Goal: Information Seeking & Learning: Compare options

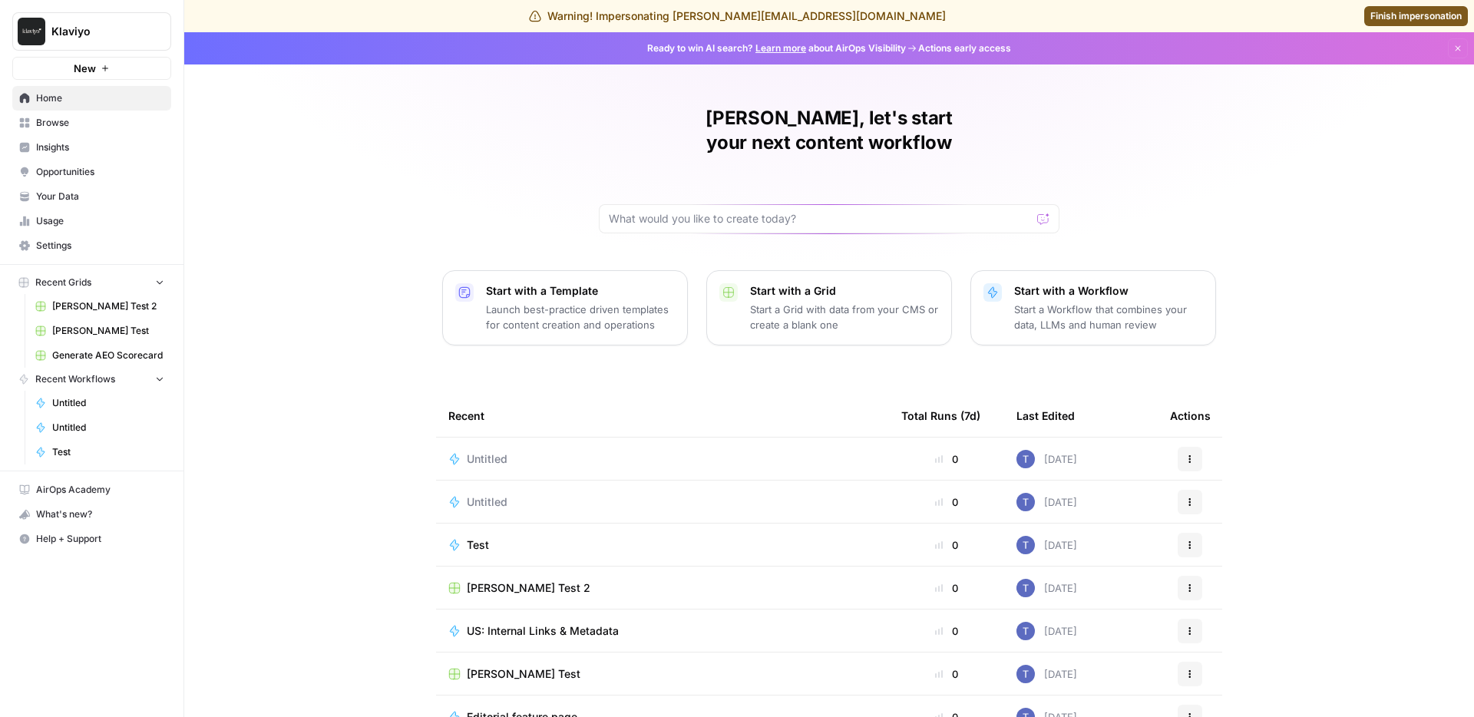
click at [276, 185] on div "Caroline, let's start your next content workflow Start with a Template Launch b…" at bounding box center [829, 397] width 1290 height 731
click at [76, 141] on span "Insights" at bounding box center [100, 148] width 128 height 14
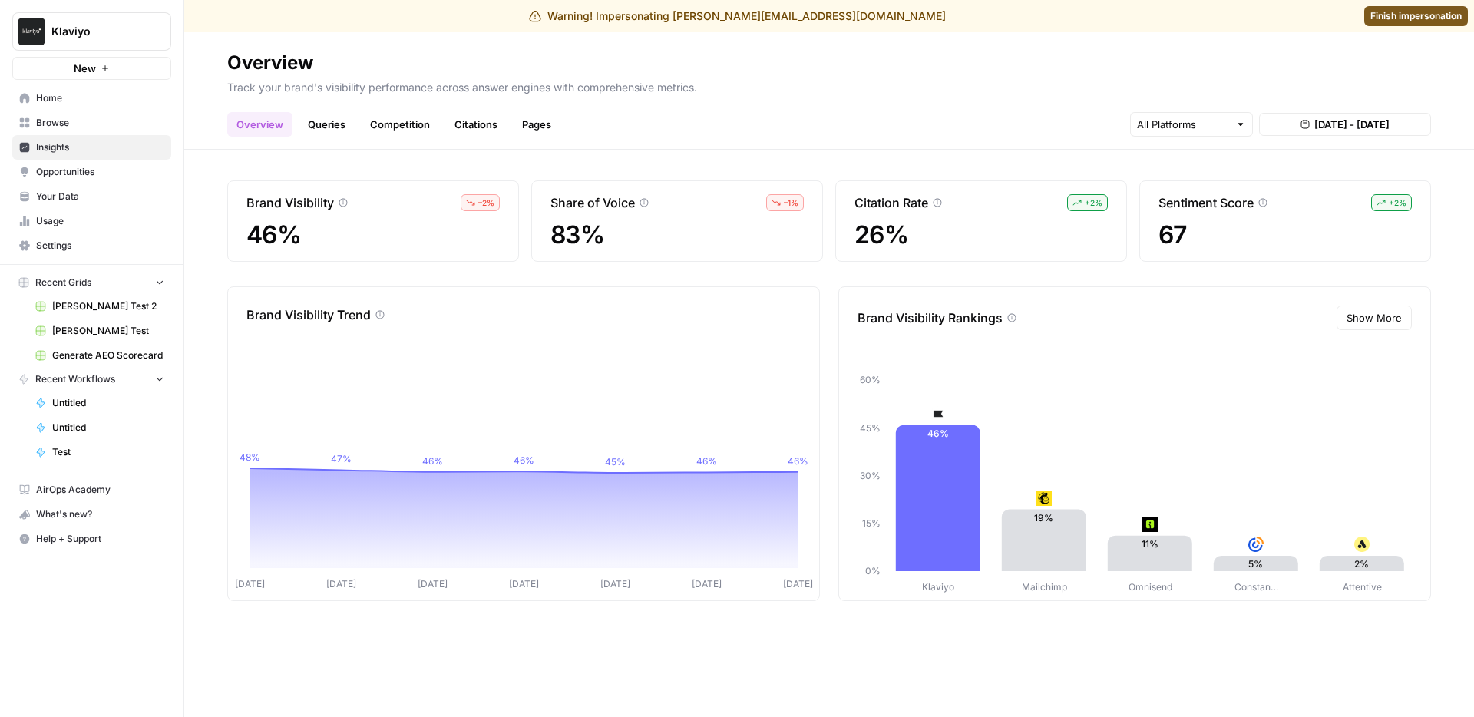
click at [328, 119] on link "Queries" at bounding box center [327, 124] width 56 height 25
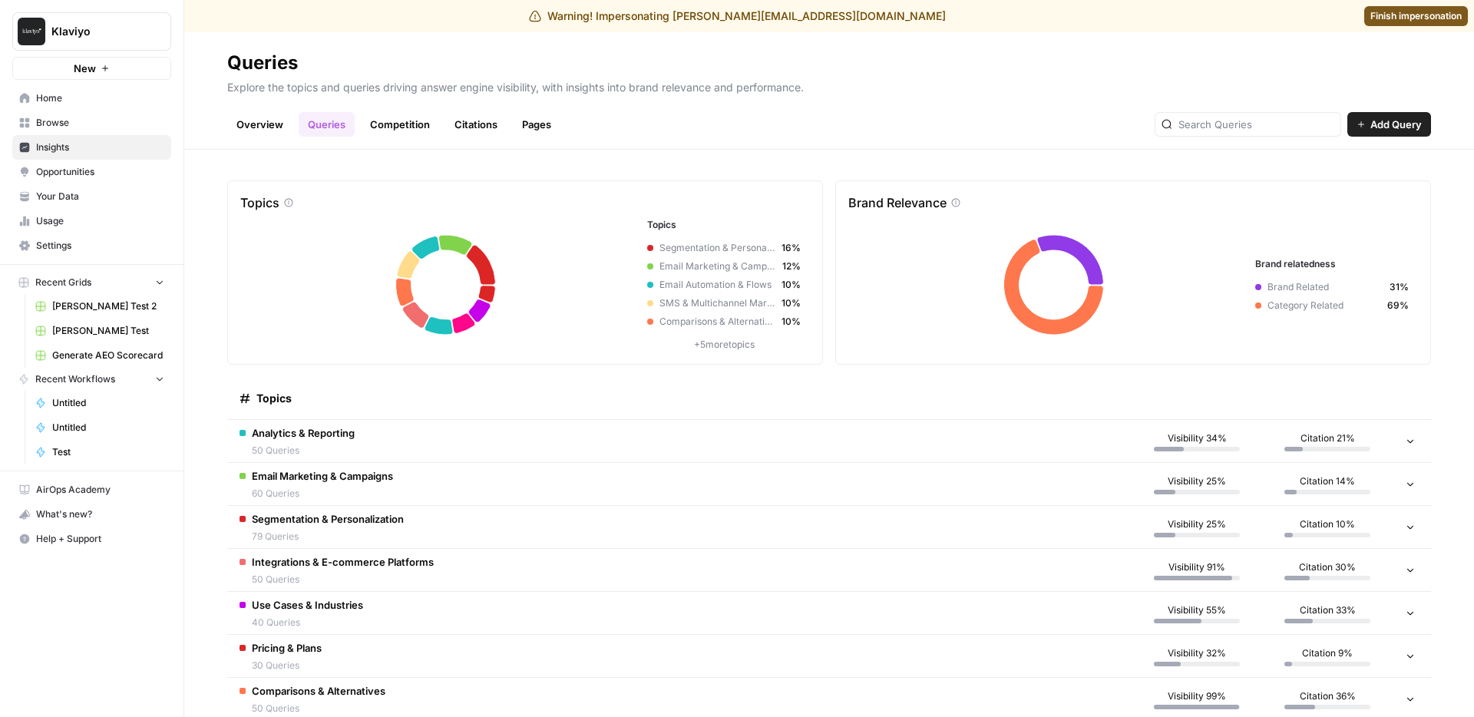
click at [376, 122] on link "Competition" at bounding box center [400, 124] width 78 height 25
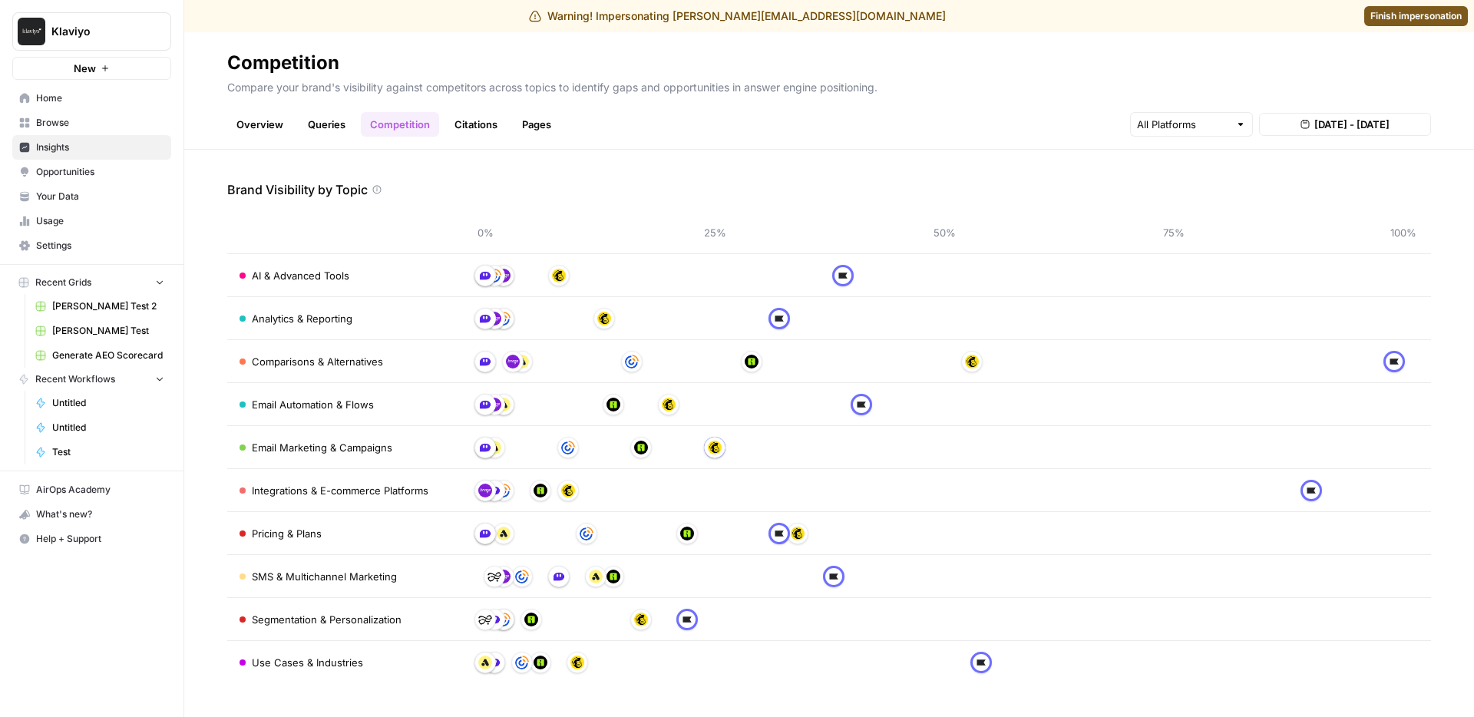
click at [486, 124] on link "Citations" at bounding box center [475, 124] width 61 height 25
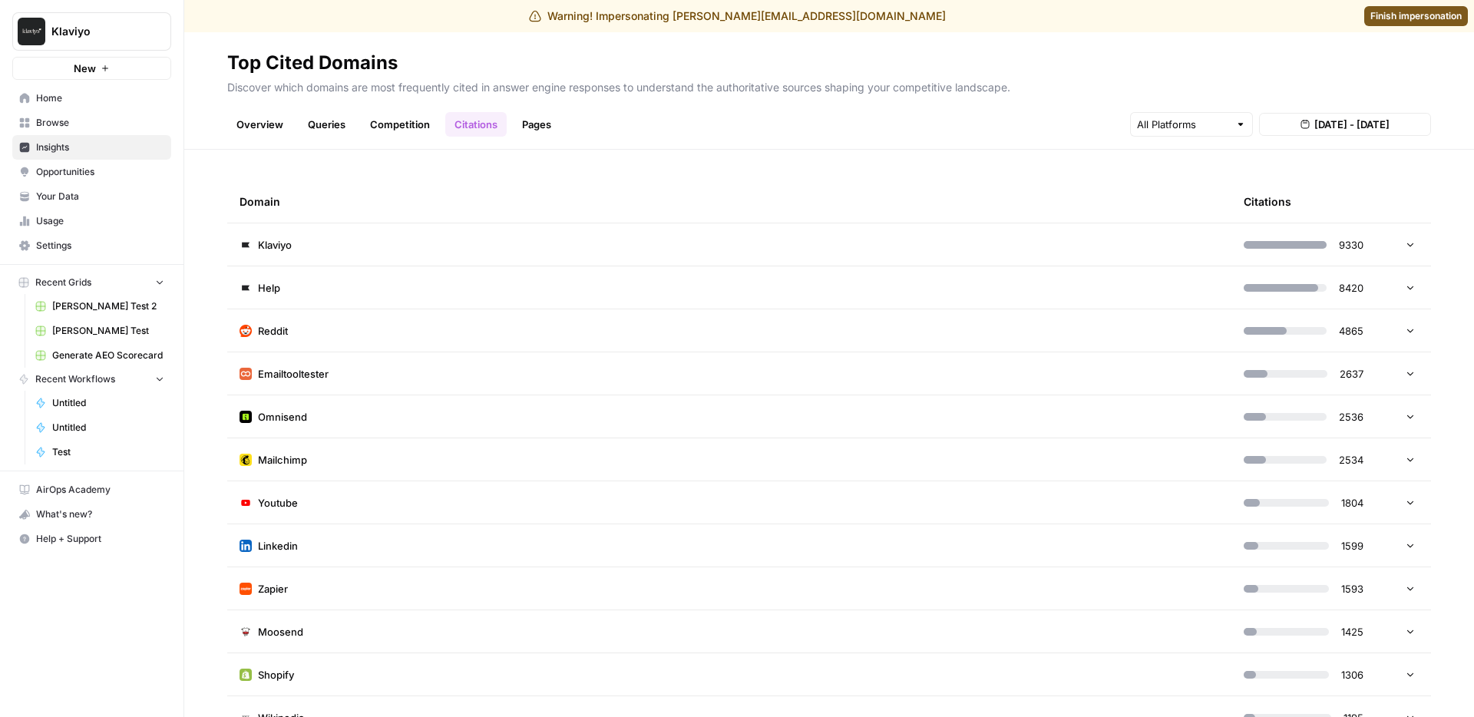
click at [399, 124] on link "Competition" at bounding box center [400, 124] width 78 height 25
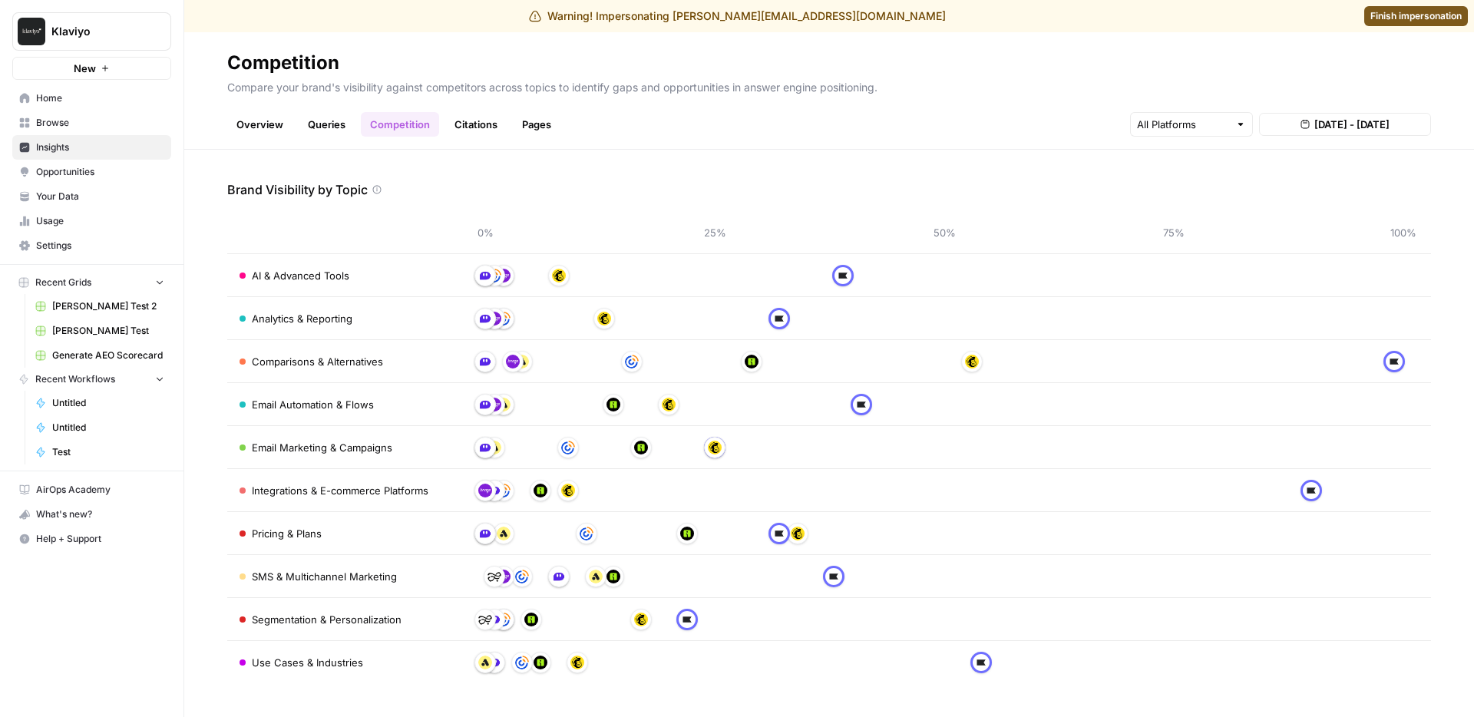
click at [277, 133] on link "Overview" at bounding box center [259, 124] width 65 height 25
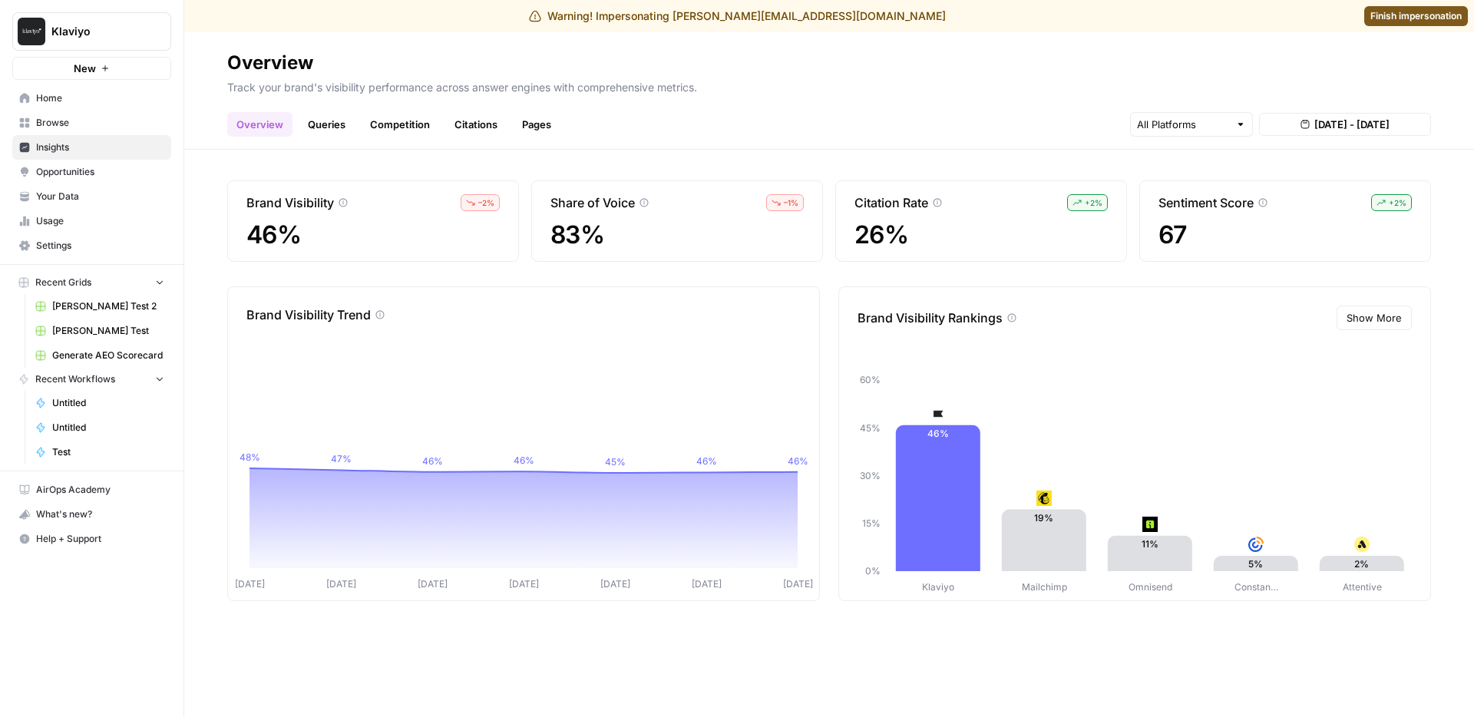
click at [343, 124] on link "Queries" at bounding box center [327, 124] width 56 height 25
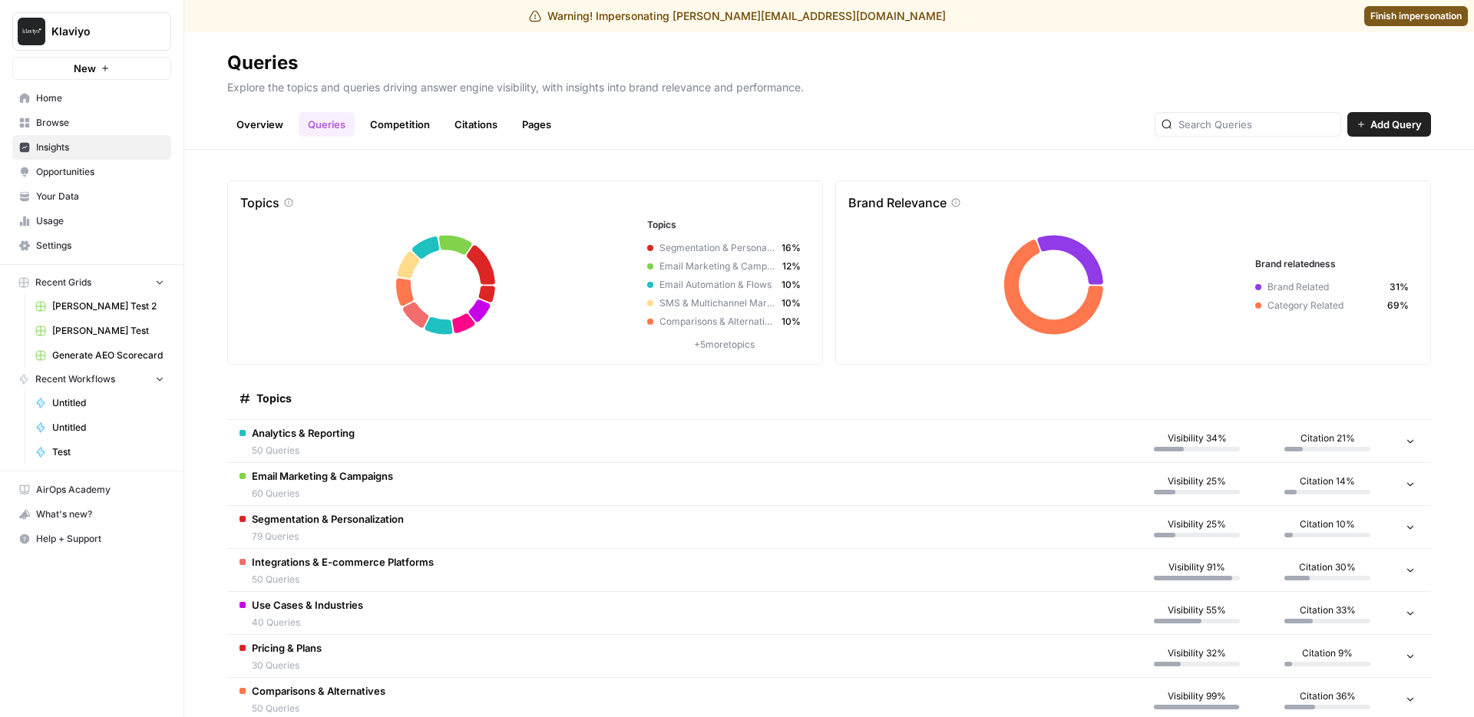
click at [405, 124] on link "Competition" at bounding box center [400, 124] width 78 height 25
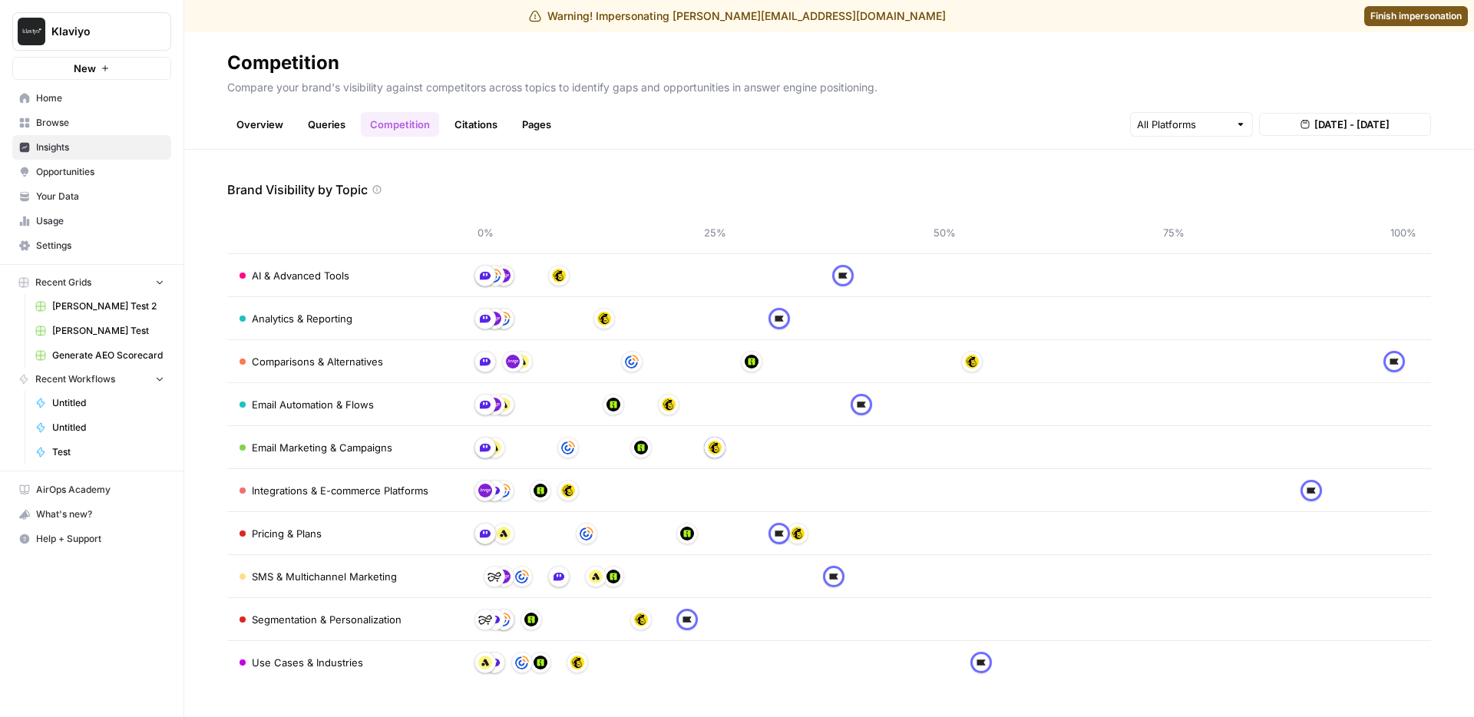
click at [467, 124] on link "Citations" at bounding box center [475, 124] width 61 height 25
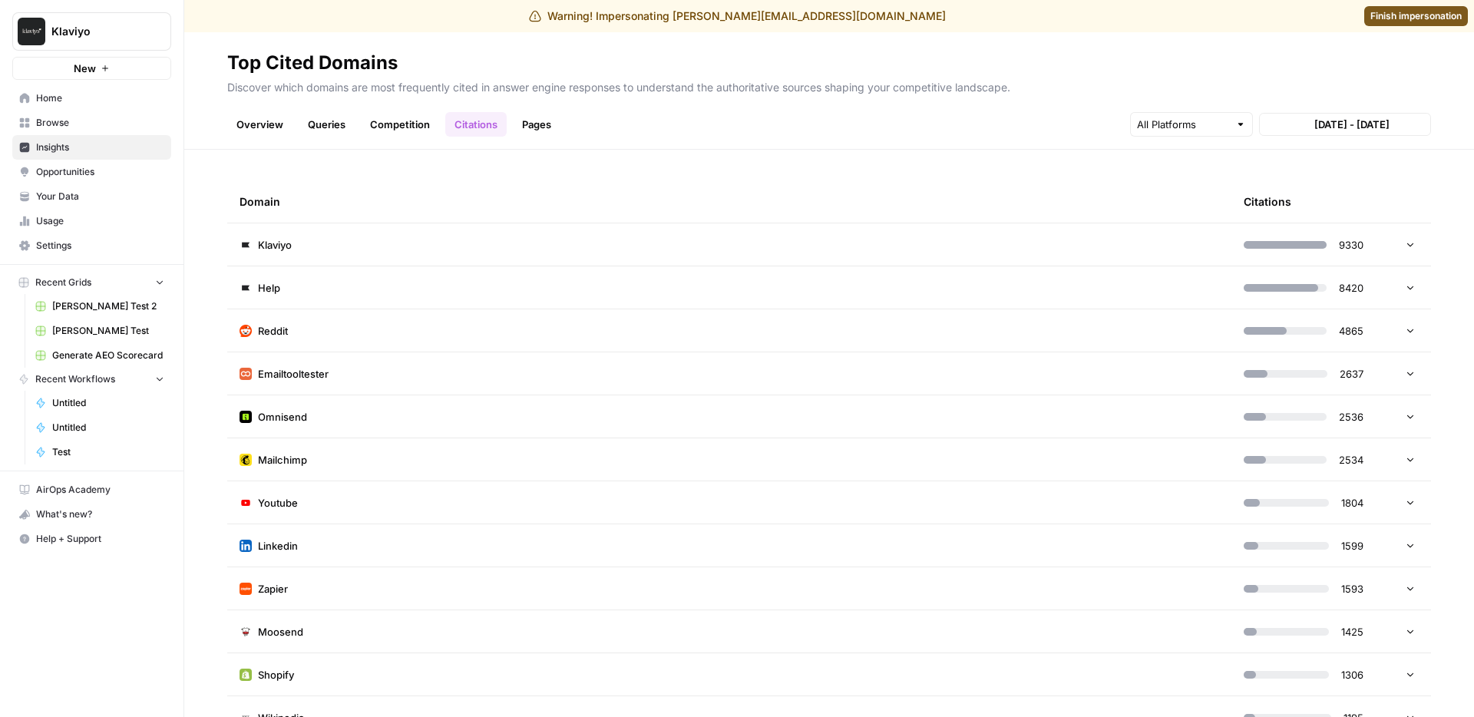
click at [249, 126] on link "Overview" at bounding box center [259, 124] width 65 height 25
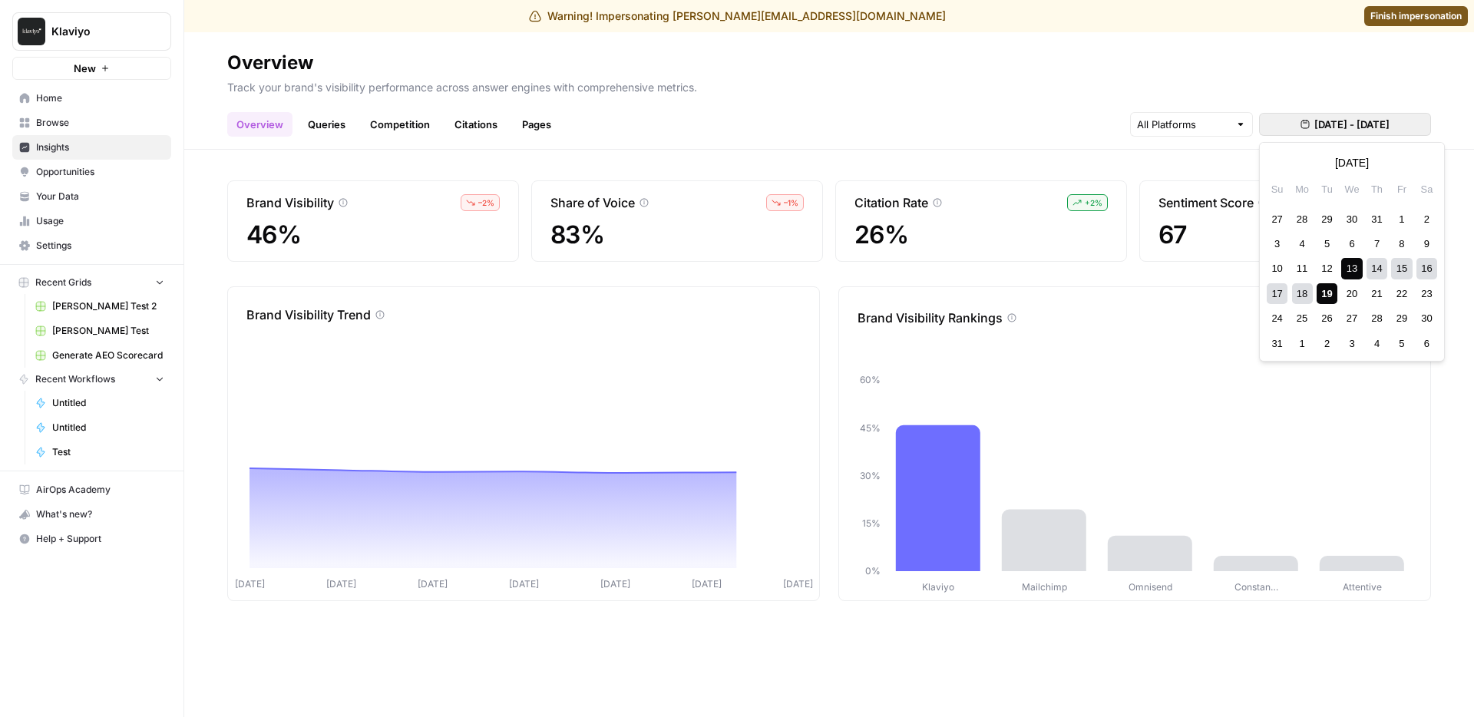
click at [1362, 124] on span "Aug 13, 2025 - Aug 19, 2025" at bounding box center [1352, 124] width 75 height 15
click at [1282, 293] on div "17" at bounding box center [1277, 293] width 21 height 21
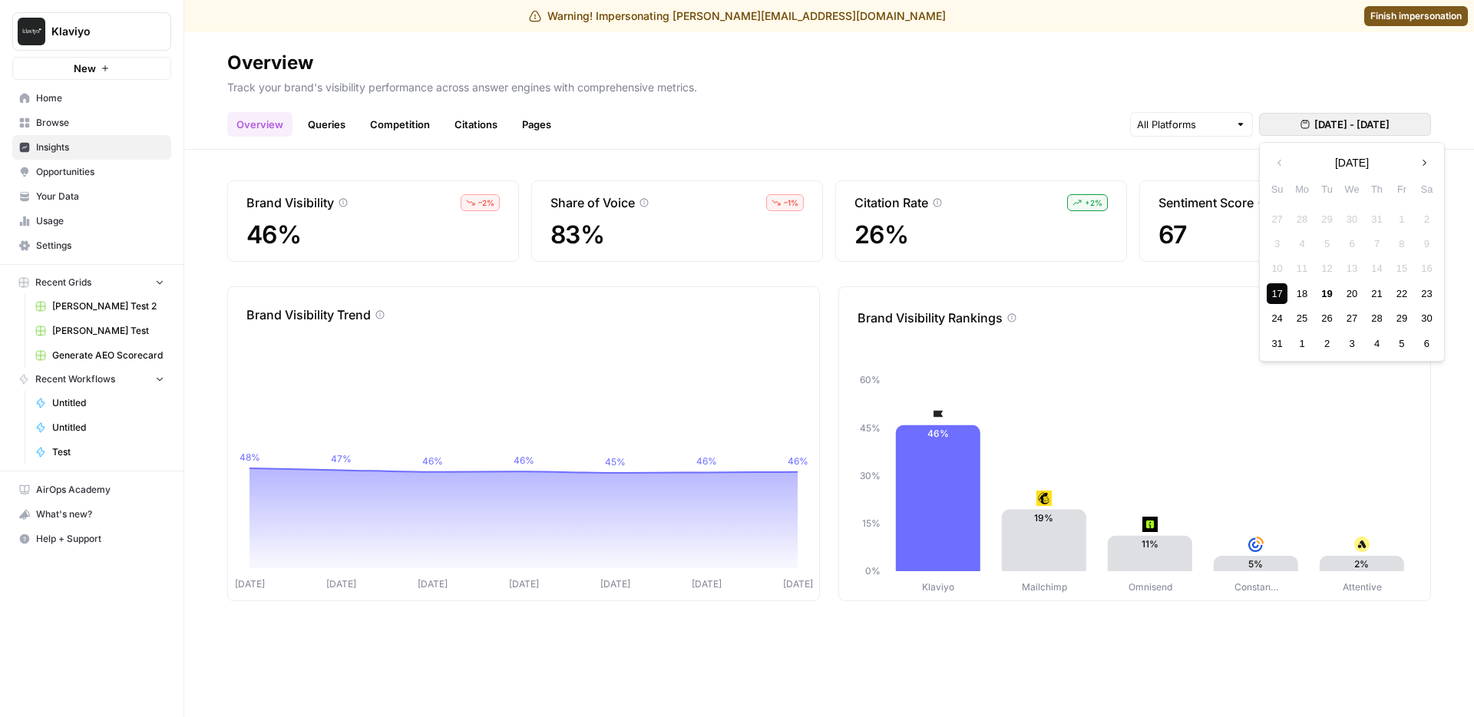
click at [1281, 291] on div "17" at bounding box center [1277, 293] width 21 height 21
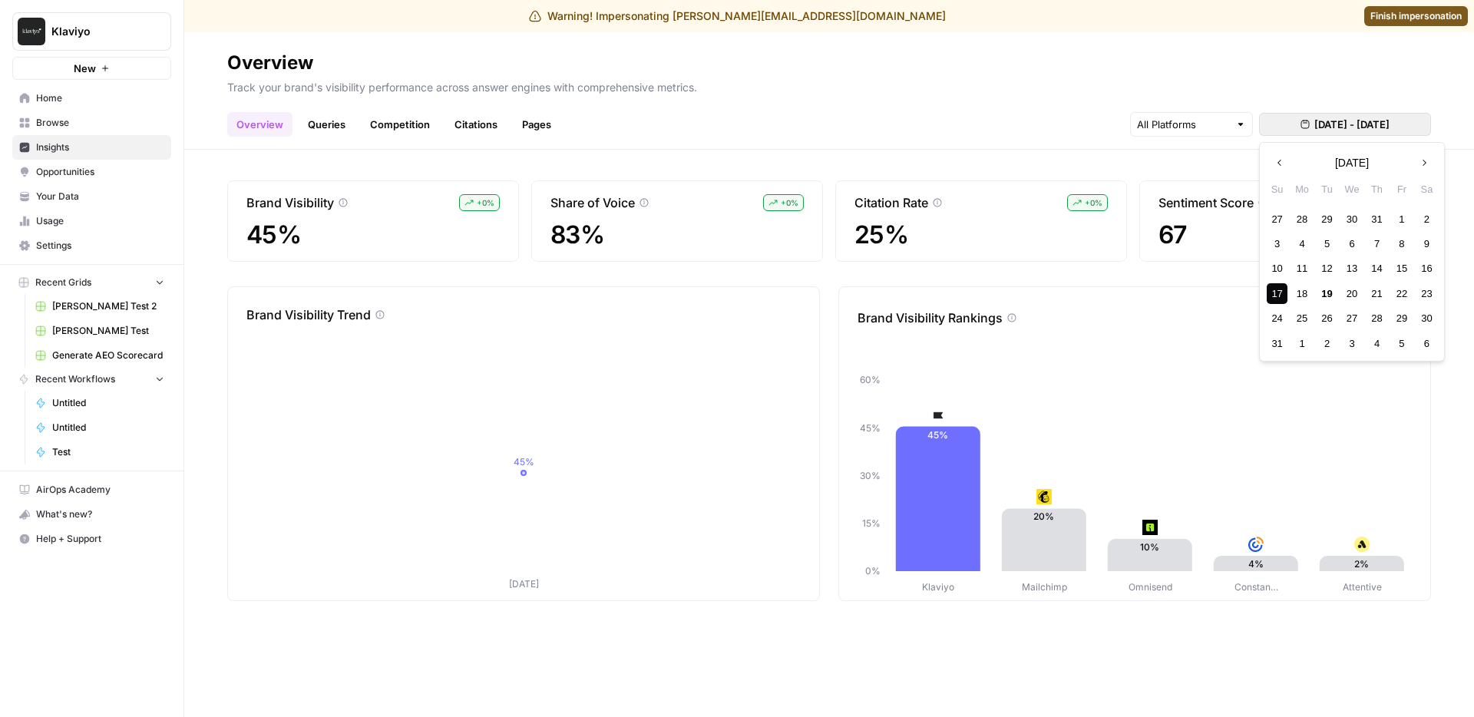
click at [1322, 125] on span "Aug 17, 2025 - Aug 17, 2025" at bounding box center [1352, 124] width 75 height 15
click at [1367, 266] on div "14" at bounding box center [1377, 268] width 21 height 21
click at [1321, 301] on div "19" at bounding box center [1327, 293] width 21 height 21
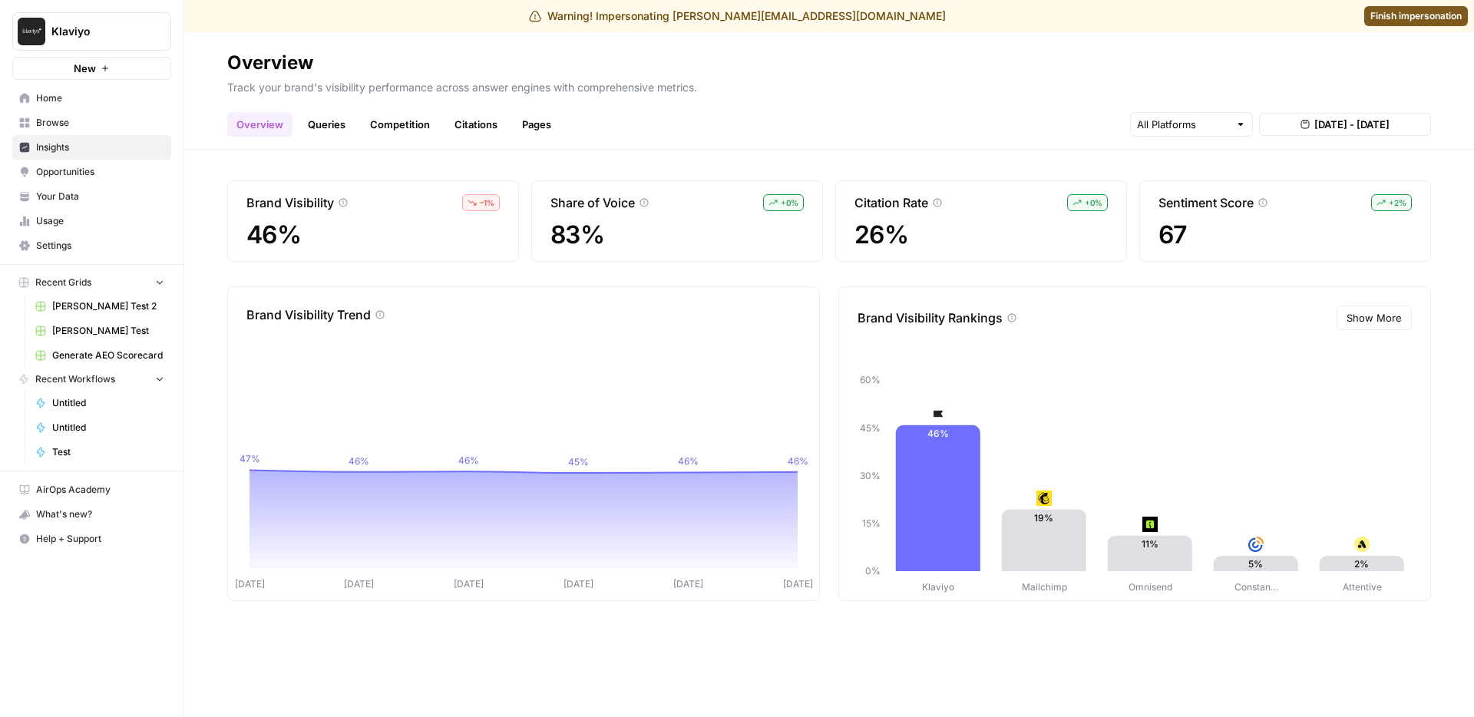
click at [1367, 131] on span "Aug 14, 2025 - Aug 19, 2025" at bounding box center [1352, 124] width 75 height 15
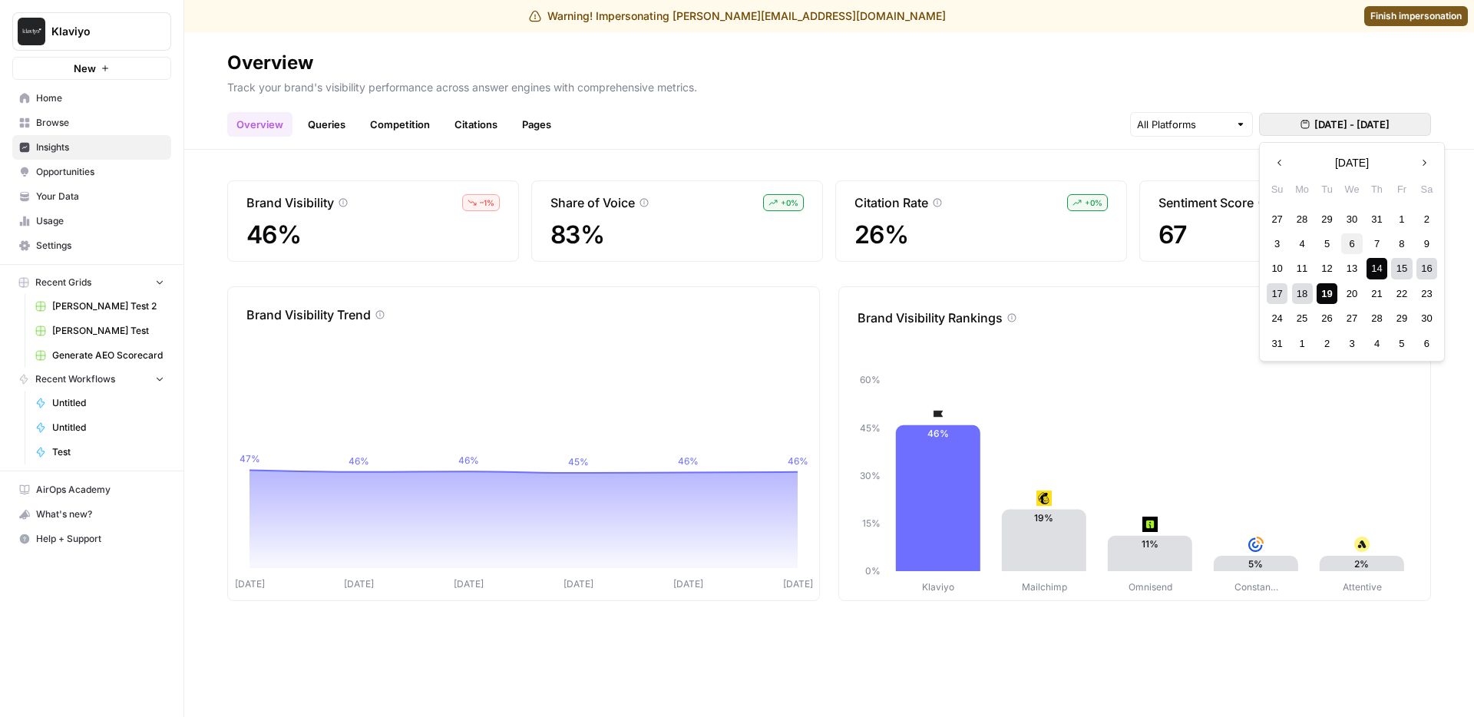
click at [1349, 241] on div "6" at bounding box center [1352, 243] width 21 height 21
click at [1386, 271] on div "14" at bounding box center [1377, 268] width 21 height 21
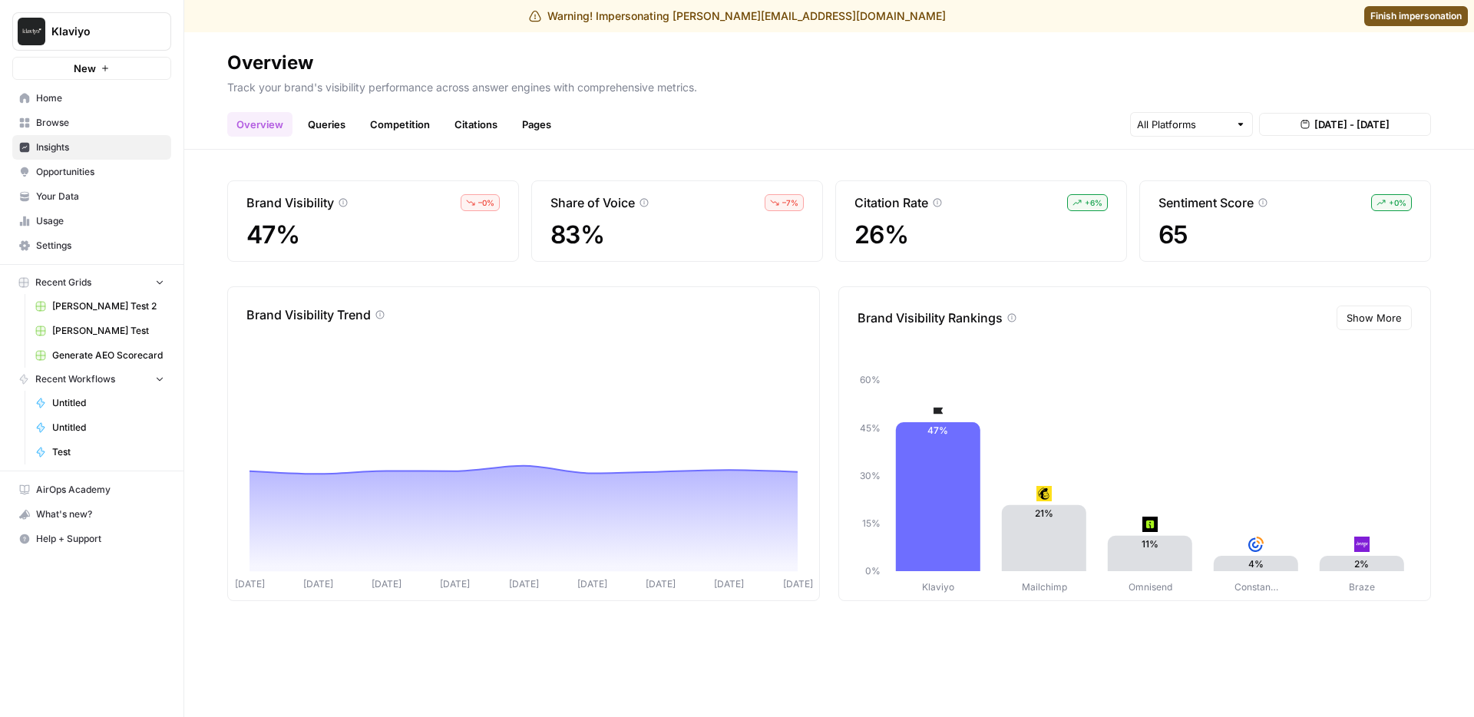
click at [1355, 127] on span "Aug 6, 2025 - Aug 14, 2025" at bounding box center [1352, 124] width 75 height 15
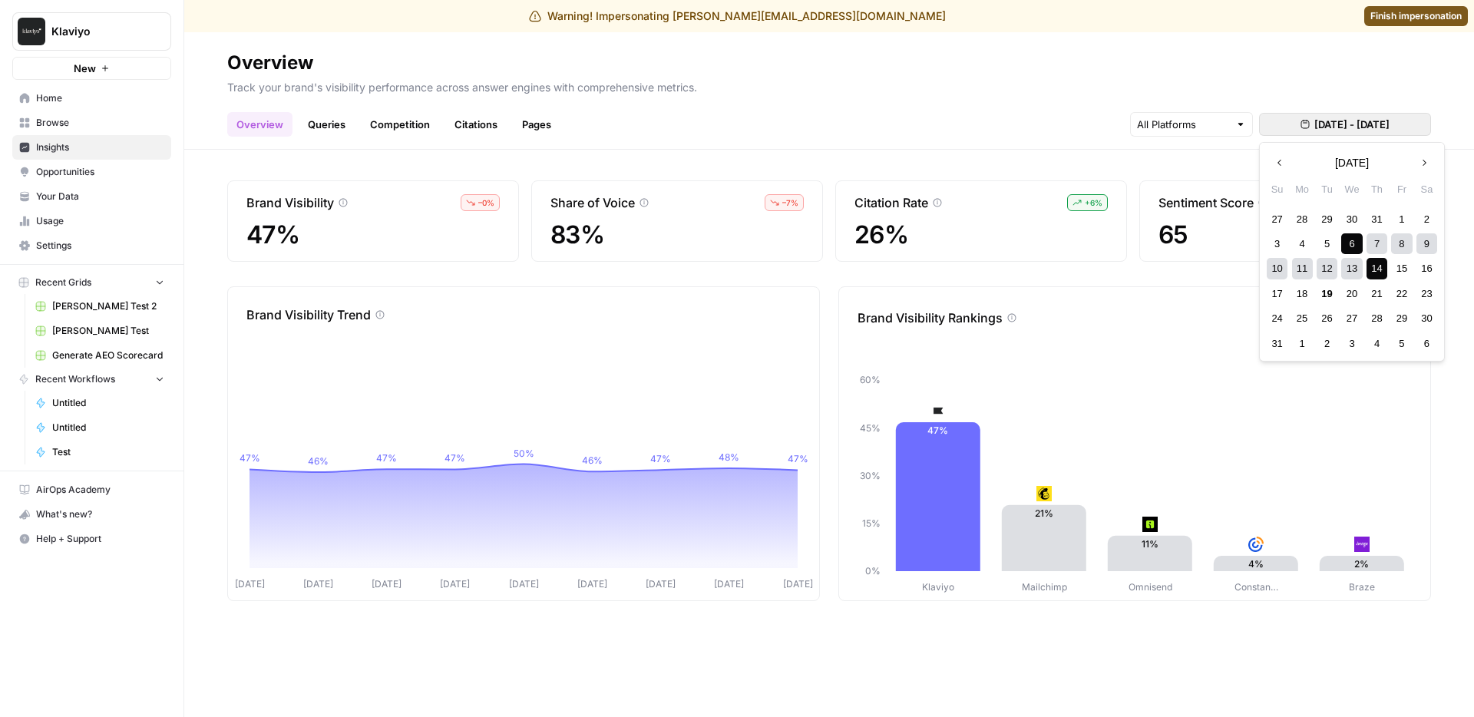
click at [1306, 267] on div "11" at bounding box center [1302, 268] width 21 height 21
click at [1293, 270] on div "11" at bounding box center [1302, 268] width 21 height 21
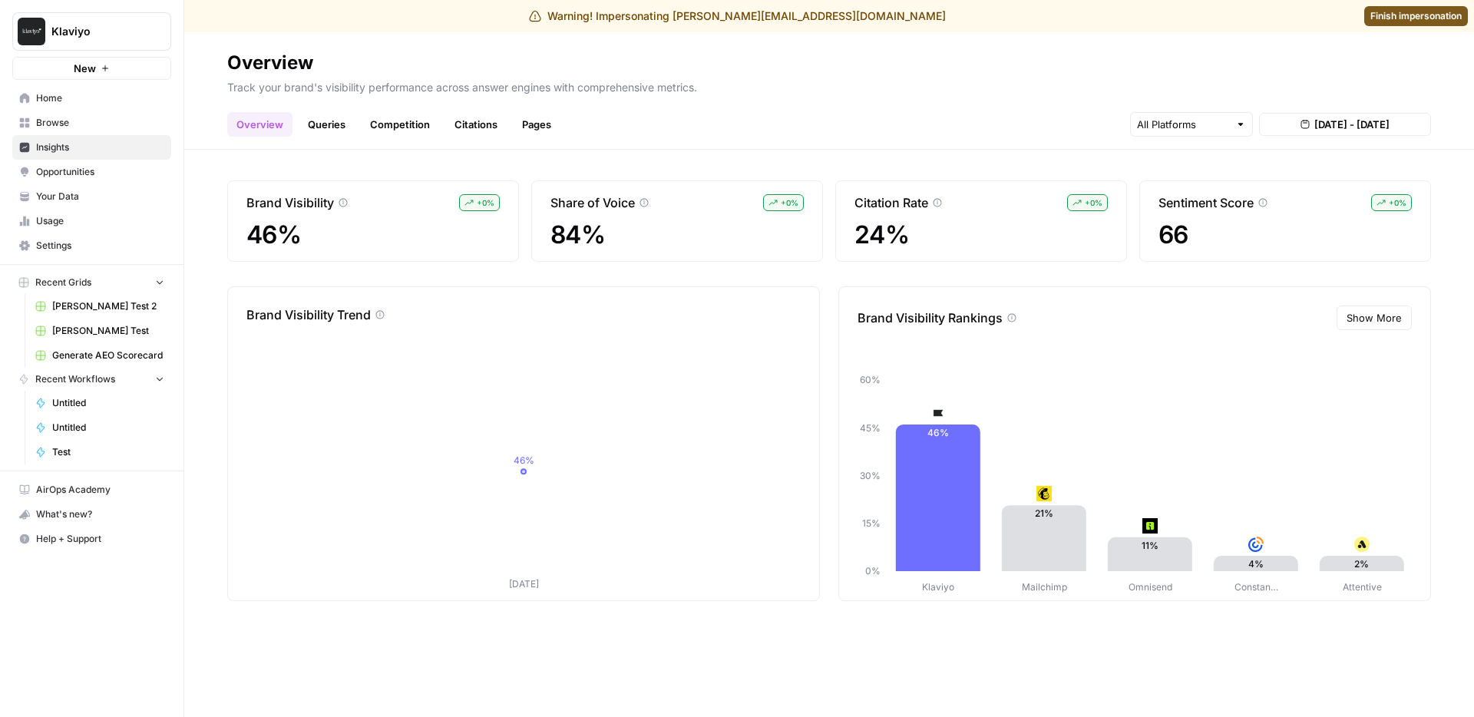
click at [1316, 127] on span "Aug 11, 2025 - Aug 11, 2025" at bounding box center [1352, 124] width 75 height 15
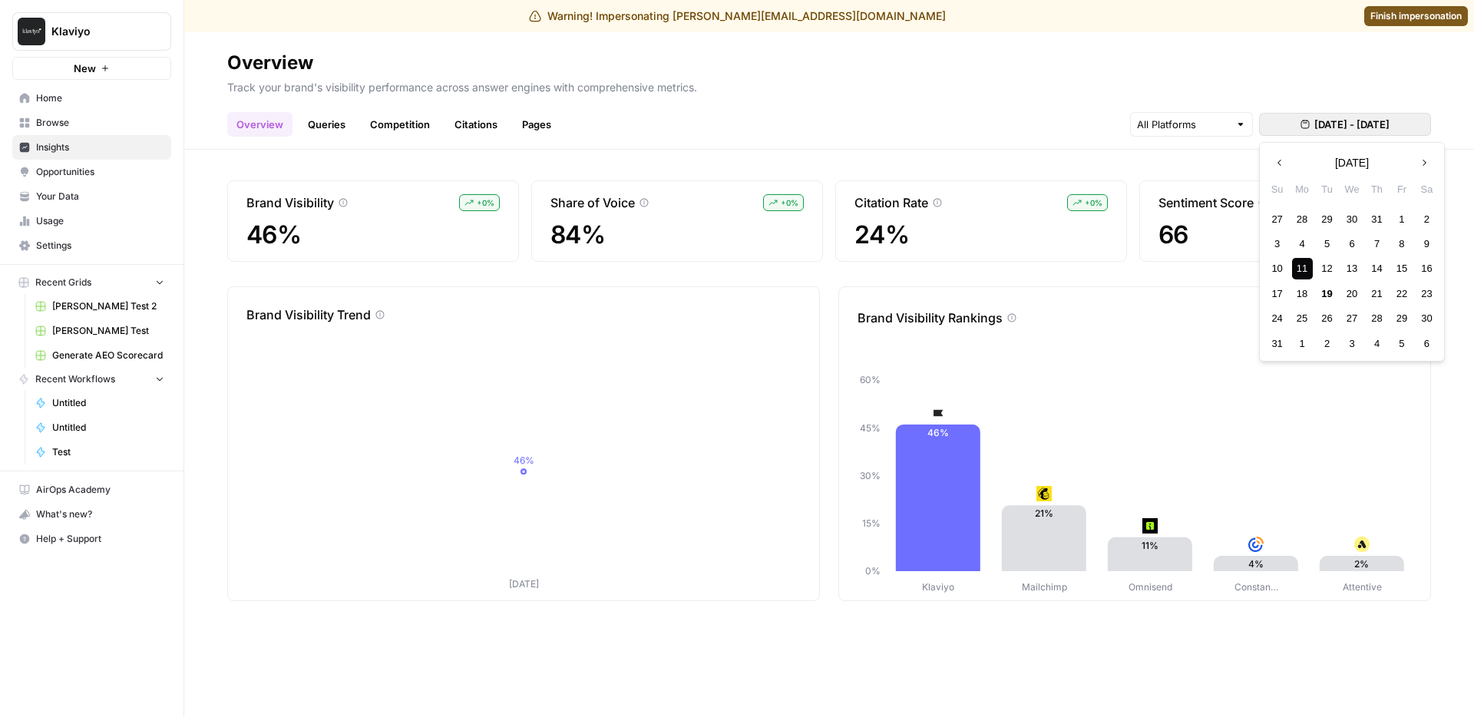
click at [1311, 272] on div "11" at bounding box center [1302, 268] width 21 height 21
click at [1390, 270] on div "10 11 12 13 14 15 16" at bounding box center [1352, 268] width 174 height 25
click at [1381, 266] on div "14" at bounding box center [1377, 268] width 21 height 21
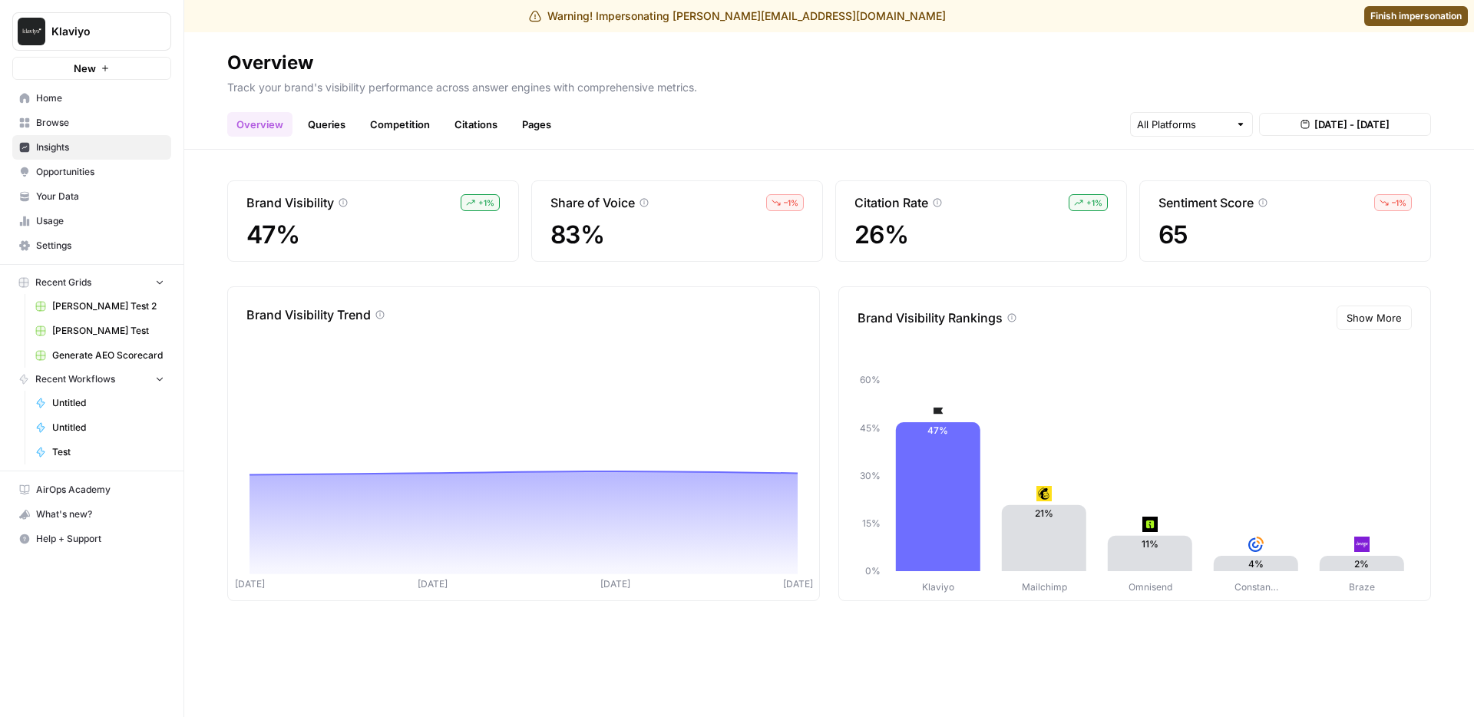
click at [1326, 124] on span "Aug 11, 2025 - Aug 14, 2025" at bounding box center [1352, 124] width 75 height 15
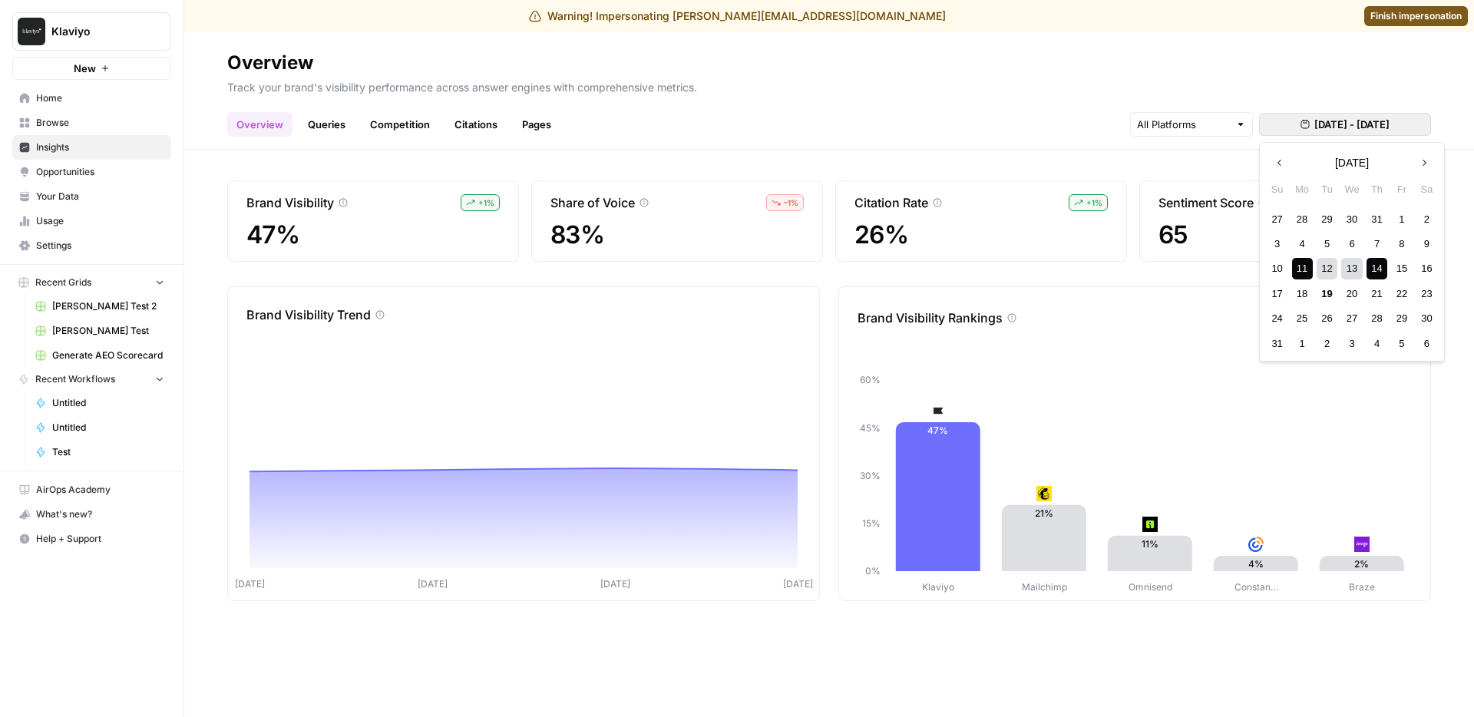
click at [1296, 275] on div "11" at bounding box center [1302, 268] width 21 height 21
click at [1327, 295] on div "19" at bounding box center [1327, 293] width 21 height 21
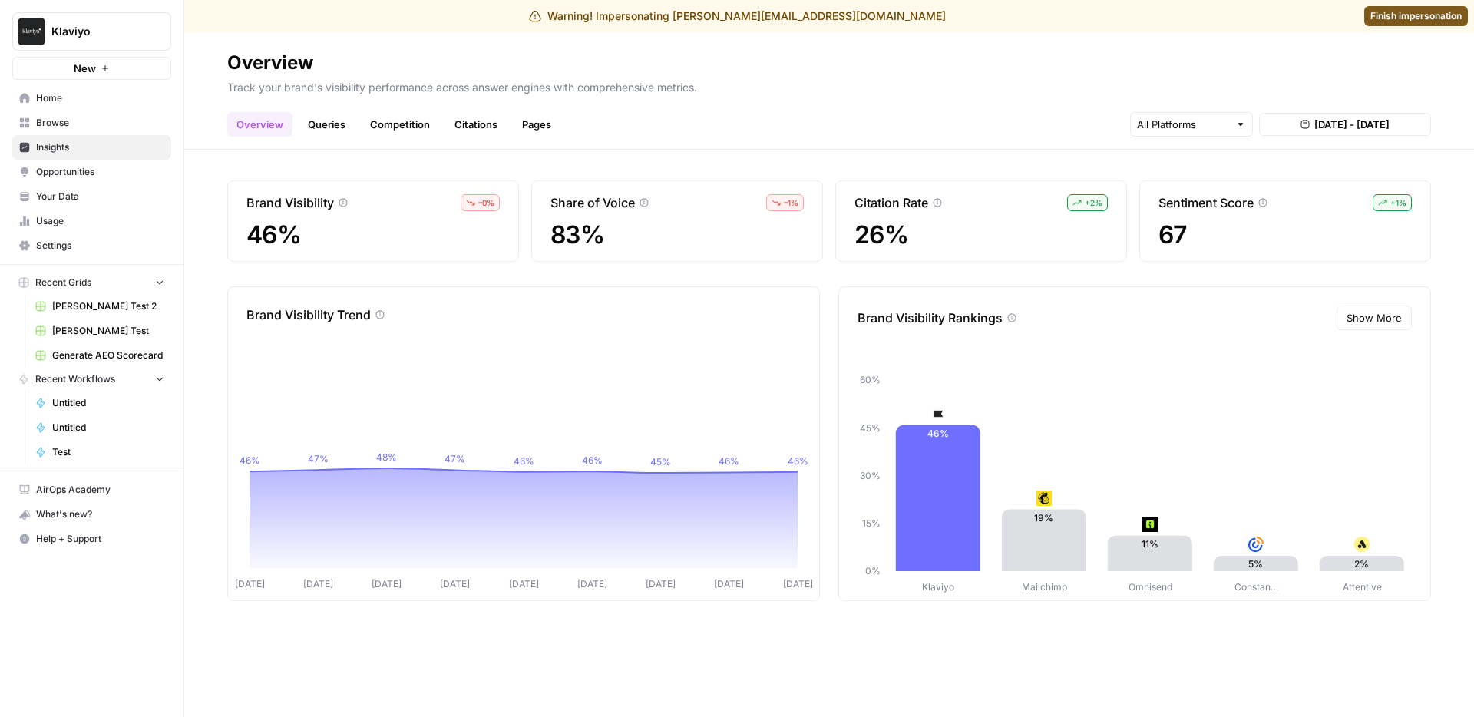
click at [1353, 316] on span "Show More" at bounding box center [1374, 317] width 55 height 15
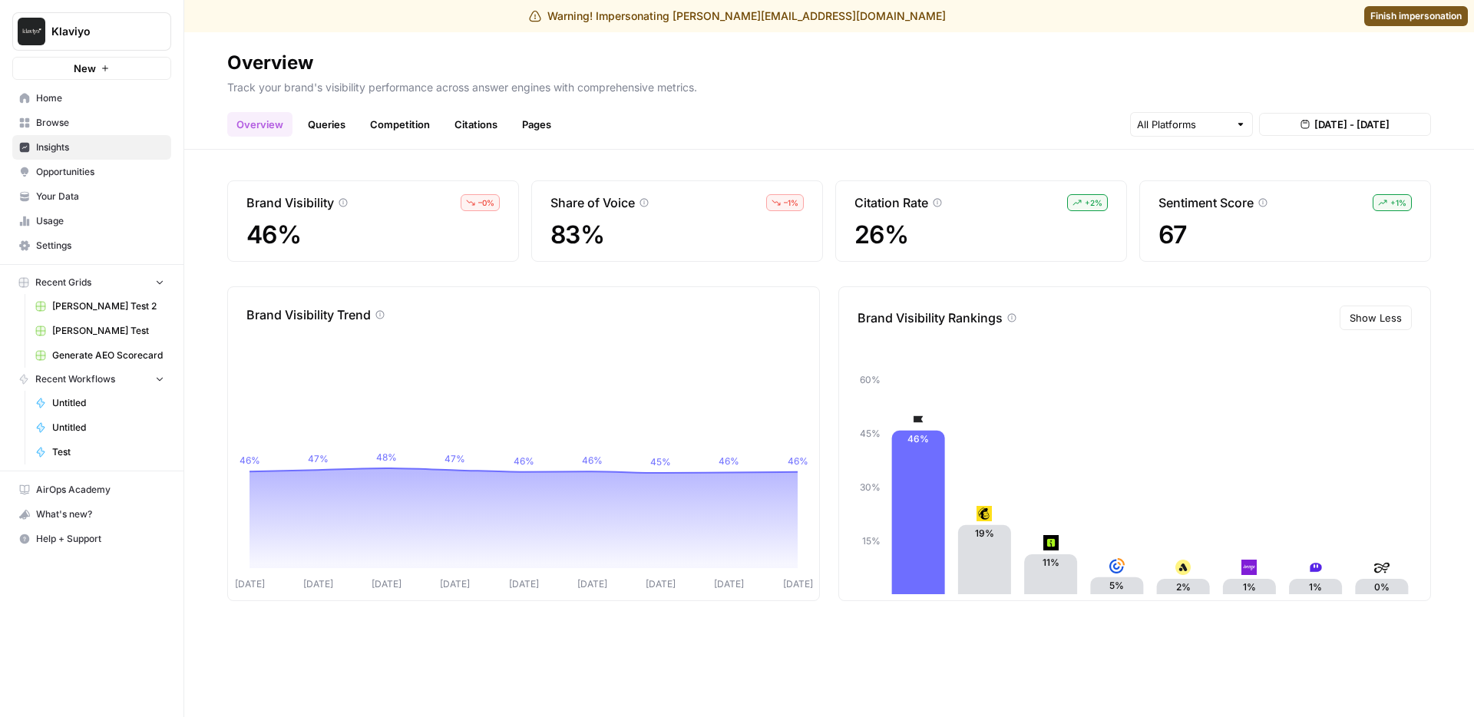
click at [337, 130] on link "Queries" at bounding box center [327, 124] width 56 height 25
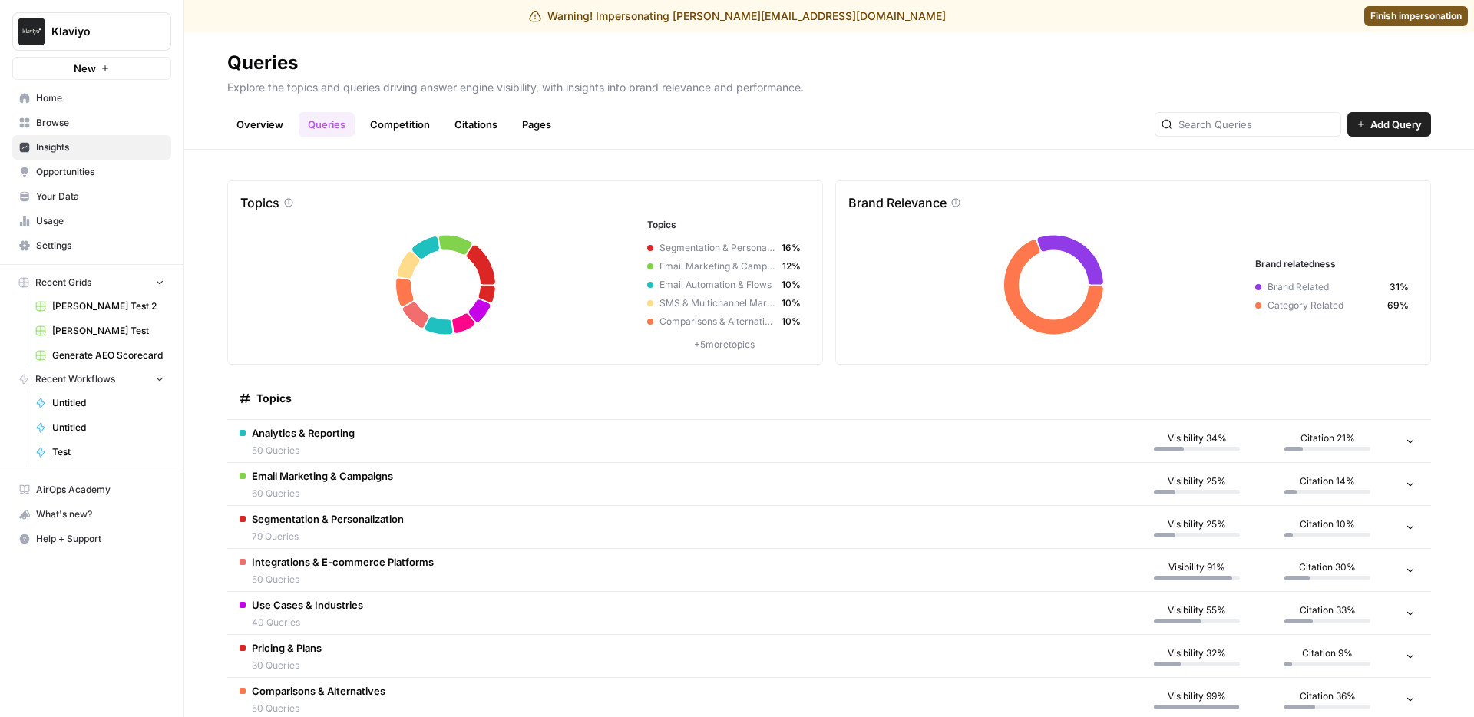
click at [437, 462] on td "Analytics & Reporting 50 Queries" at bounding box center [679, 441] width 905 height 42
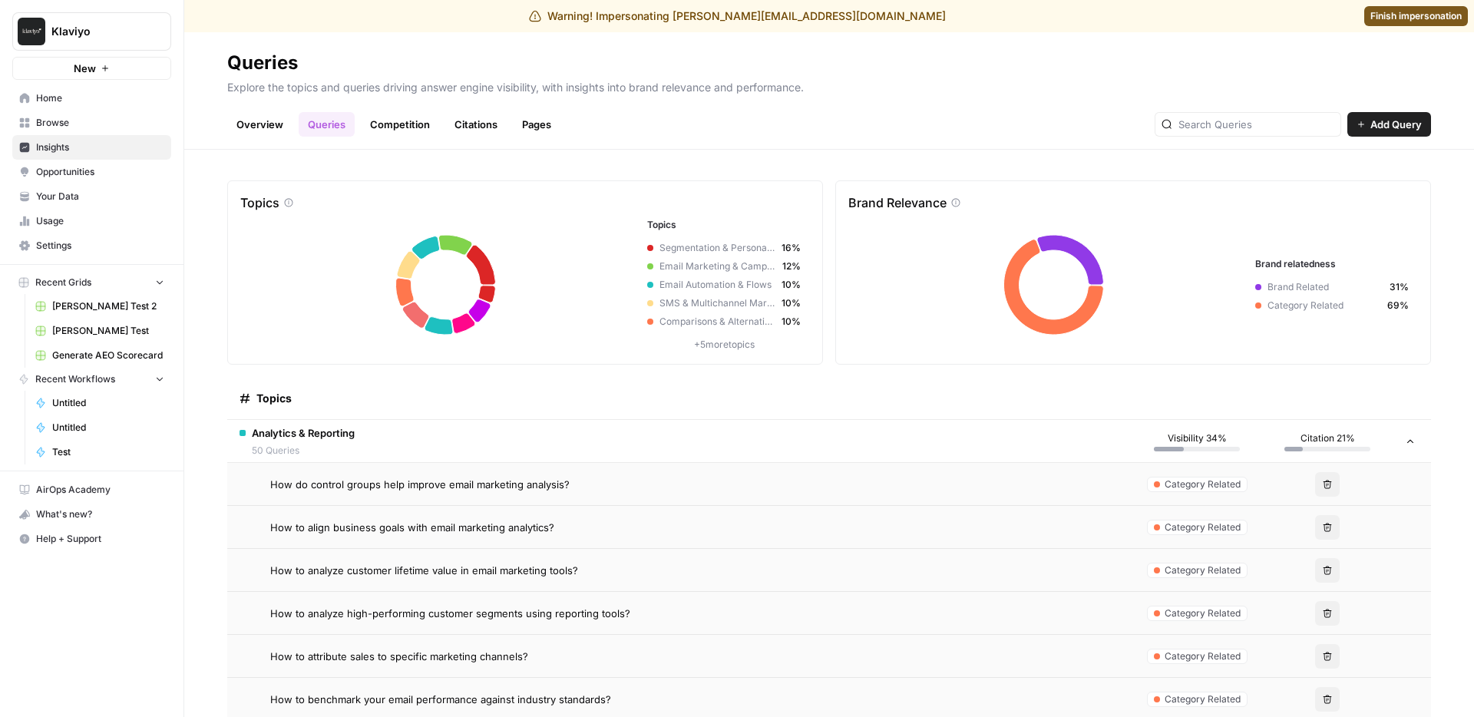
click at [435, 494] on td "How do control groups help improve email marketing analysis?" at bounding box center [679, 484] width 905 height 42
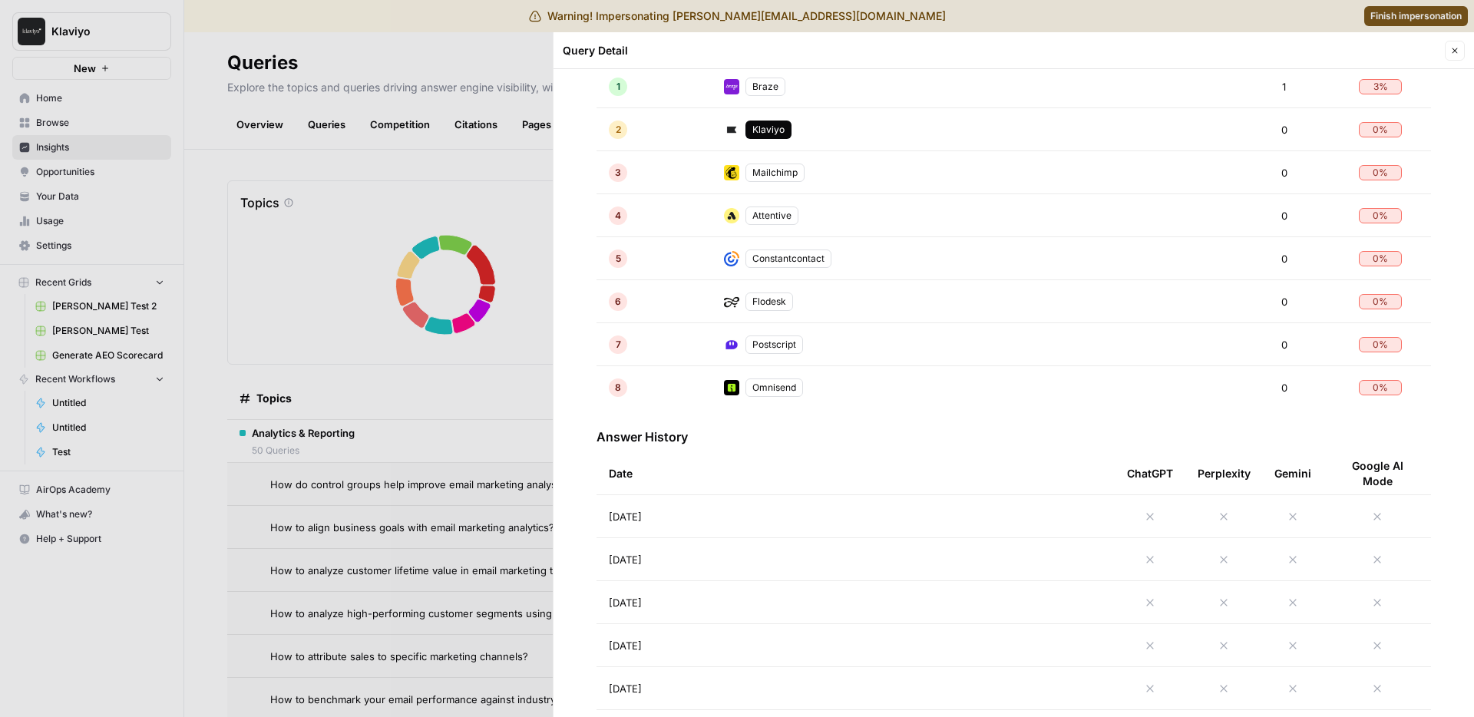
scroll to position [602, 0]
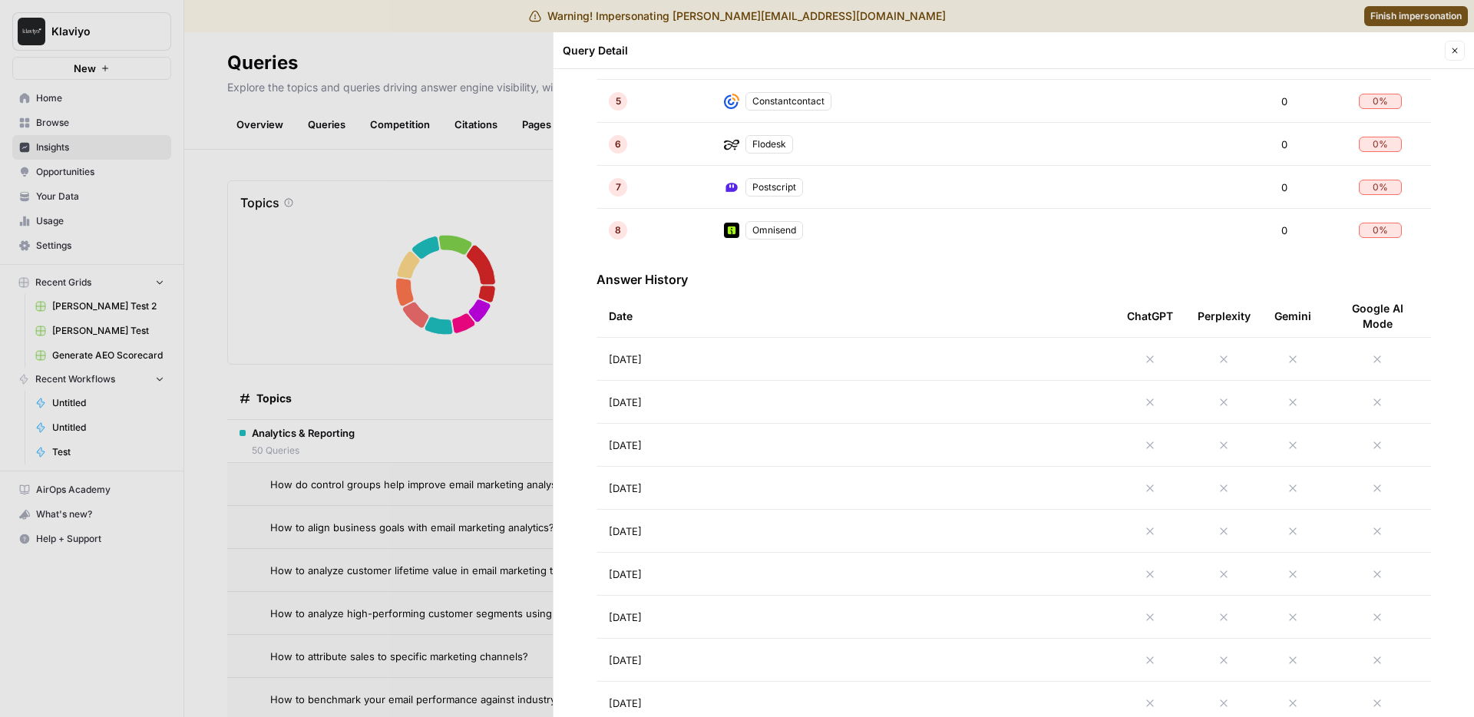
click at [642, 364] on span "Aug 19, 2025" at bounding box center [625, 359] width 33 height 15
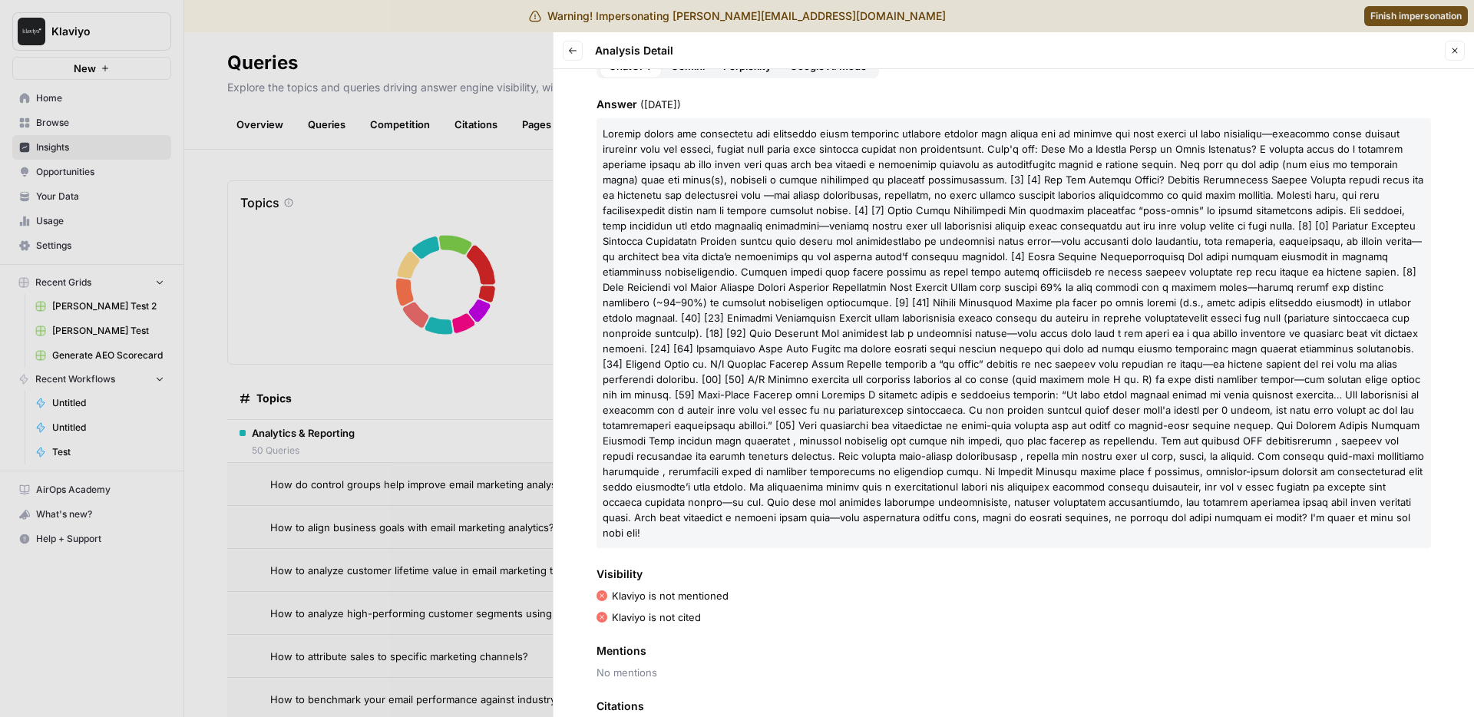
scroll to position [184, 0]
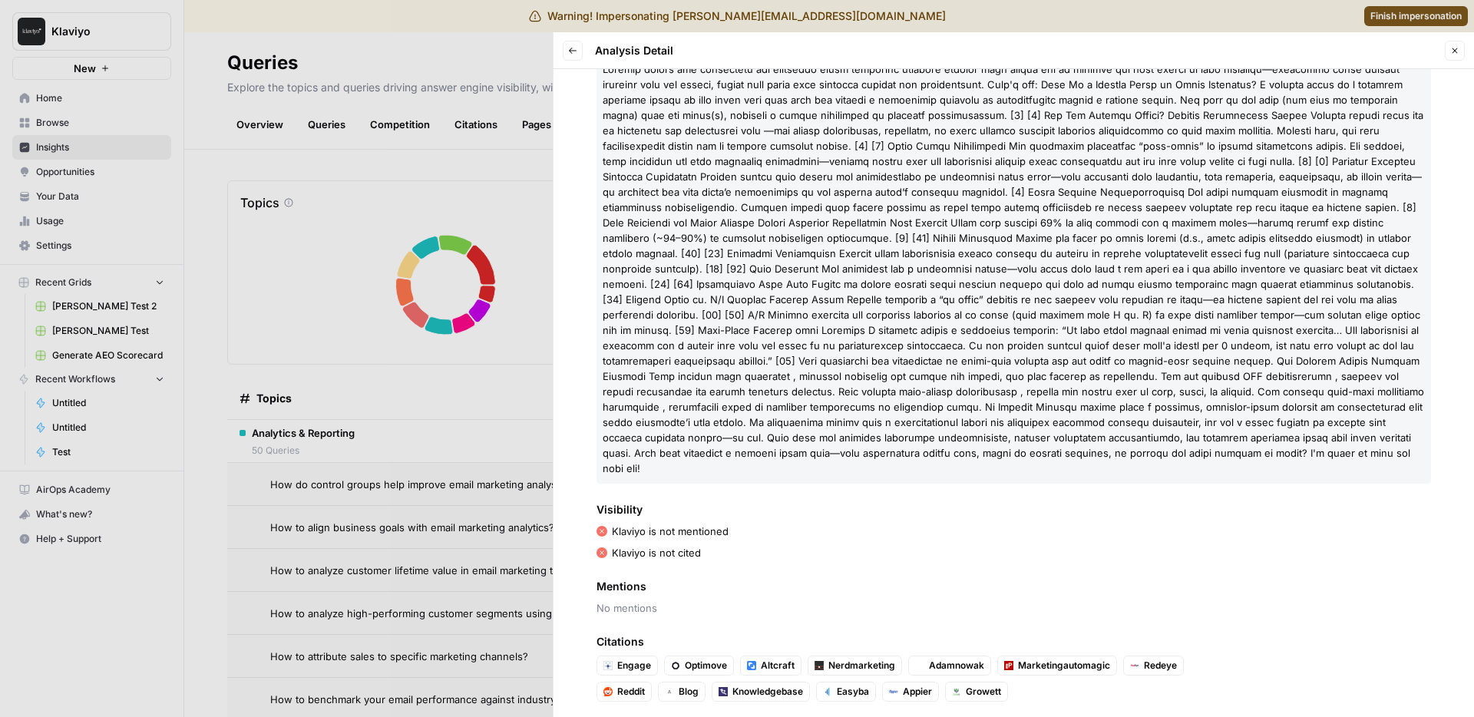
click at [758, 436] on span at bounding box center [1014, 269] width 822 height 412
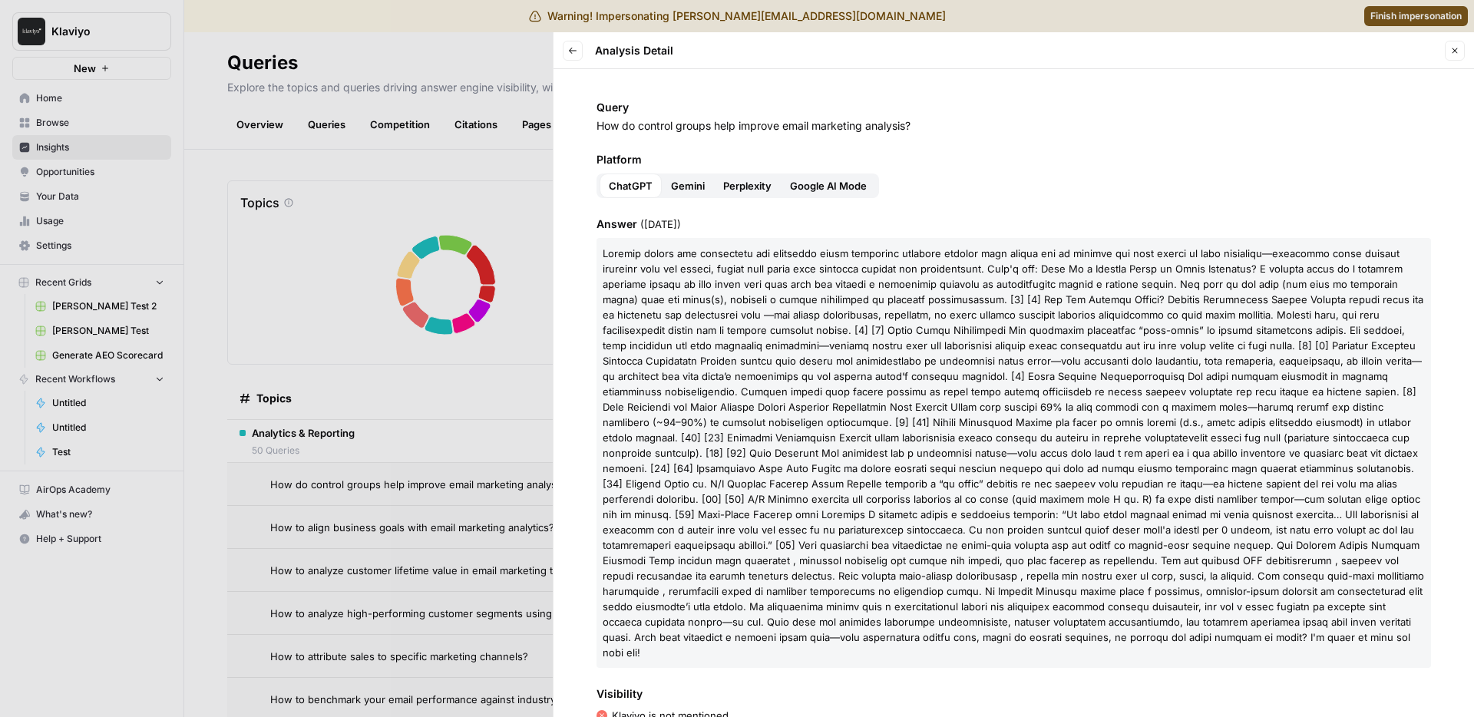
click at [555, 61] on header "Back Analysis Detail Close" at bounding box center [1014, 50] width 921 height 37
click at [557, 58] on header "Back Analysis Detail Close" at bounding box center [1014, 50] width 921 height 37
click at [571, 67] on header "Back Analysis Detail Close" at bounding box center [1014, 50] width 921 height 37
click at [571, 58] on button "Back" at bounding box center [573, 51] width 20 height 20
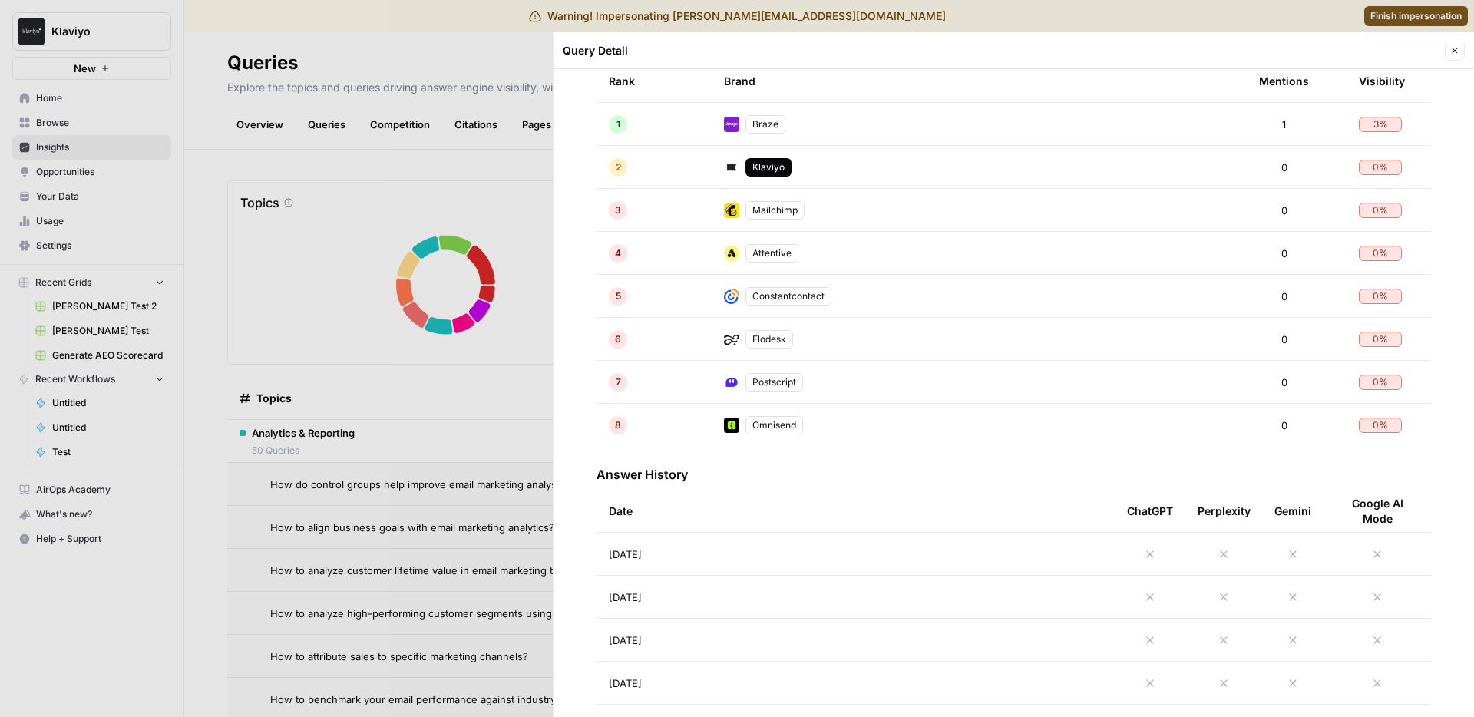
scroll to position [880, 0]
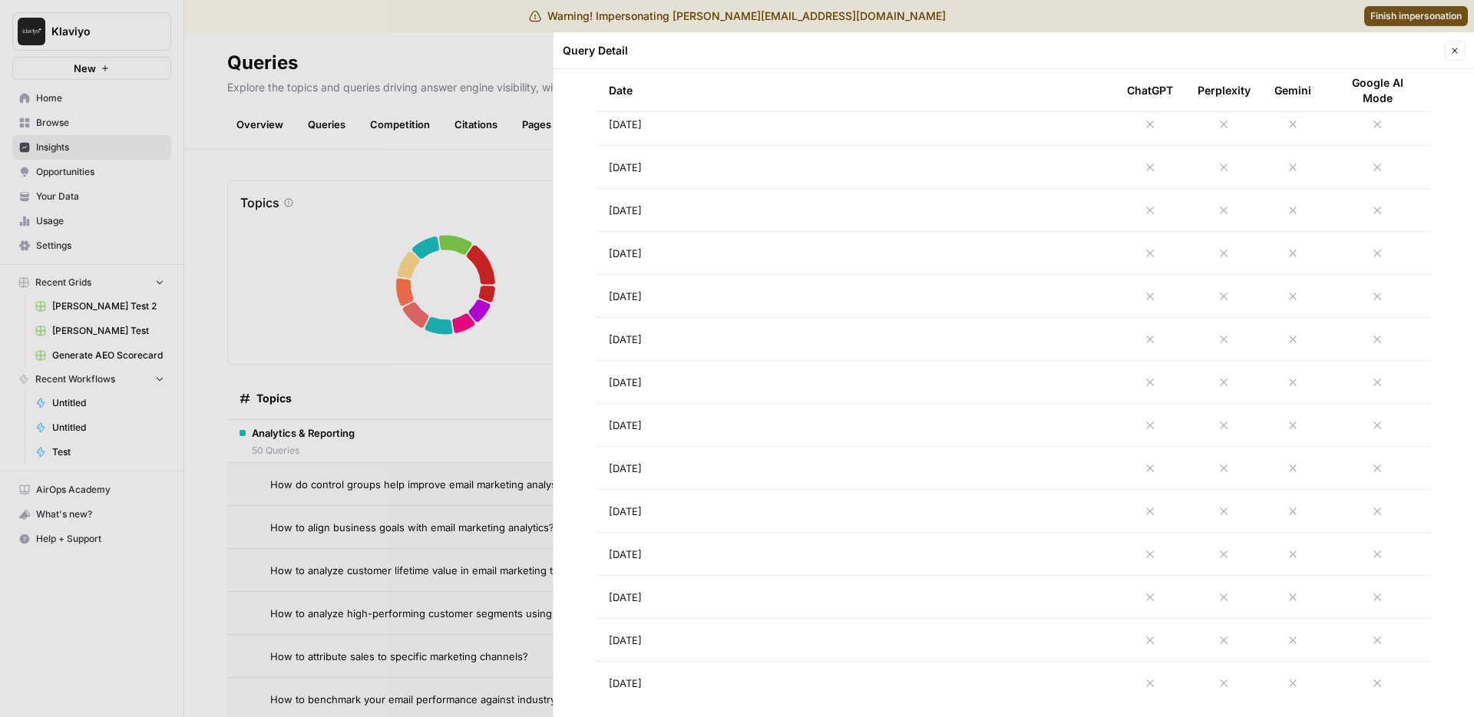
click at [689, 217] on td "Aug 16, 2025" at bounding box center [856, 210] width 518 height 42
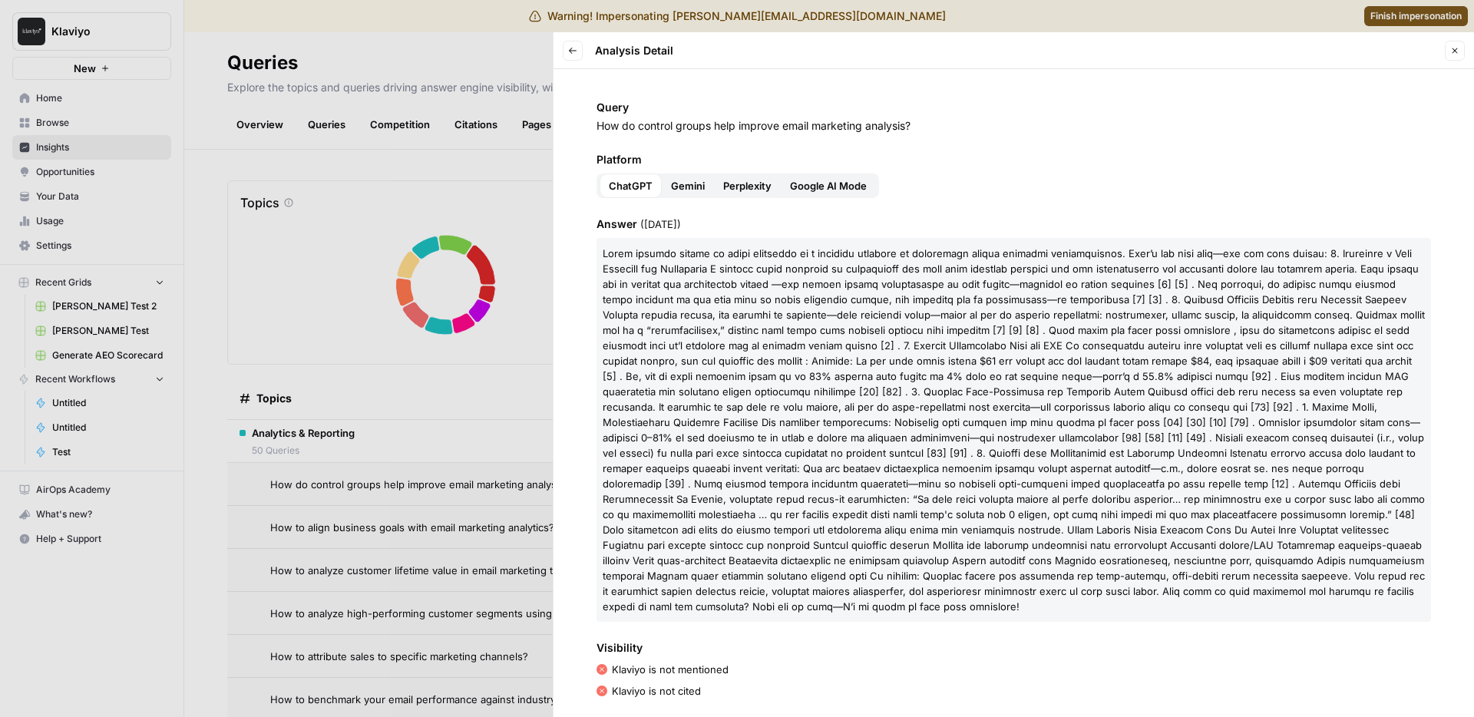
click at [761, 392] on span at bounding box center [1014, 430] width 822 height 366
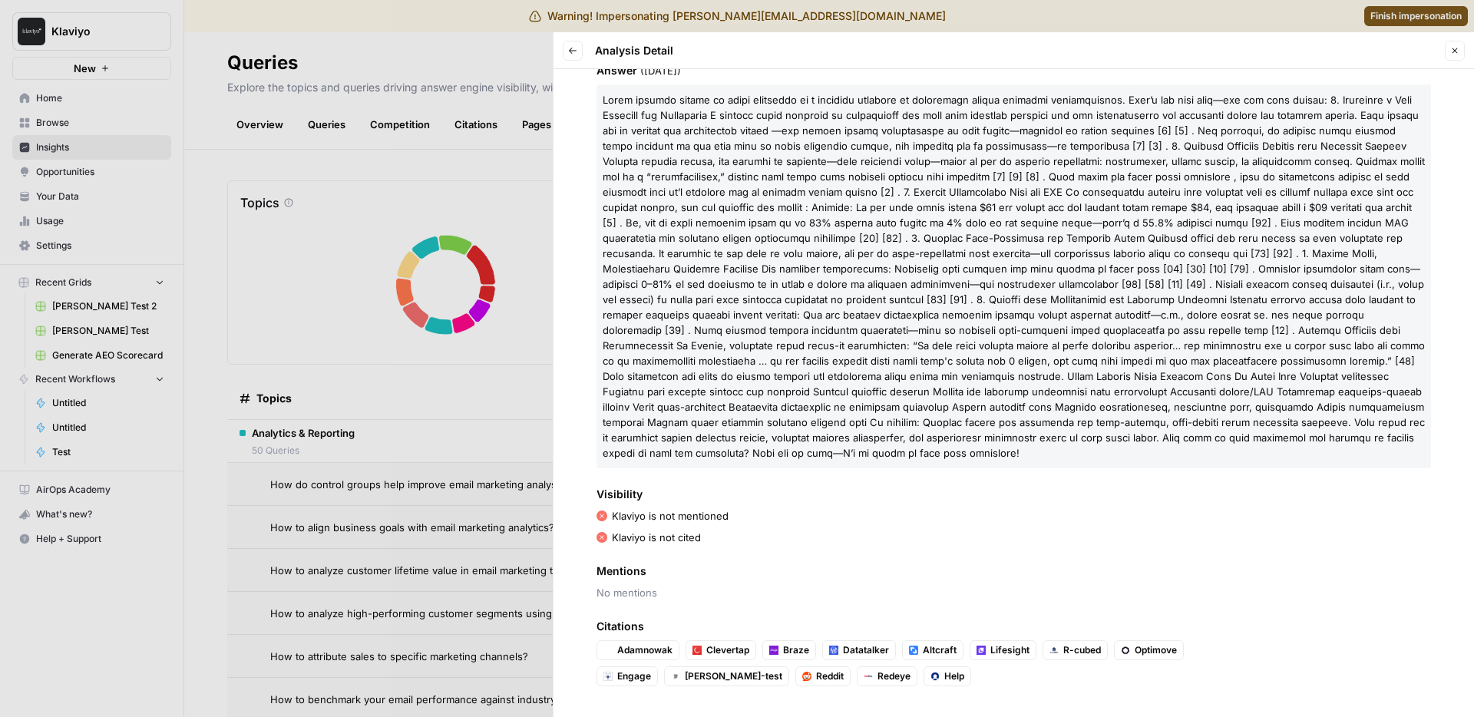
click at [336, 526] on div at bounding box center [737, 358] width 1474 height 717
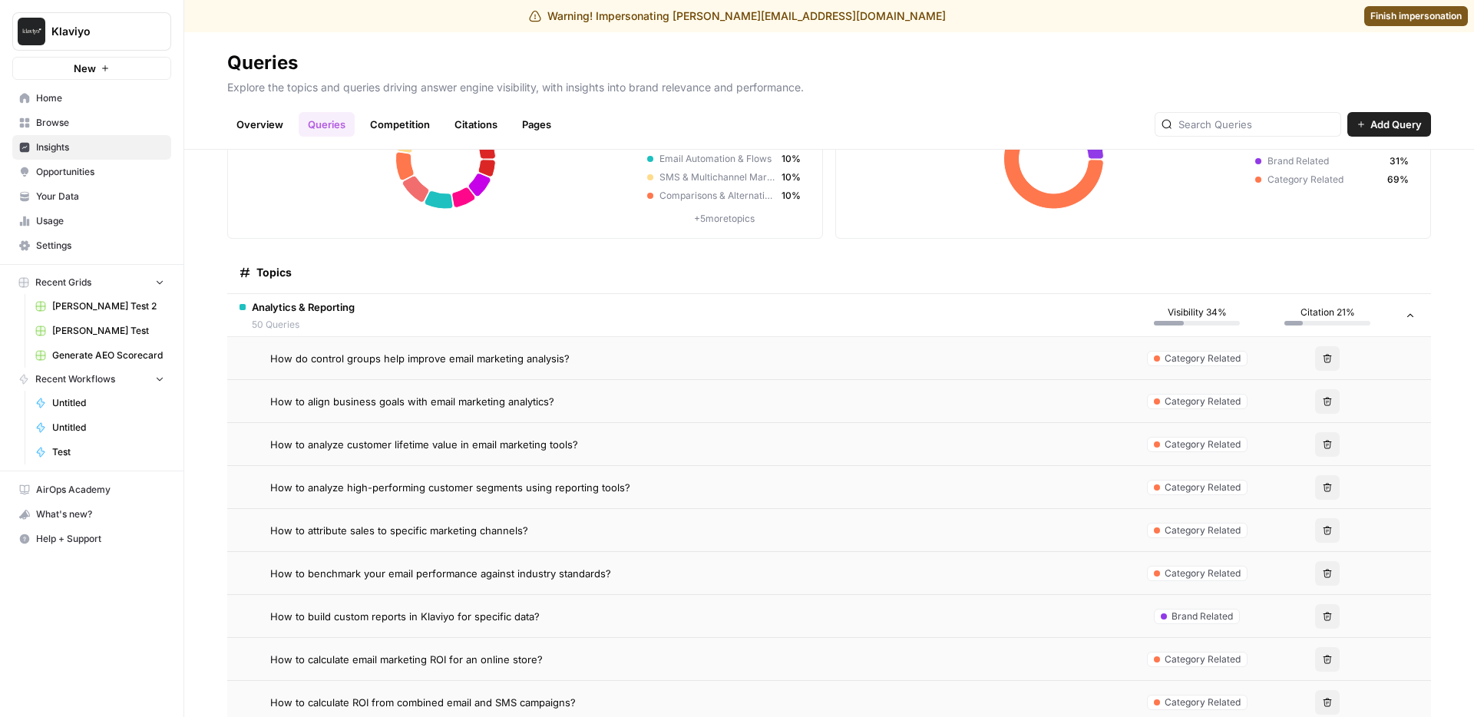
click at [326, 308] on span "Analytics & Reporting" at bounding box center [303, 307] width 103 height 15
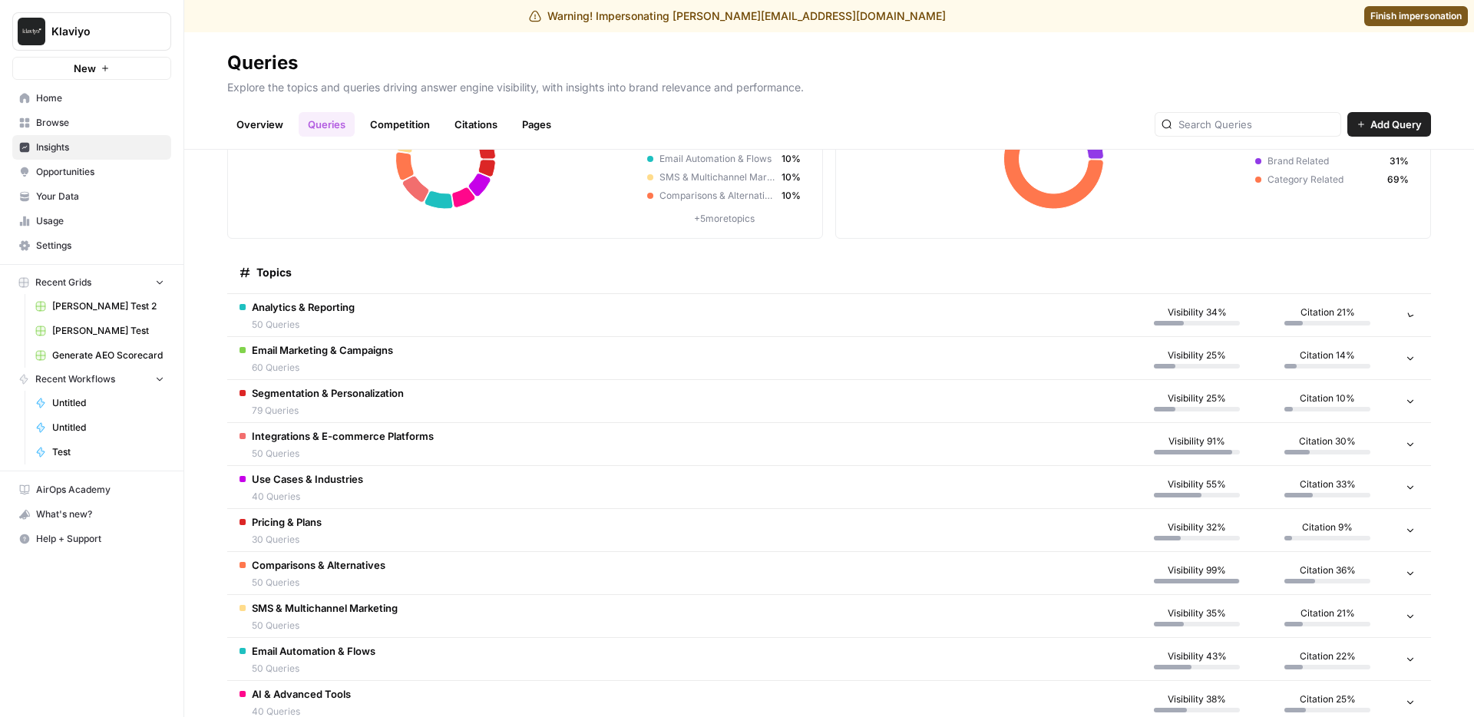
scroll to position [107, 0]
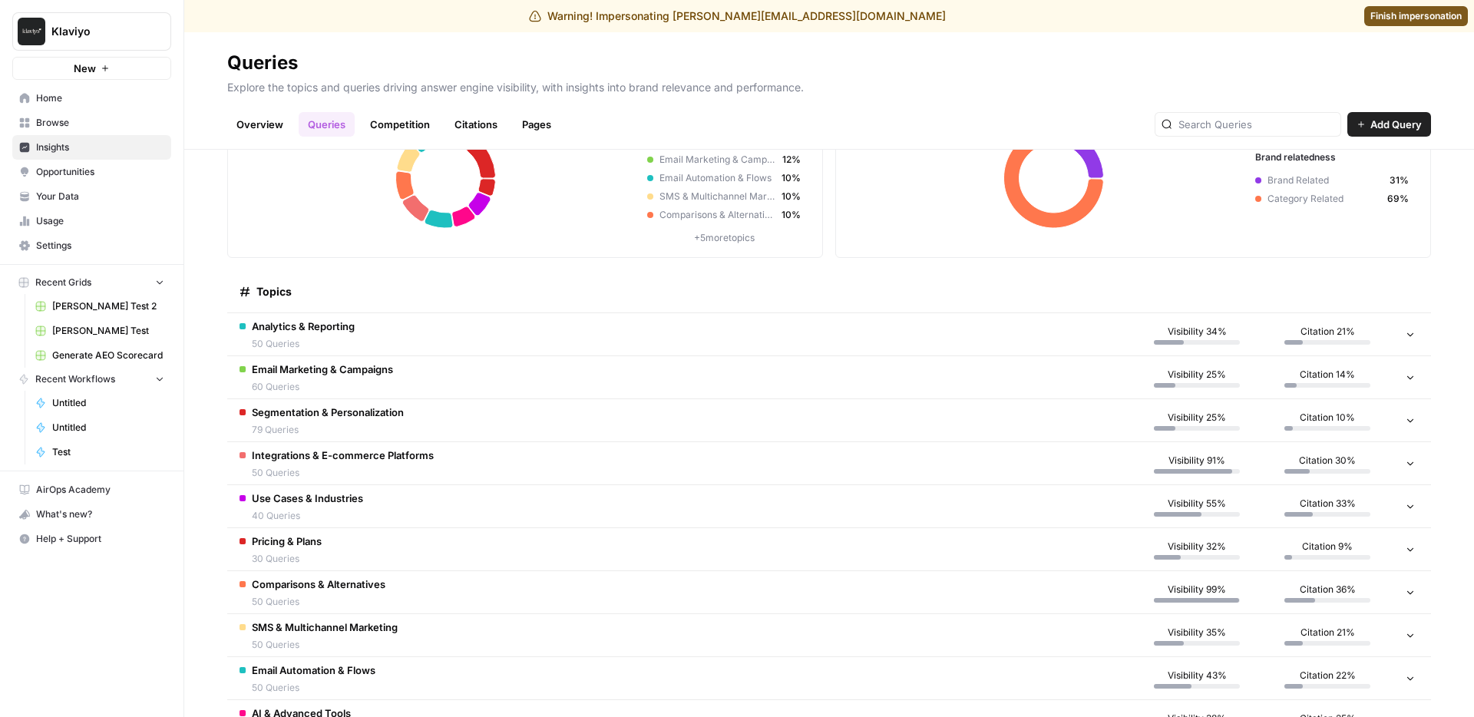
click at [336, 595] on span "50 Queries" at bounding box center [319, 602] width 134 height 14
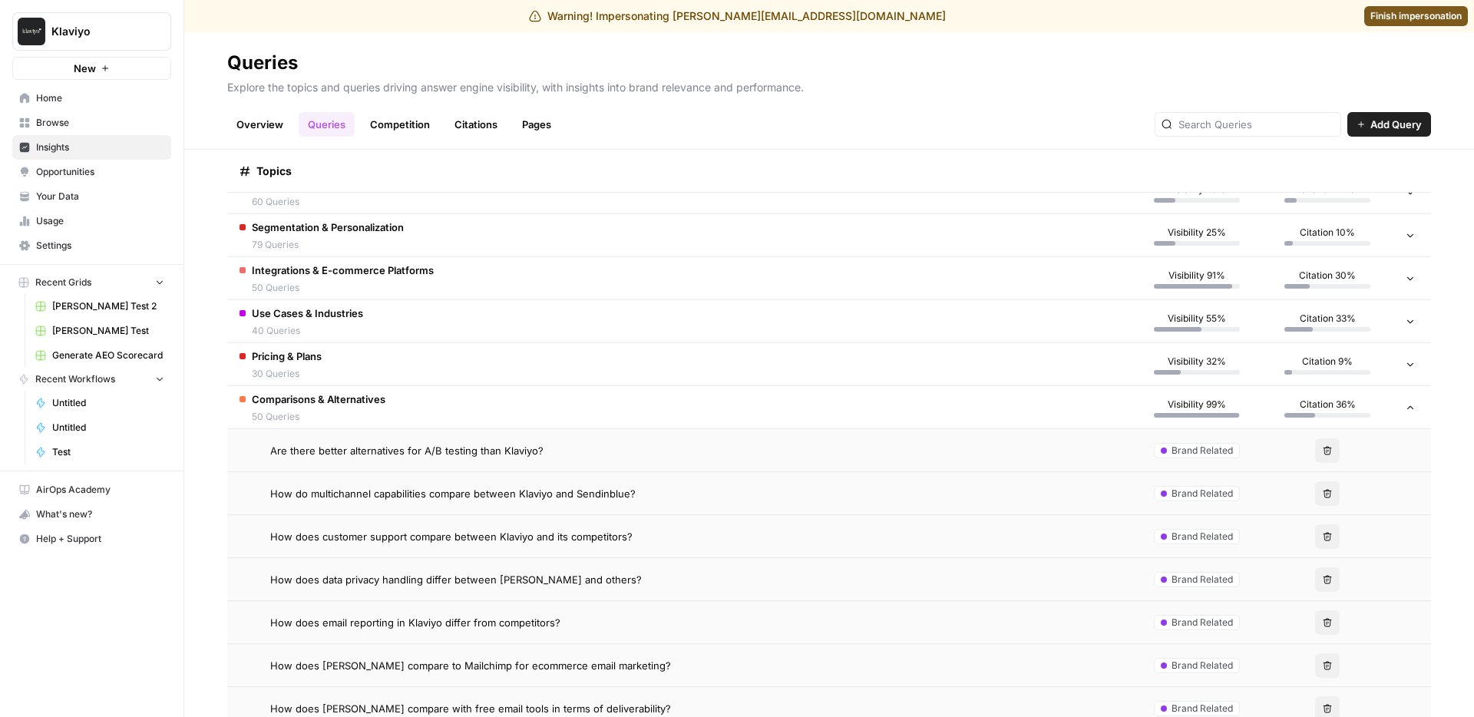
scroll to position [449, 0]
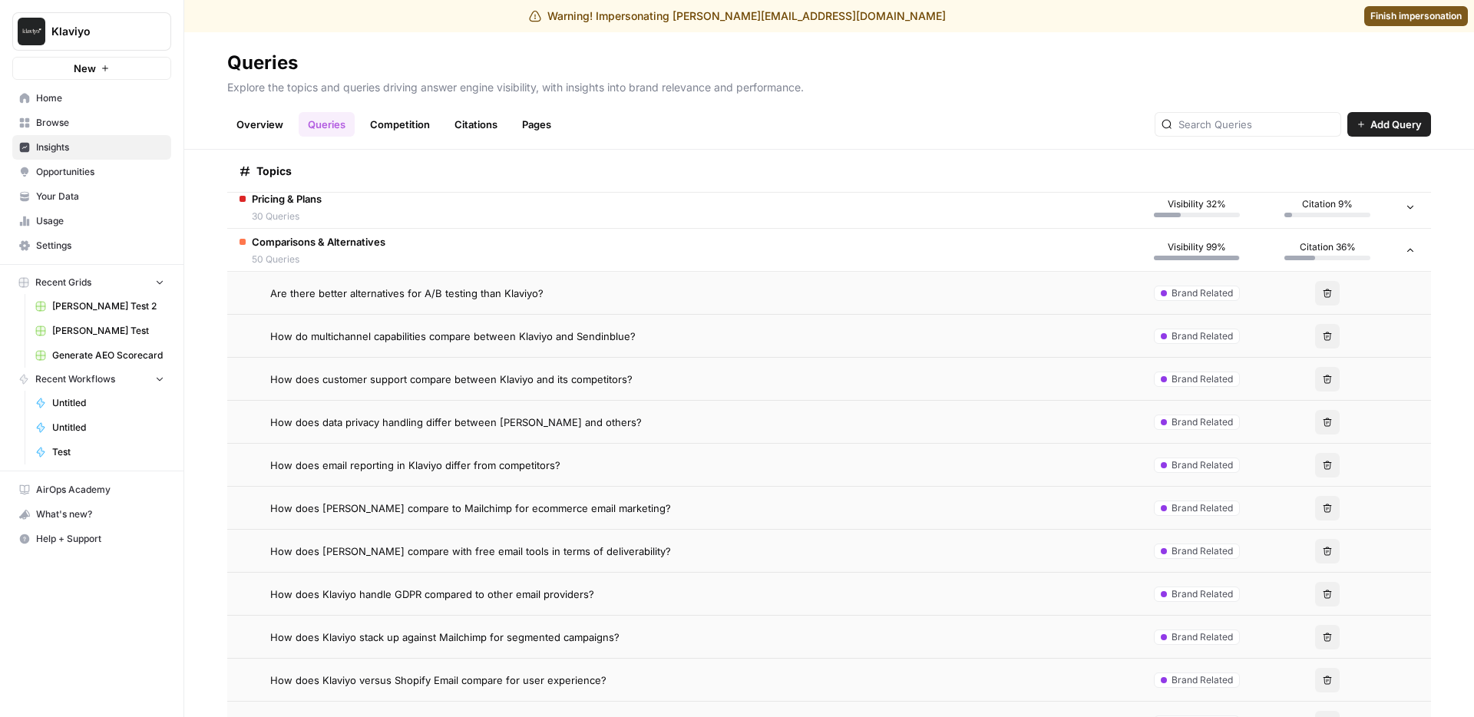
click at [490, 425] on span "How does data privacy handling differ between Klaviyo and others?" at bounding box center [456, 422] width 372 height 15
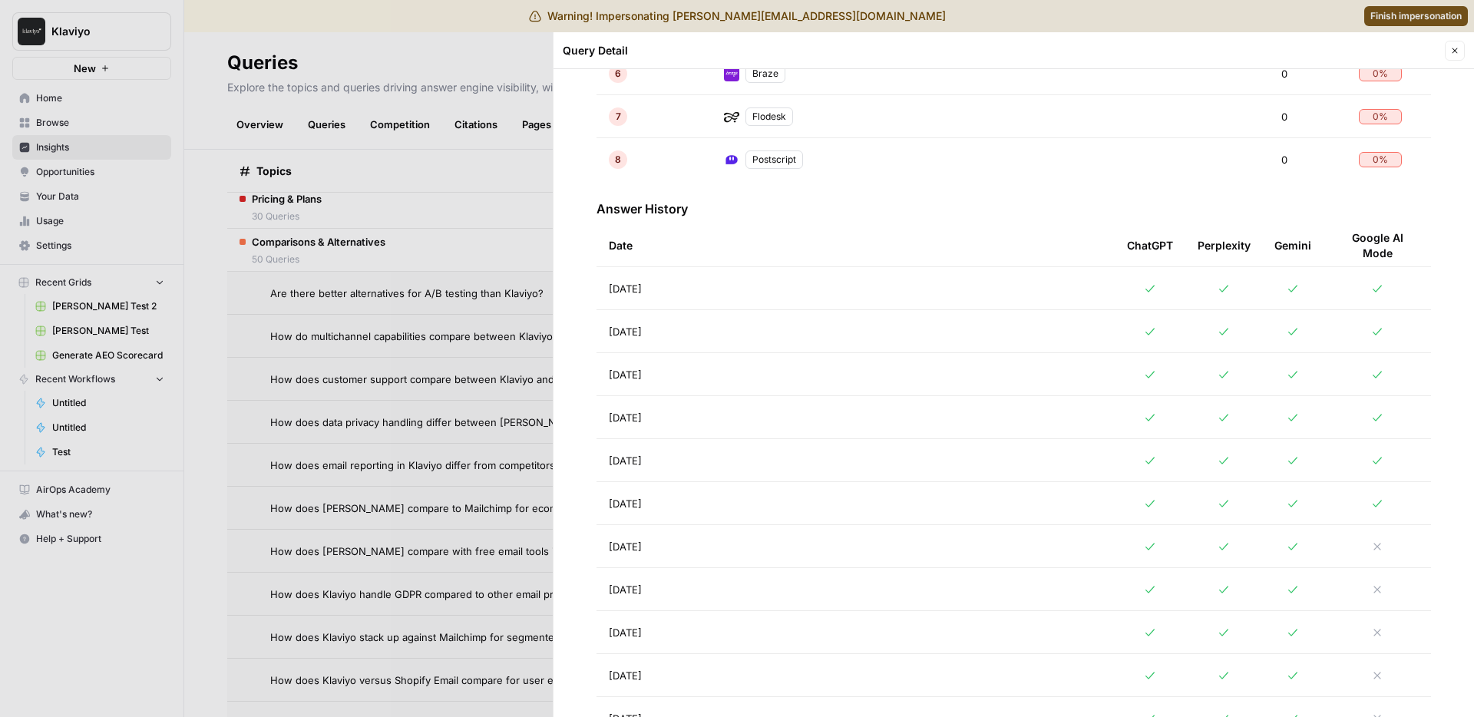
scroll to position [752, 0]
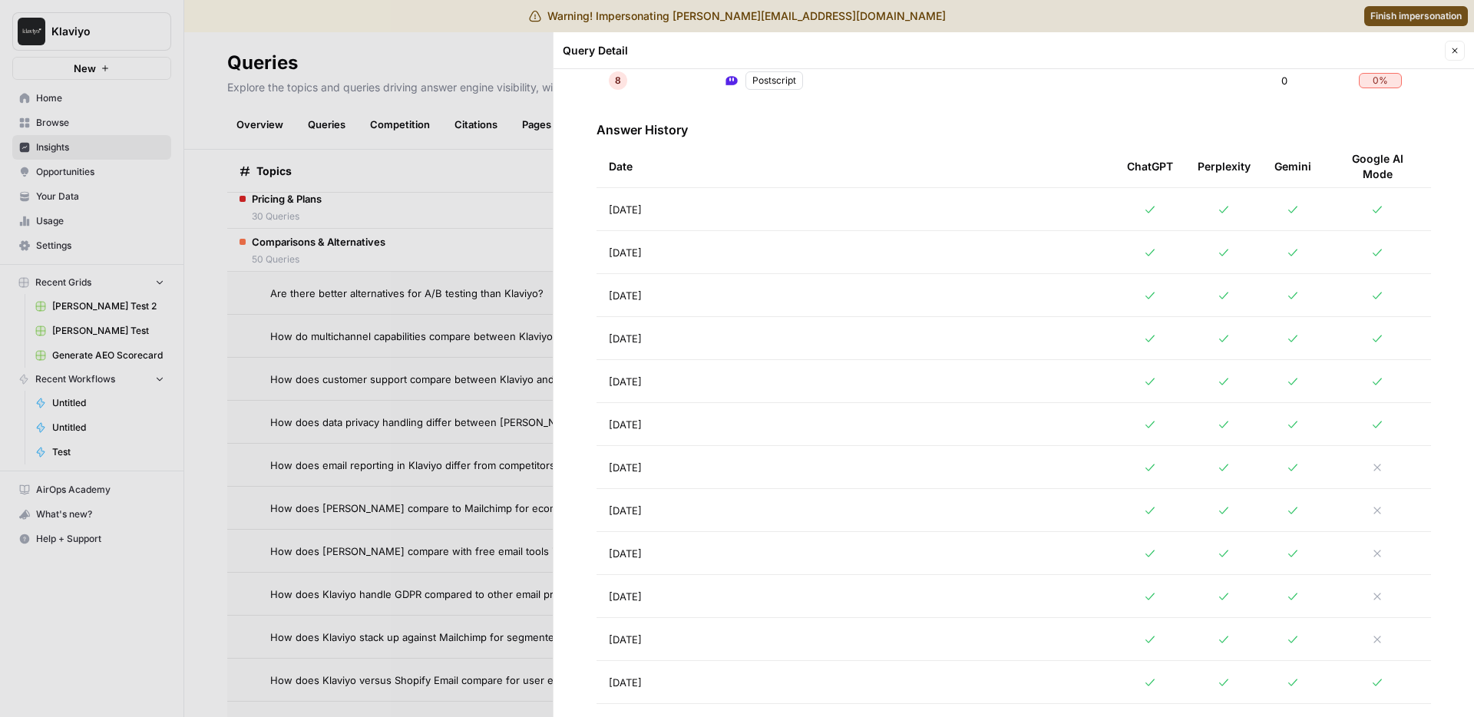
click at [766, 230] on td "Aug 19, 2025" at bounding box center [856, 209] width 518 height 42
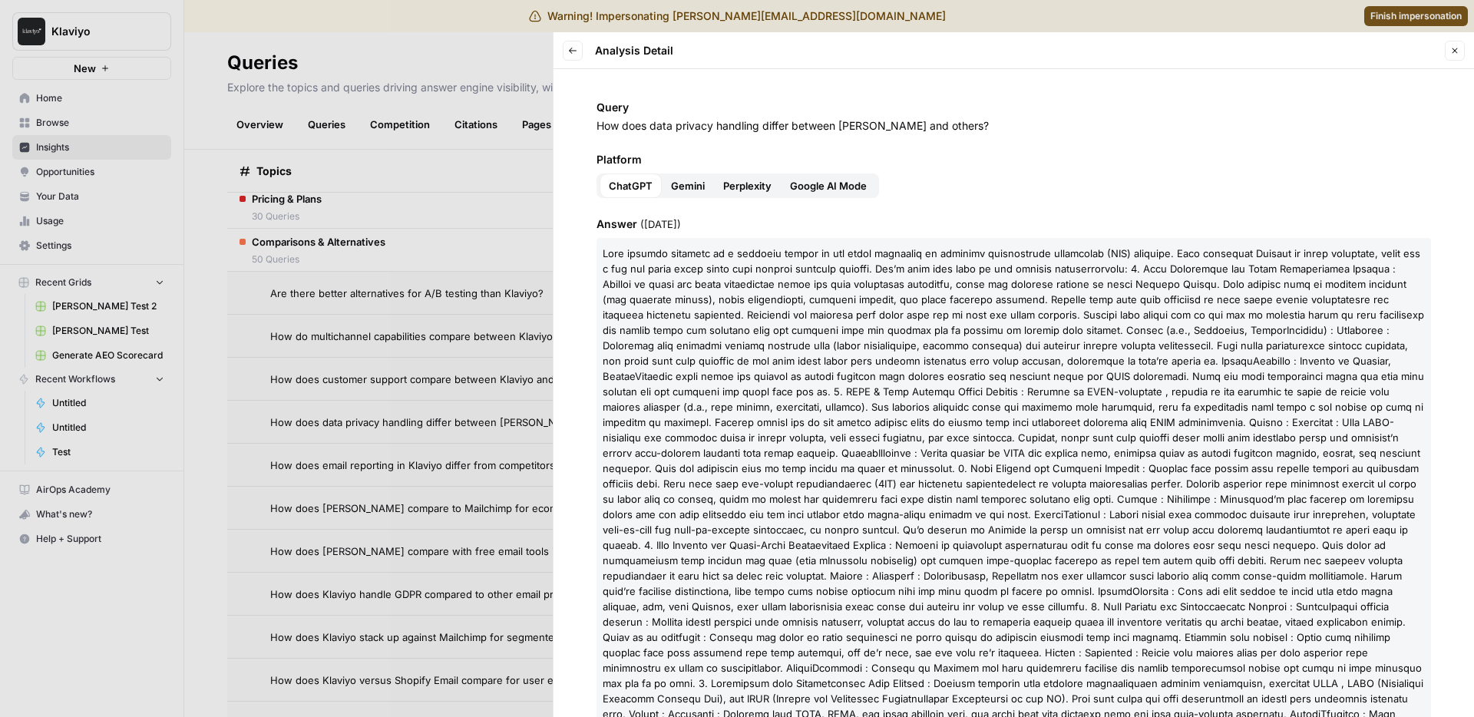
click at [829, 445] on p at bounding box center [1014, 522] width 835 height 568
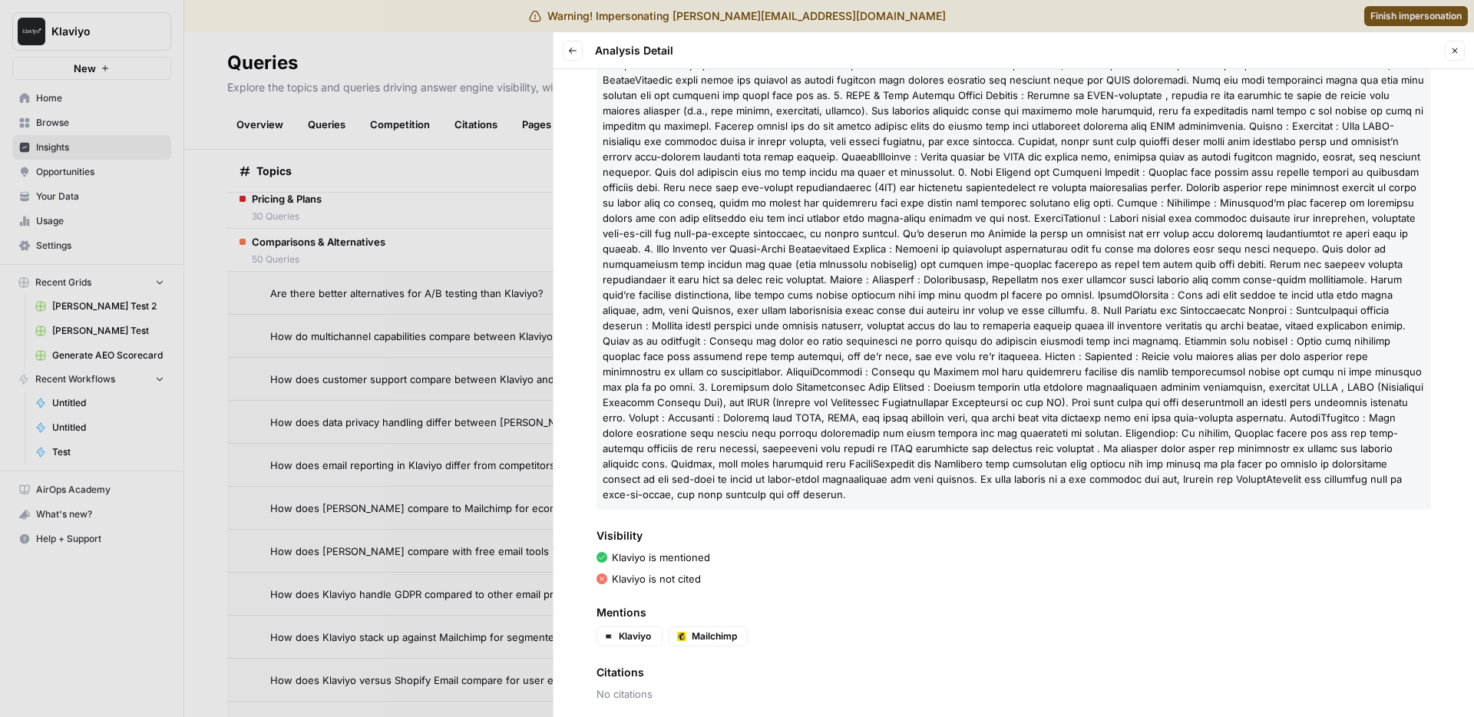
click at [840, 373] on span at bounding box center [1014, 226] width 822 height 550
click at [409, 313] on div at bounding box center [737, 358] width 1474 height 717
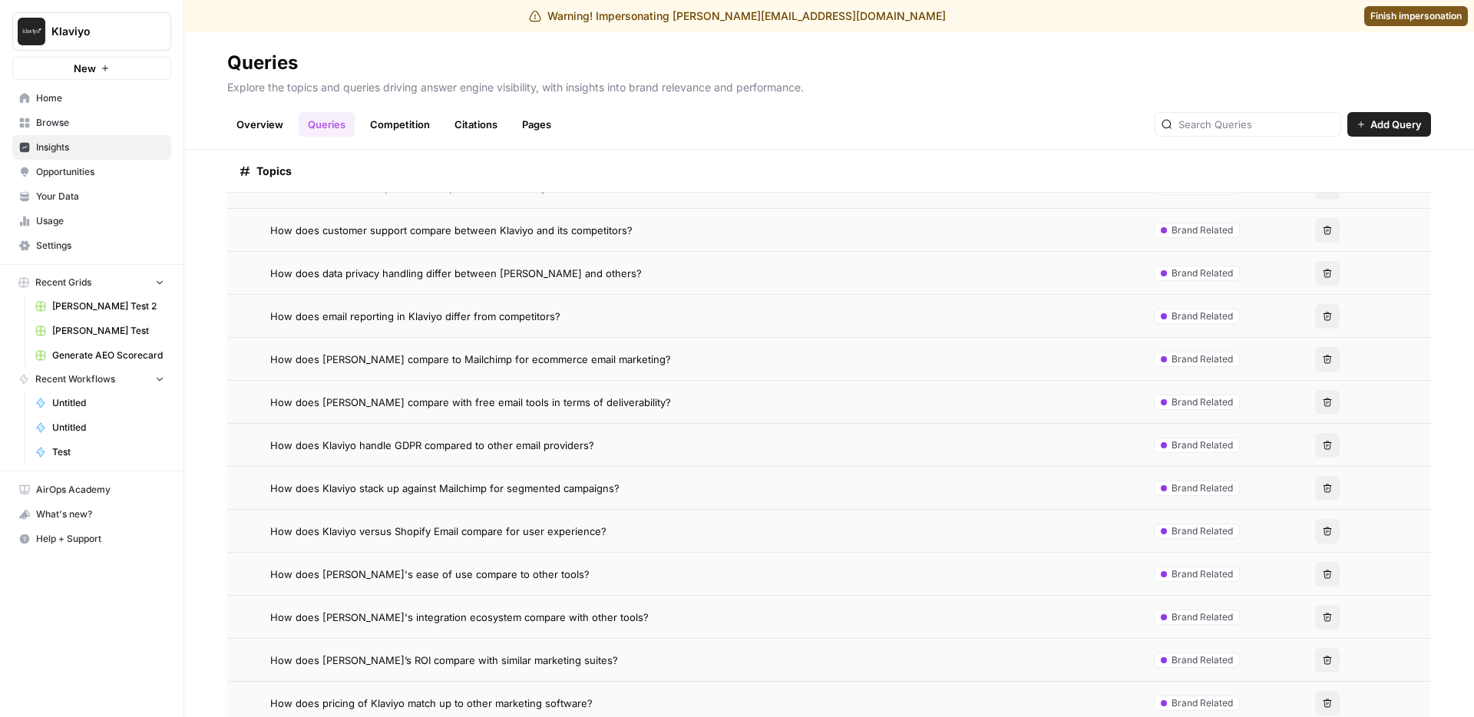
scroll to position [756, 0]
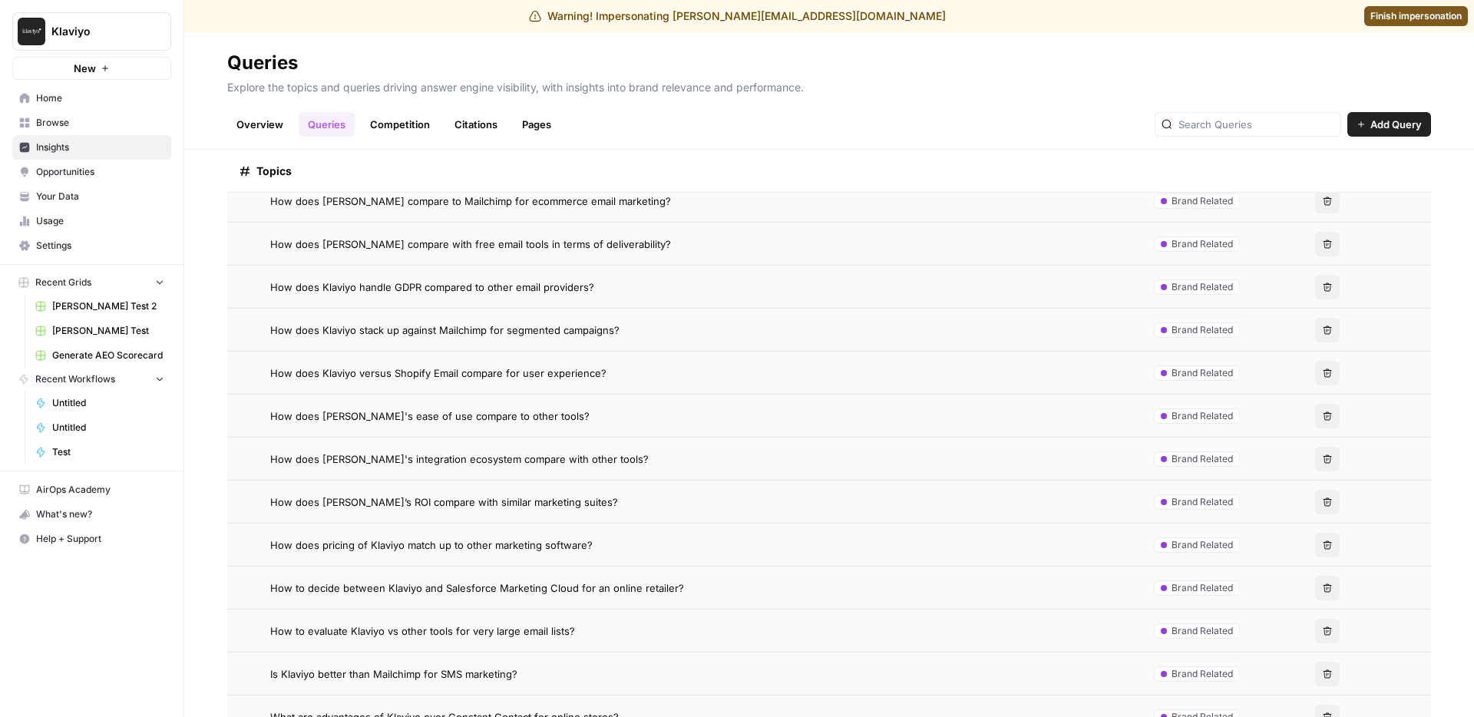
click at [483, 536] on td "How does pricing of Klaviyo match up to other marketing software?" at bounding box center [679, 545] width 905 height 42
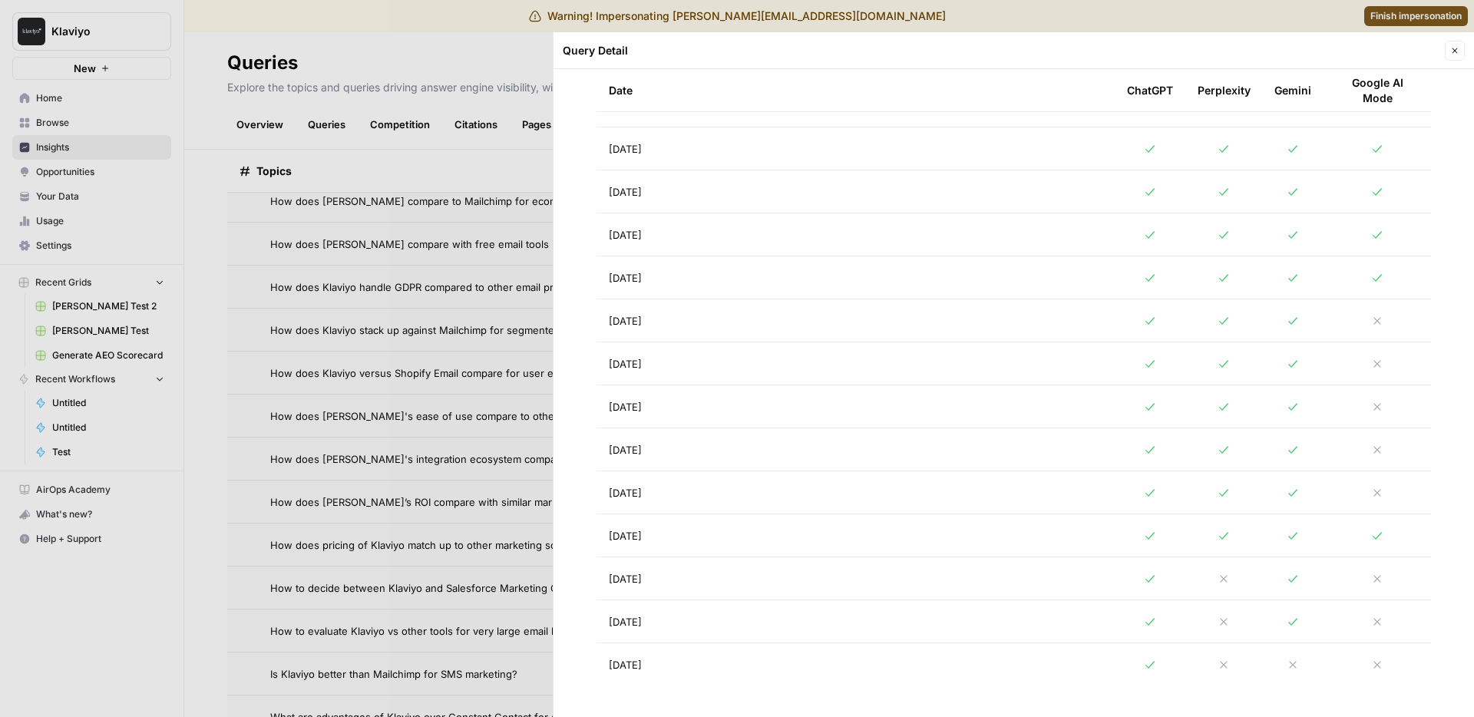
scroll to position [899, 0]
click at [758, 512] on td "Aug 9, 2025" at bounding box center [856, 493] width 518 height 42
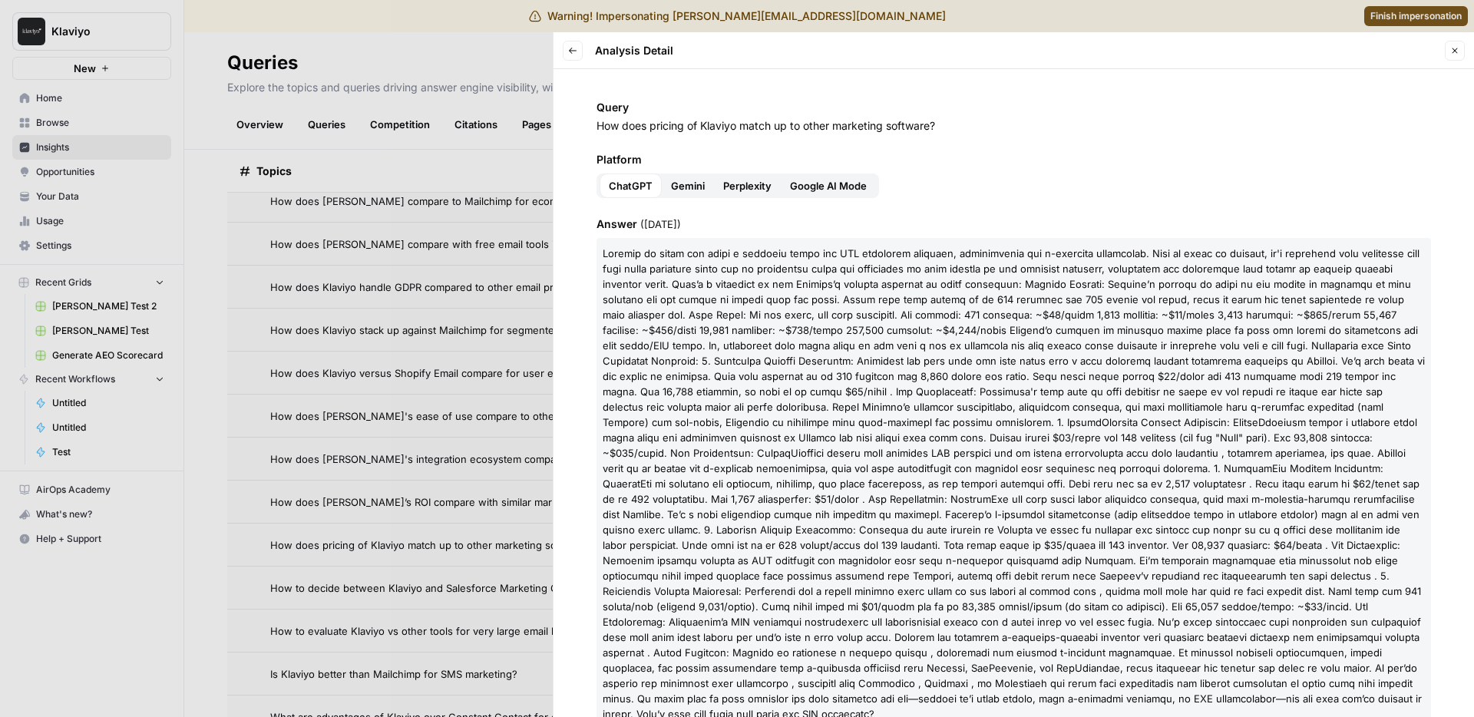
scroll to position [220, 0]
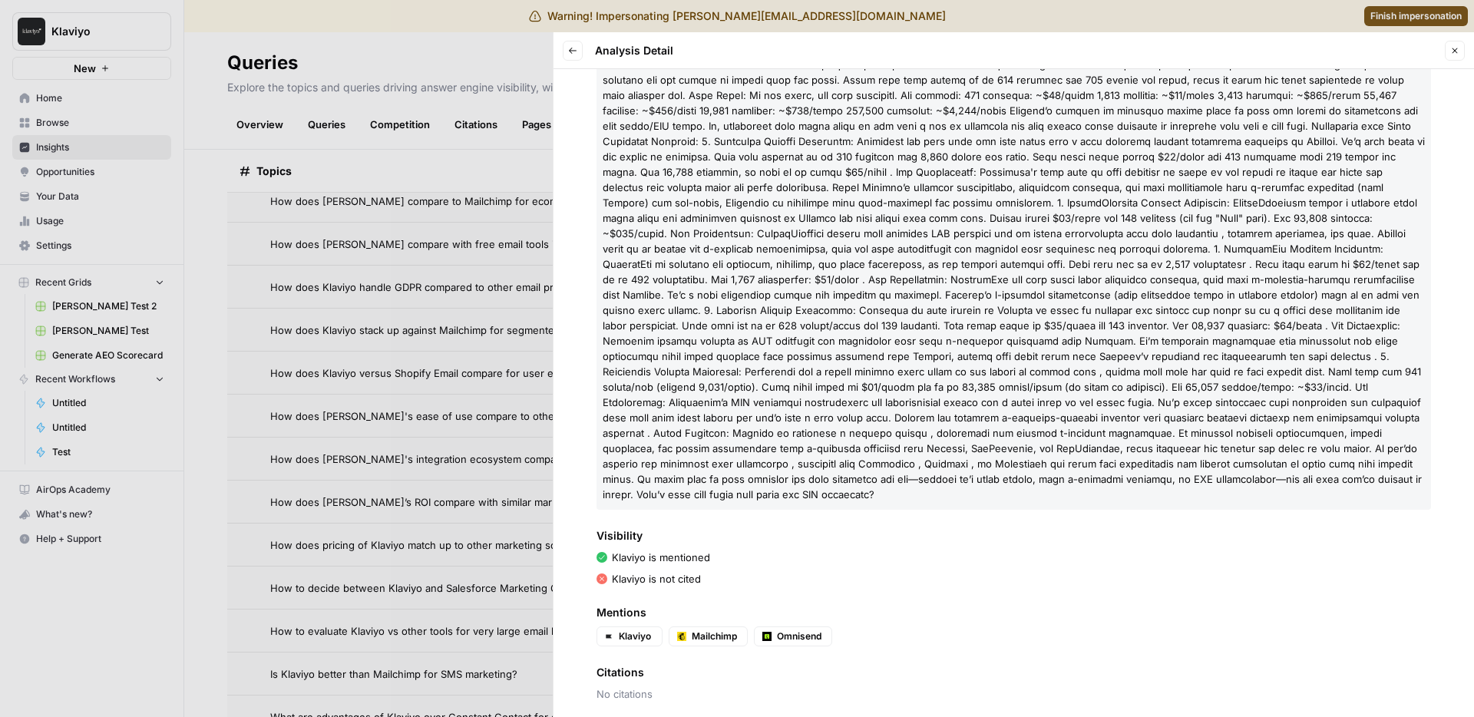
click at [326, 405] on div at bounding box center [737, 358] width 1474 height 717
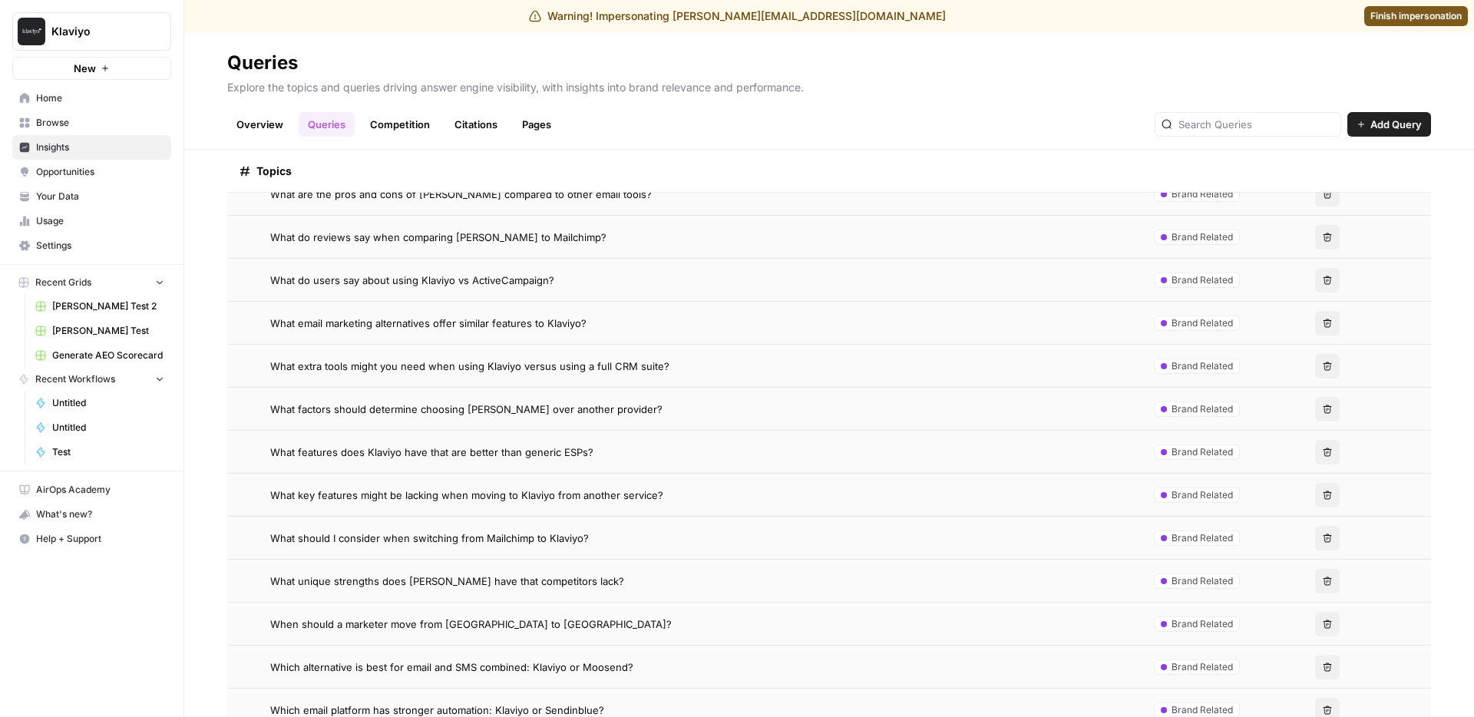
scroll to position [1566, 0]
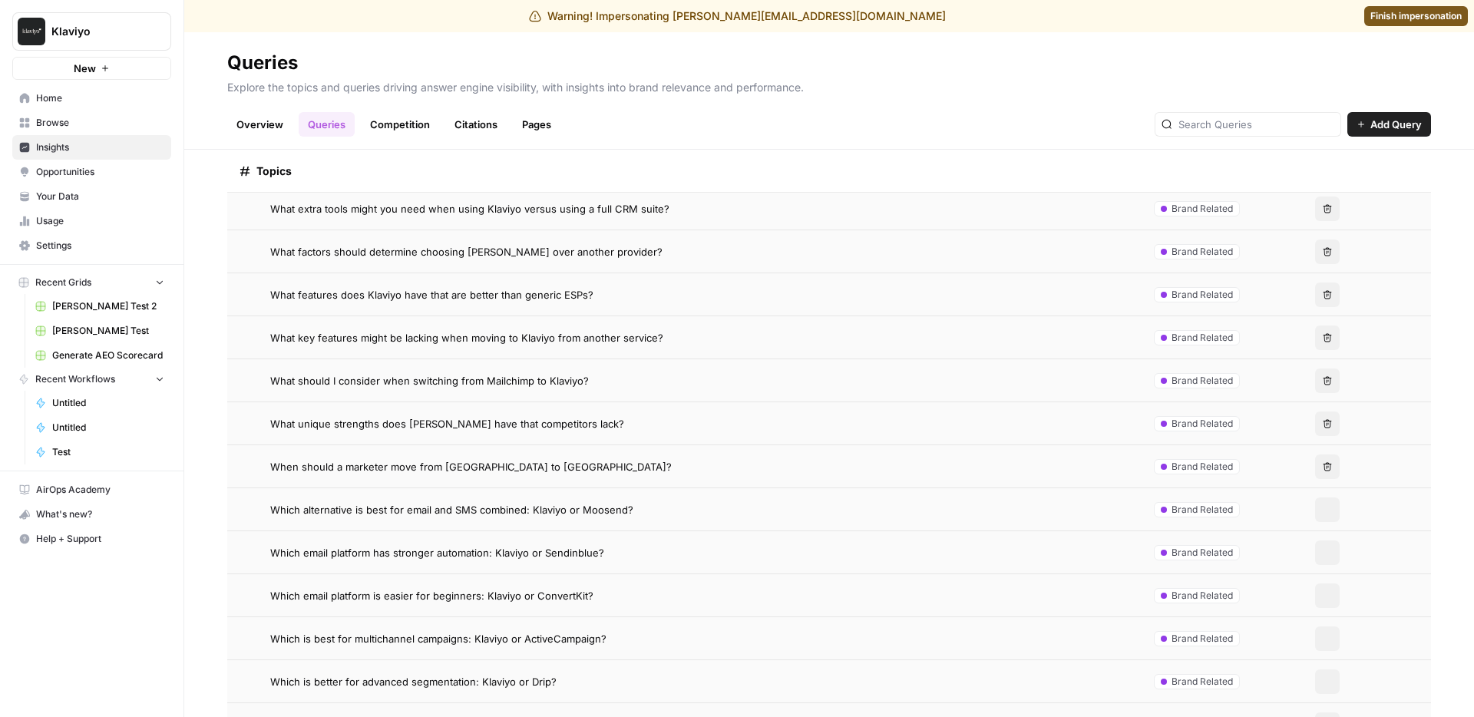
click at [475, 528] on td "Which alternative is best for email and SMS combined: Klaviyo or Moosend?" at bounding box center [679, 509] width 905 height 42
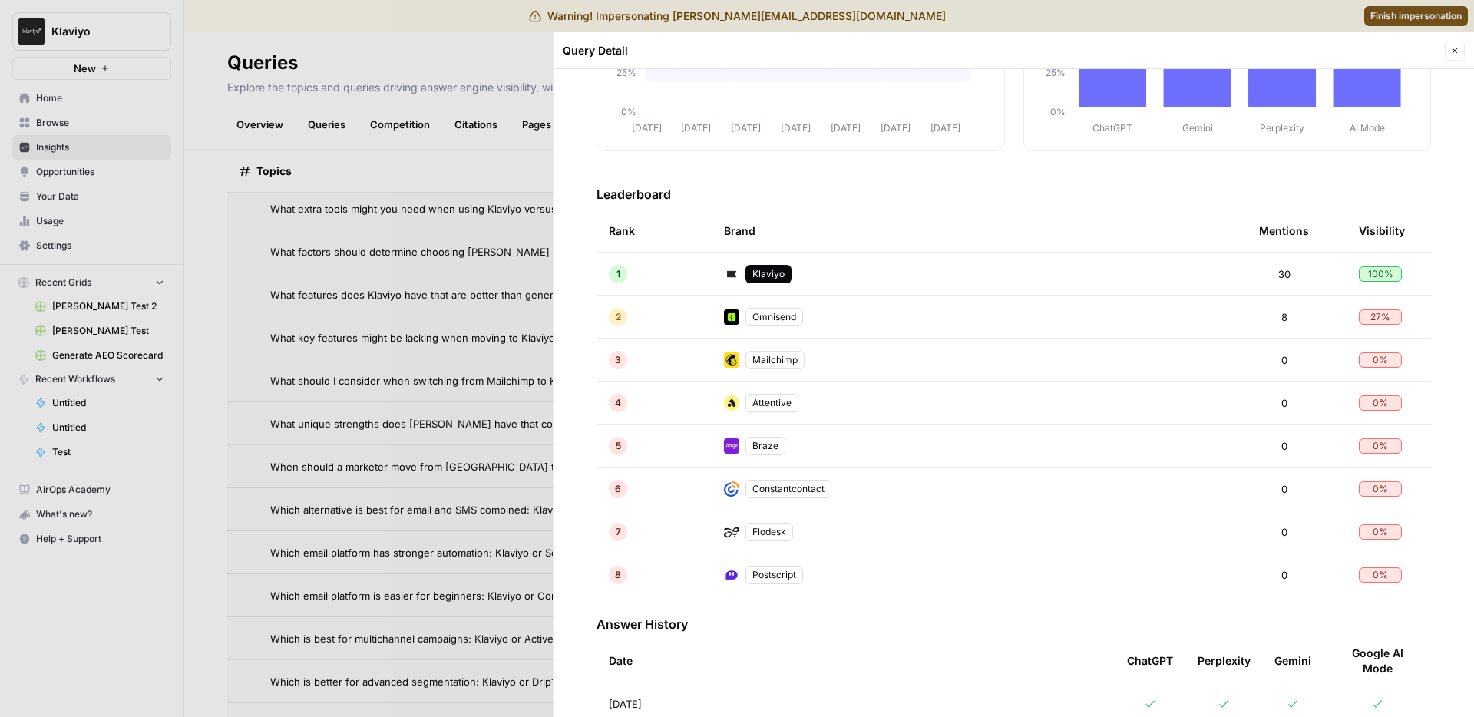
scroll to position [336, 0]
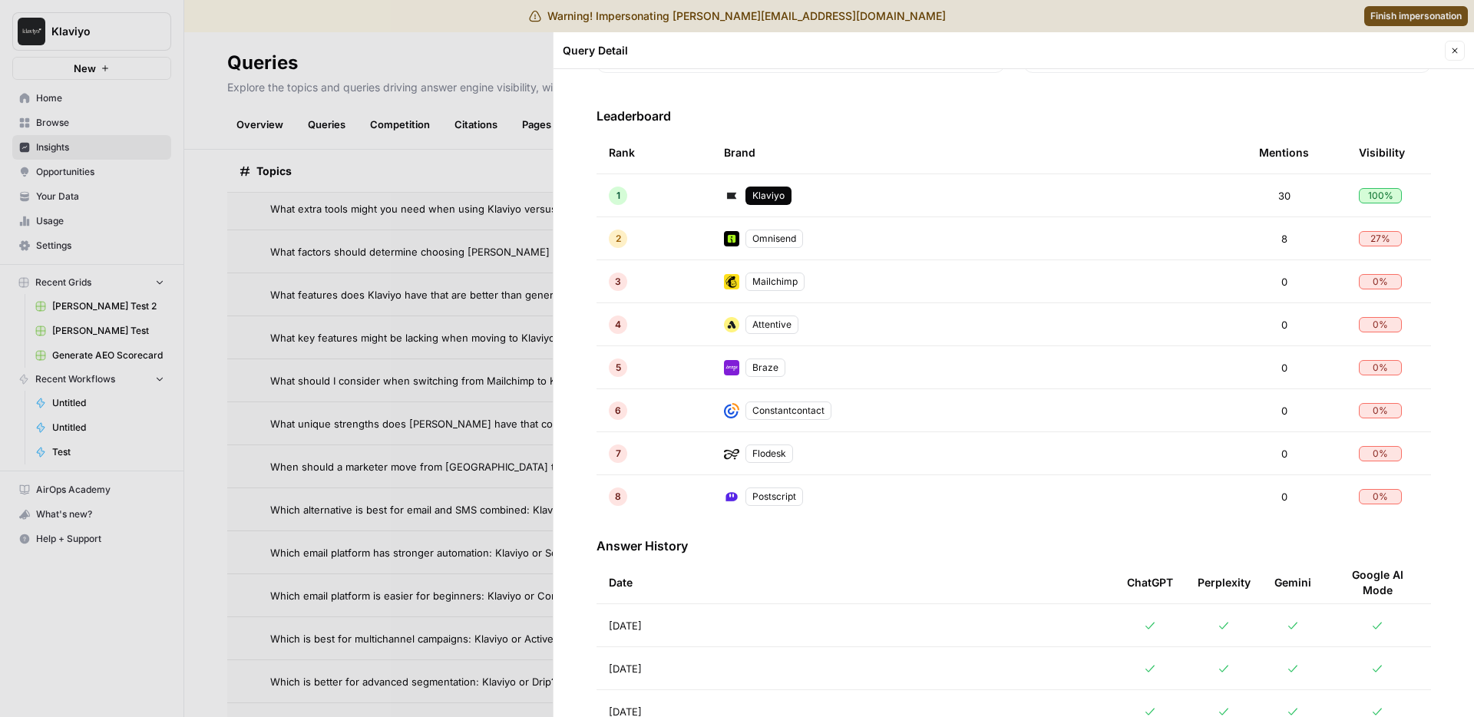
click at [642, 618] on span "Aug 19, 2025" at bounding box center [625, 625] width 33 height 15
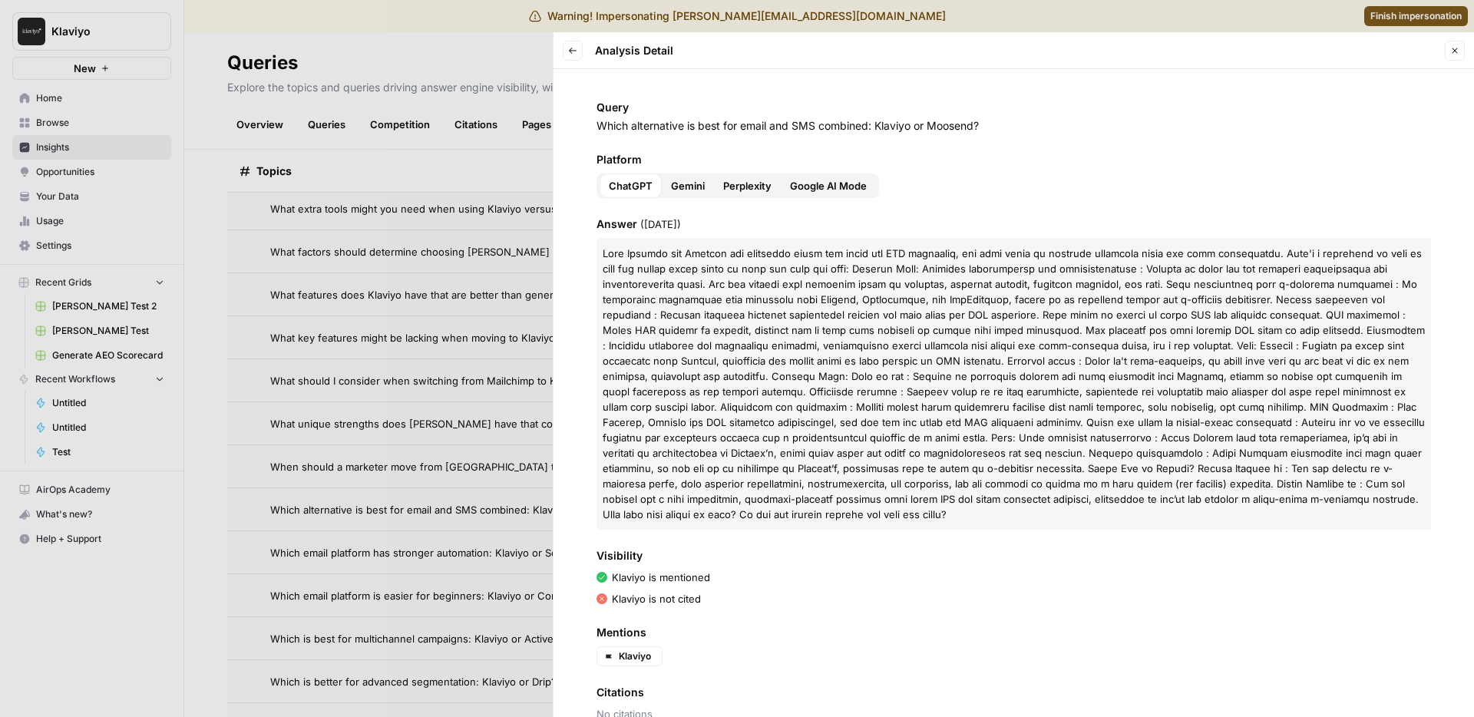
click at [408, 495] on div at bounding box center [737, 358] width 1474 height 717
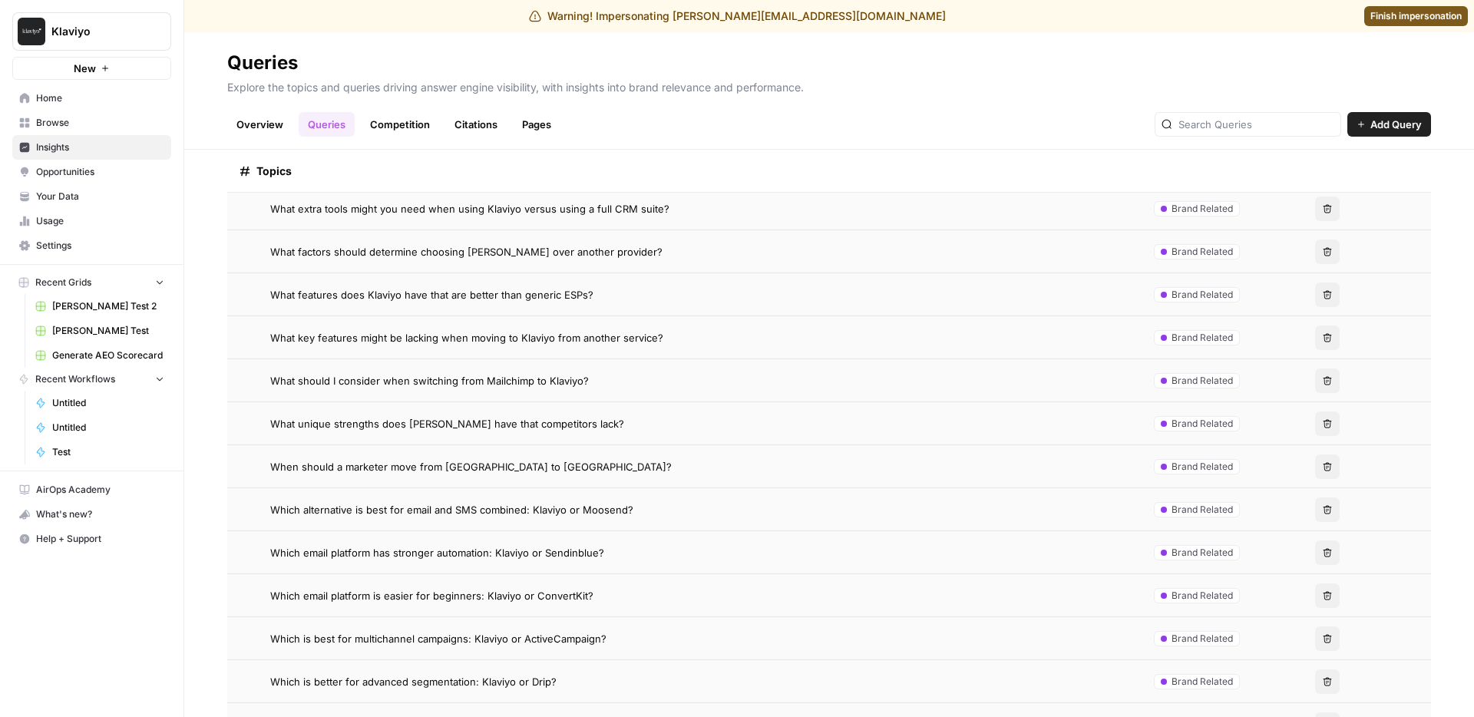
scroll to position [1586, 0]
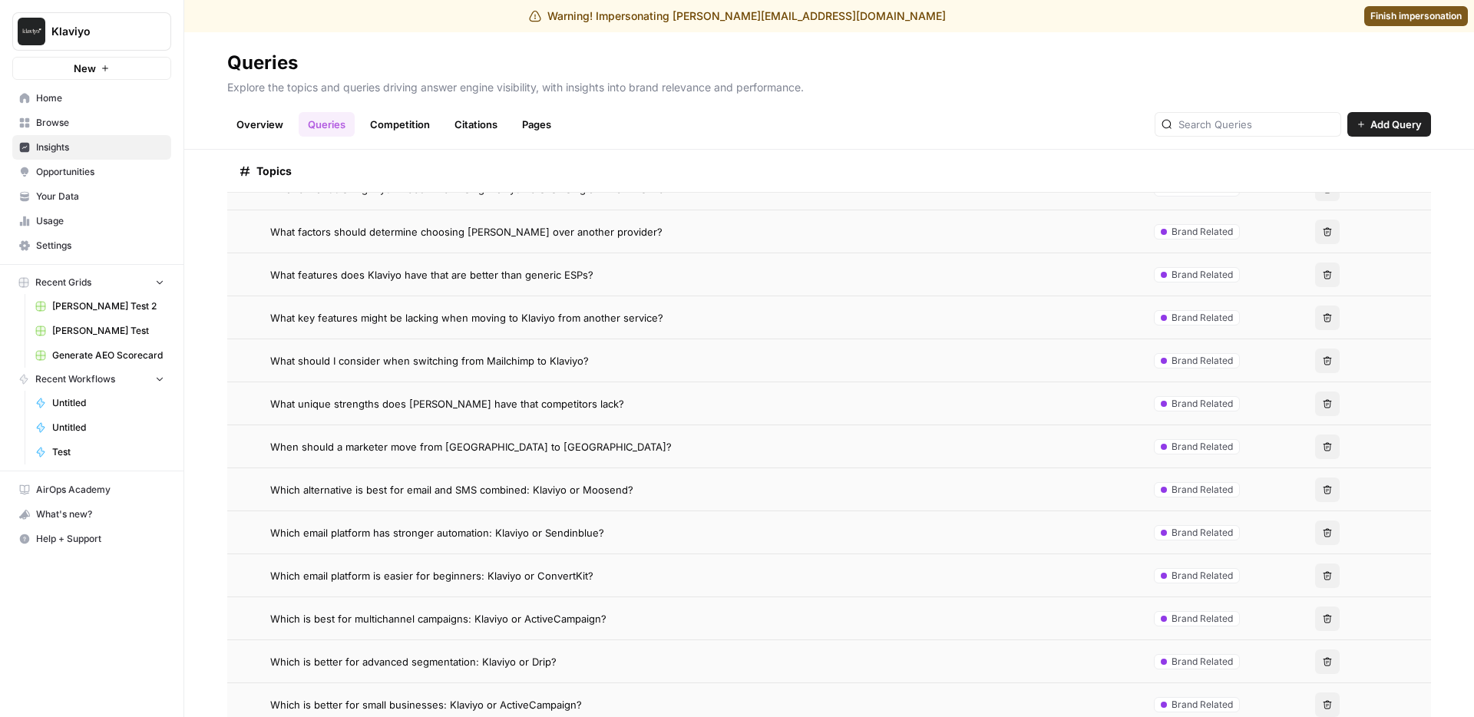
click at [496, 575] on span "Which email platform is easier for beginners: Klaviyo or ConvertKit?" at bounding box center [431, 575] width 323 height 15
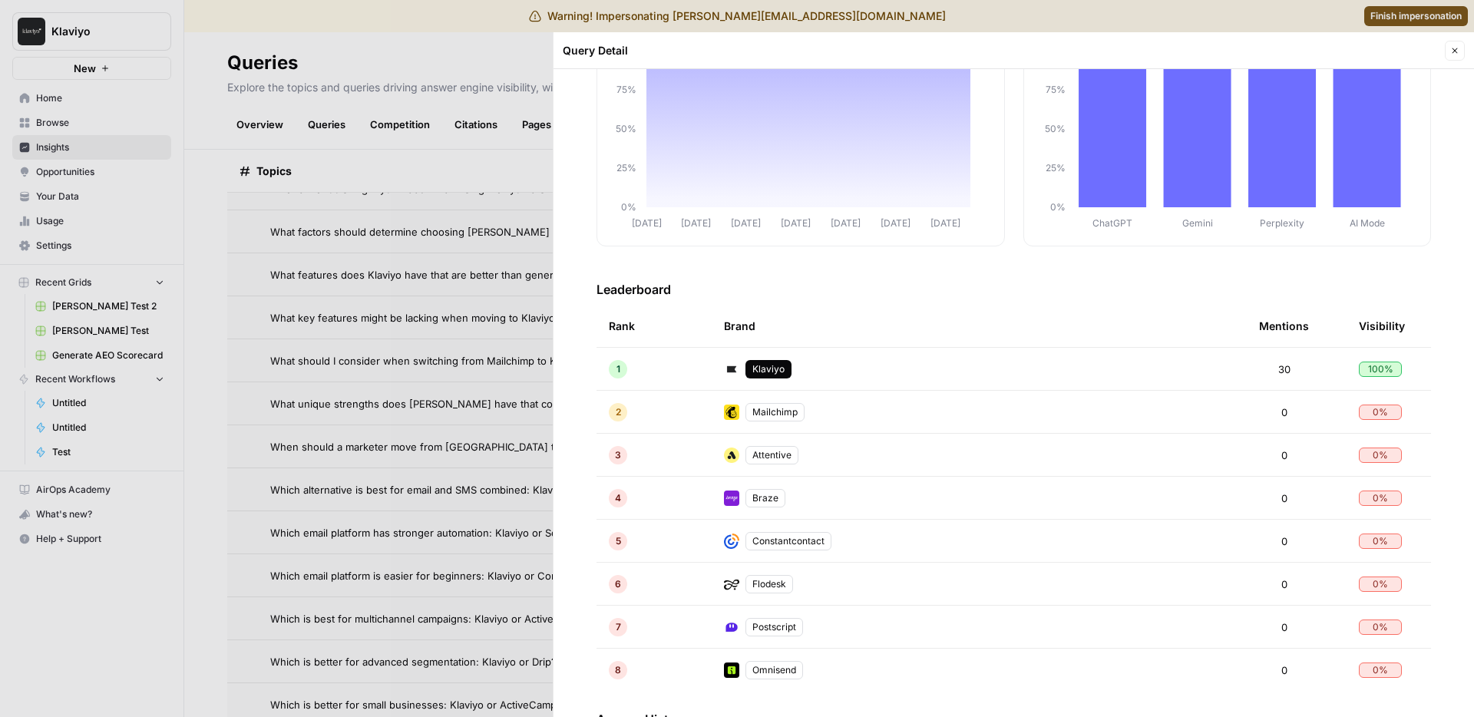
scroll to position [390, 0]
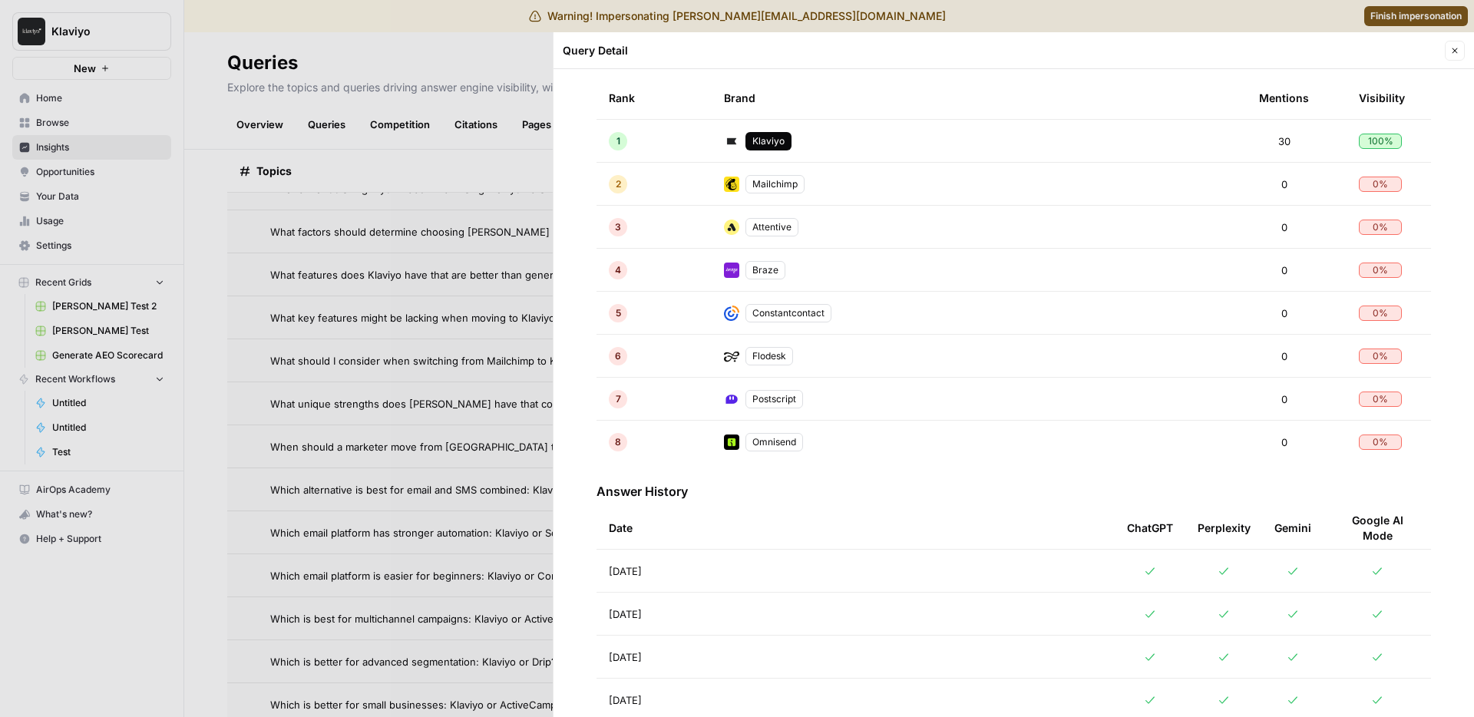
click at [748, 568] on td "Aug 19, 2025" at bounding box center [856, 571] width 518 height 42
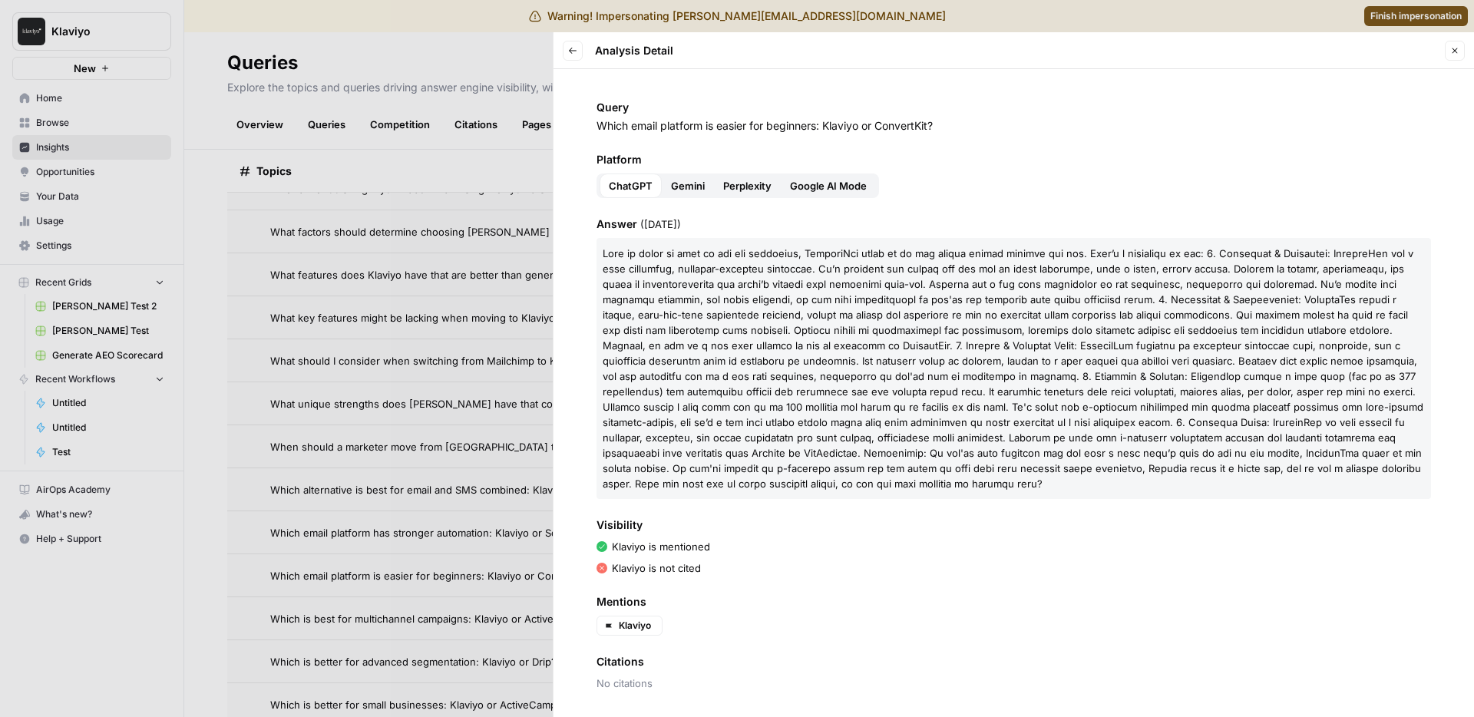
click at [846, 336] on p at bounding box center [1014, 368] width 835 height 261
click at [798, 326] on span at bounding box center [1013, 368] width 821 height 243
click at [575, 55] on icon "button" at bounding box center [572, 50] width 9 height 9
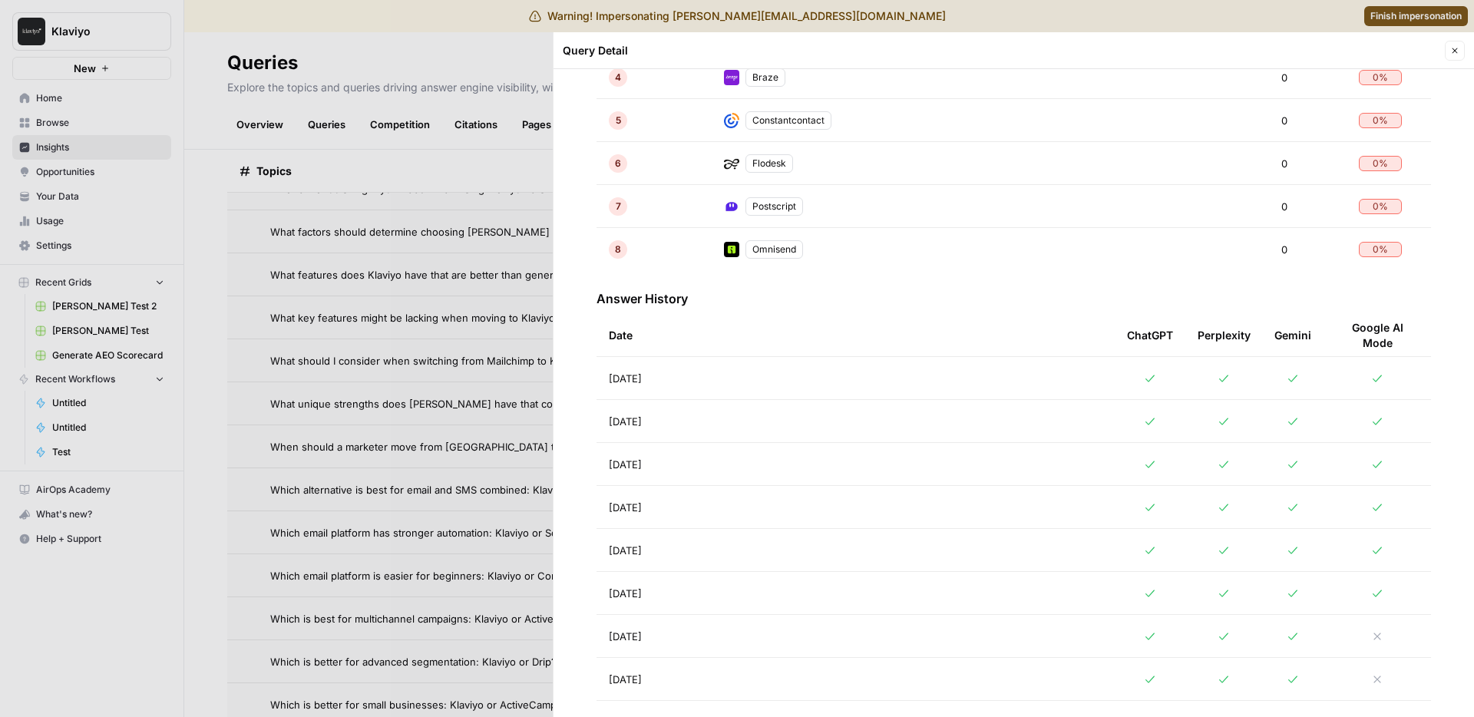
scroll to position [662, 0]
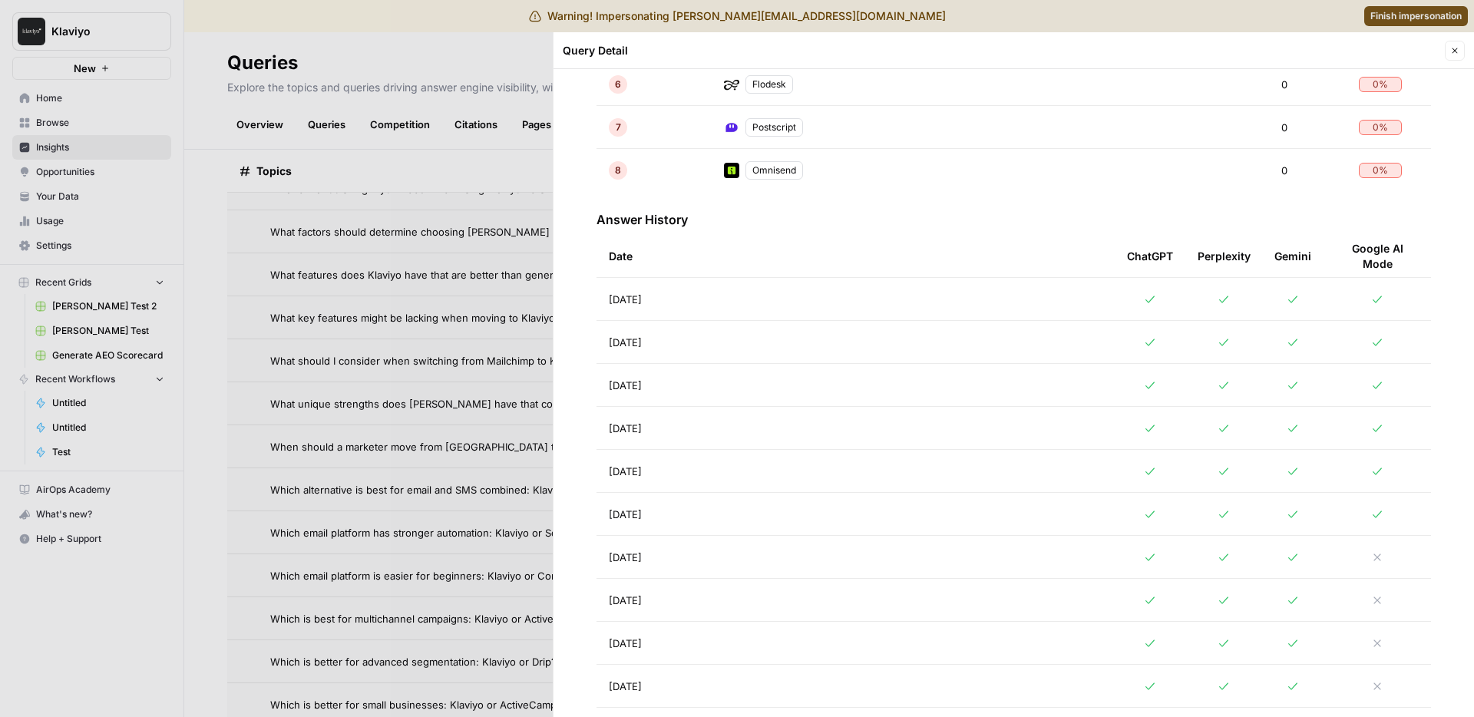
click at [688, 344] on td "Aug 18, 2025" at bounding box center [856, 342] width 518 height 42
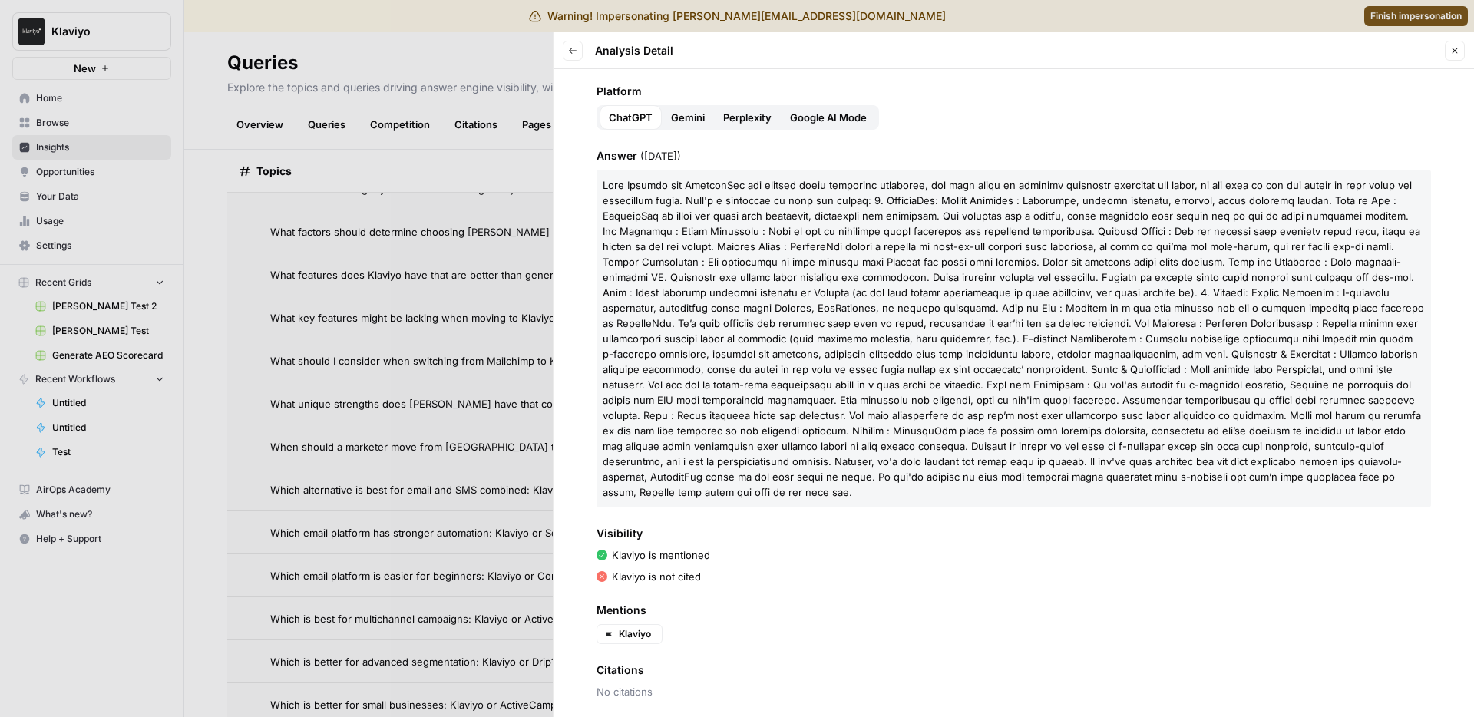
scroll to position [81, 0]
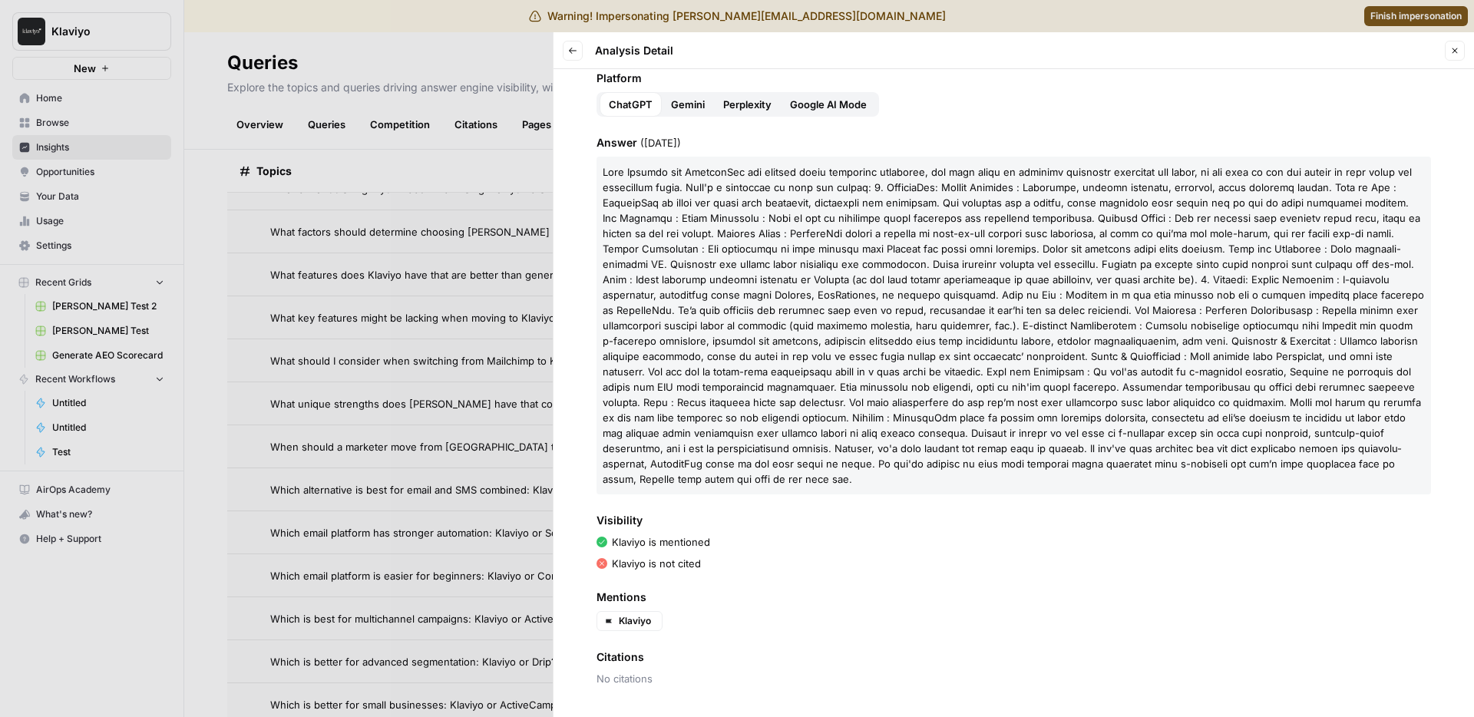
click at [584, 45] on div "Back Analysis Detail" at bounding box center [618, 51] width 111 height 20
click at [578, 49] on button "Back" at bounding box center [573, 51] width 20 height 20
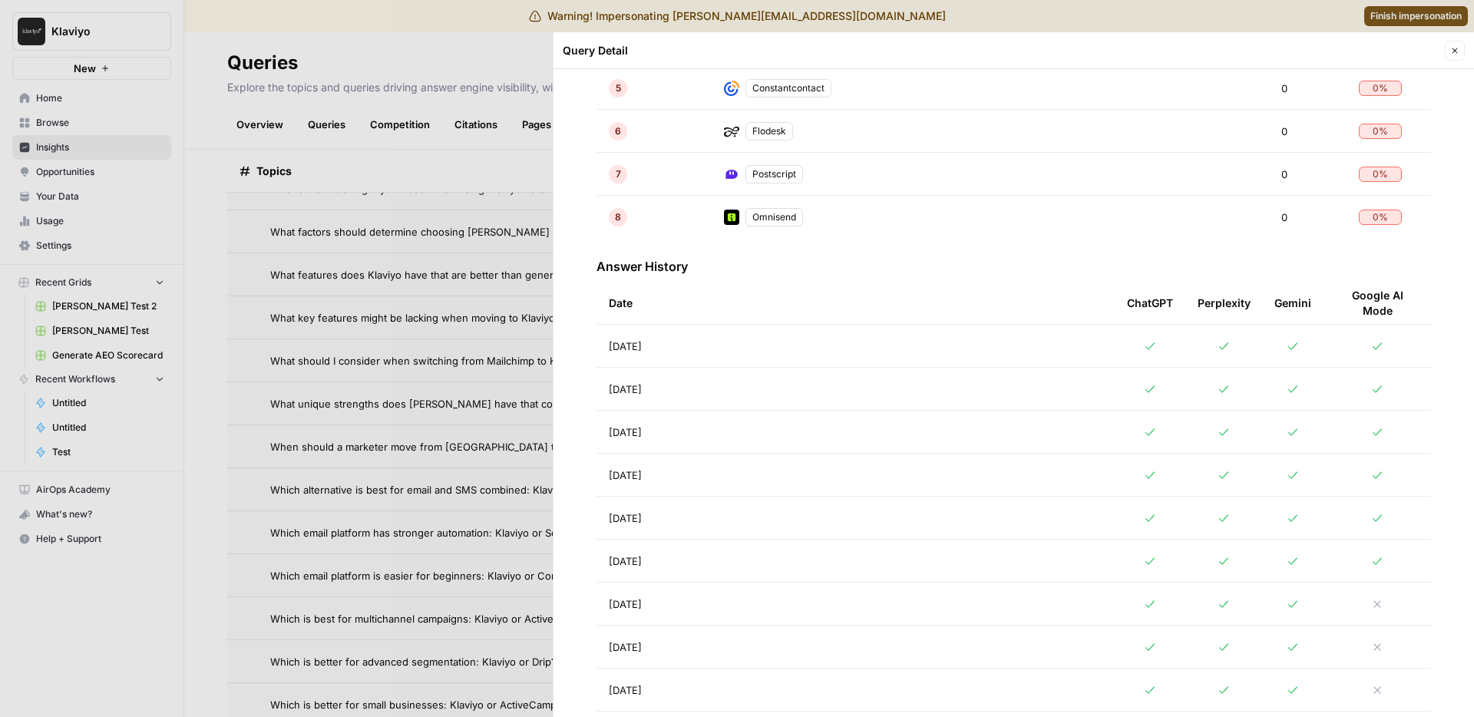
scroll to position [773, 0]
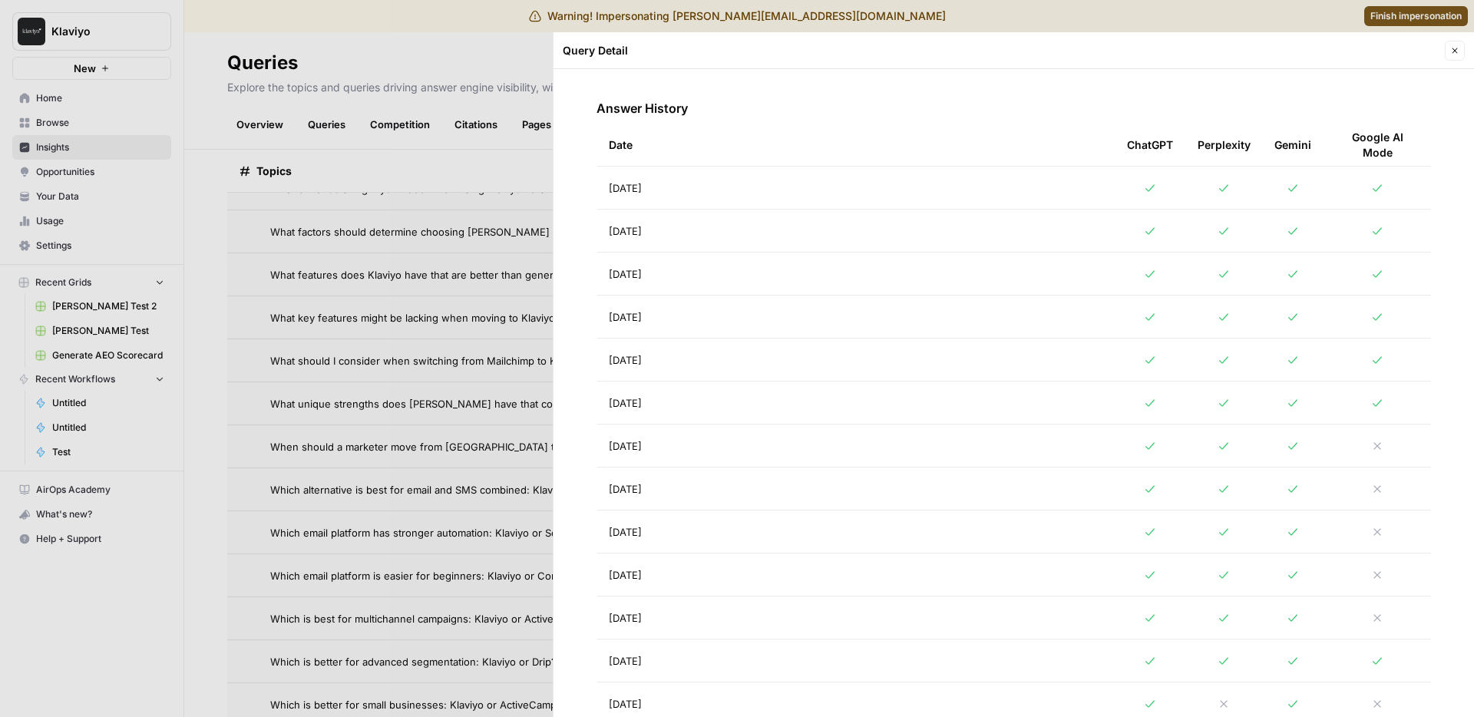
click at [696, 309] on td "Aug 16, 2025" at bounding box center [856, 317] width 518 height 42
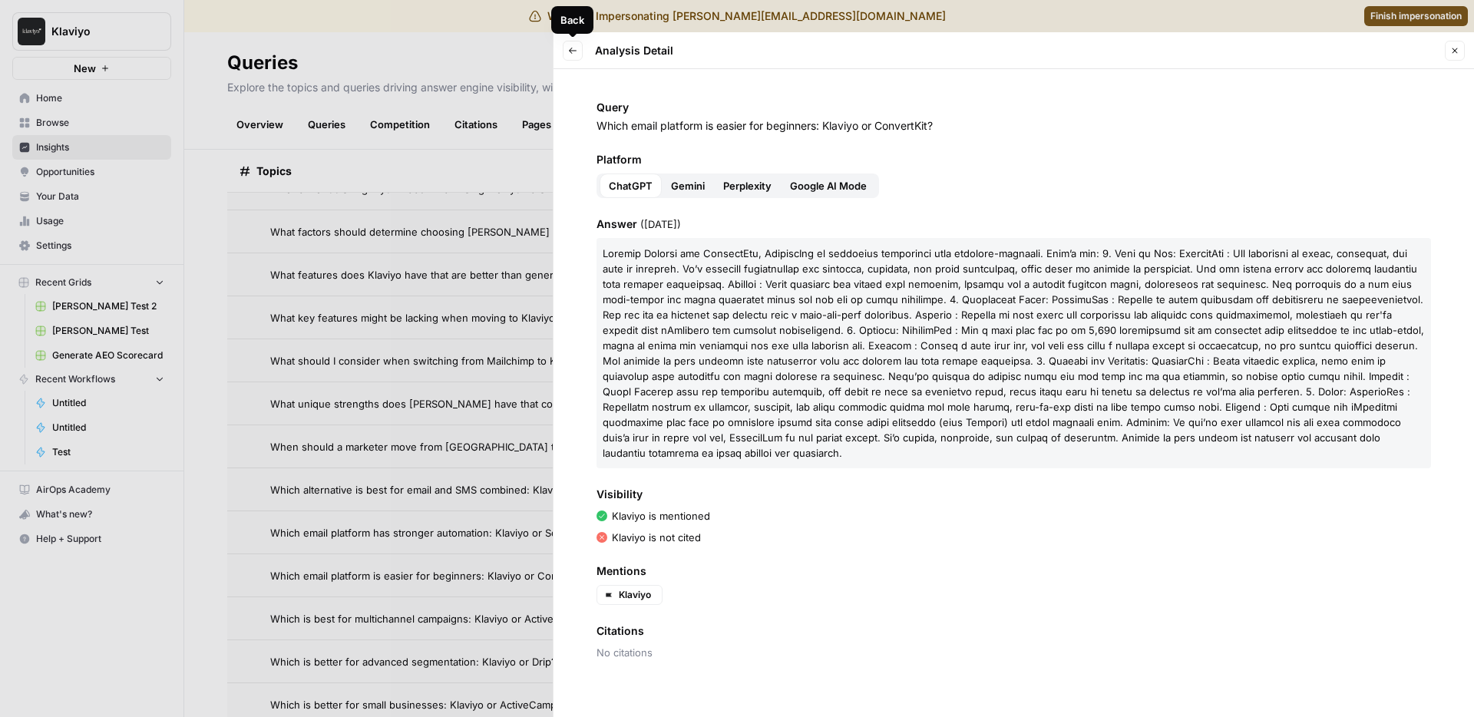
click at [568, 48] on icon "button" at bounding box center [572, 50] width 9 height 9
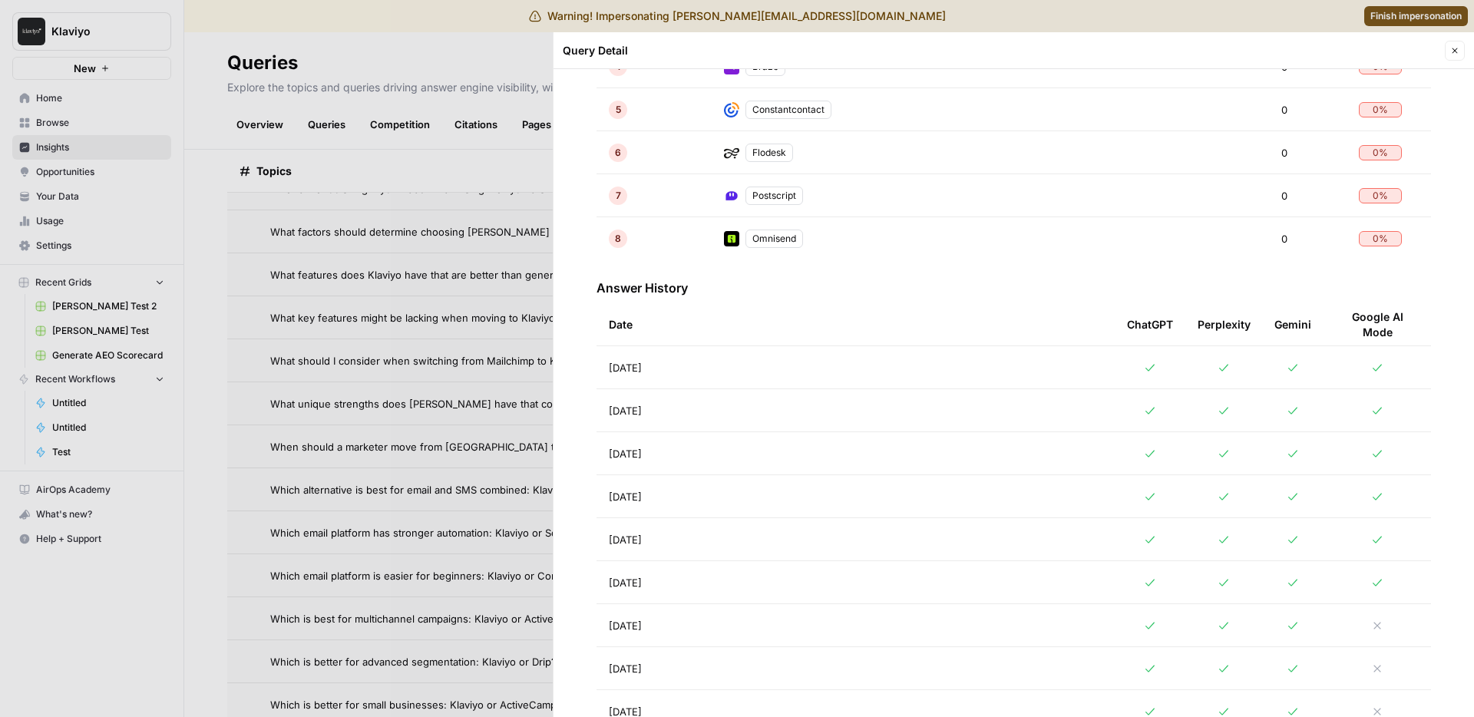
scroll to position [899, 0]
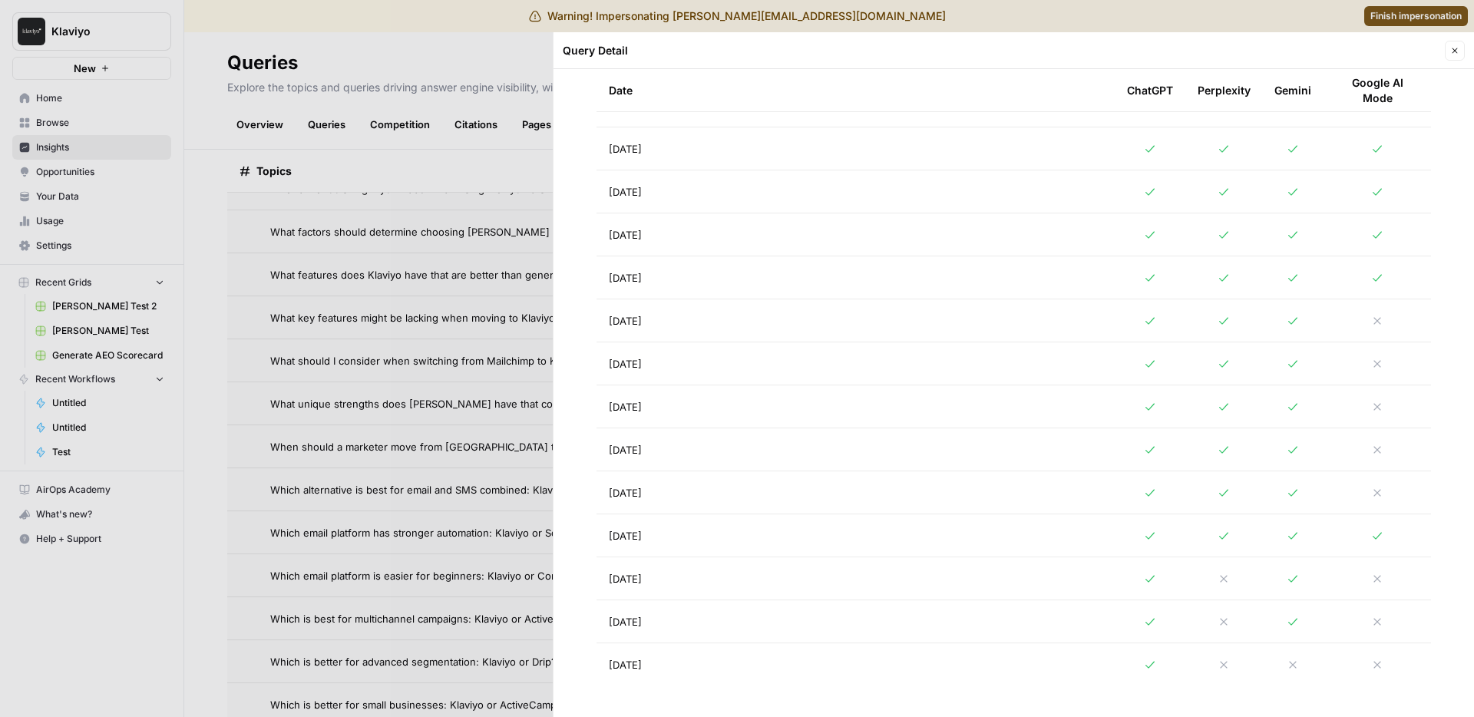
click at [673, 190] on td "Aug 16, 2025" at bounding box center [856, 191] width 518 height 42
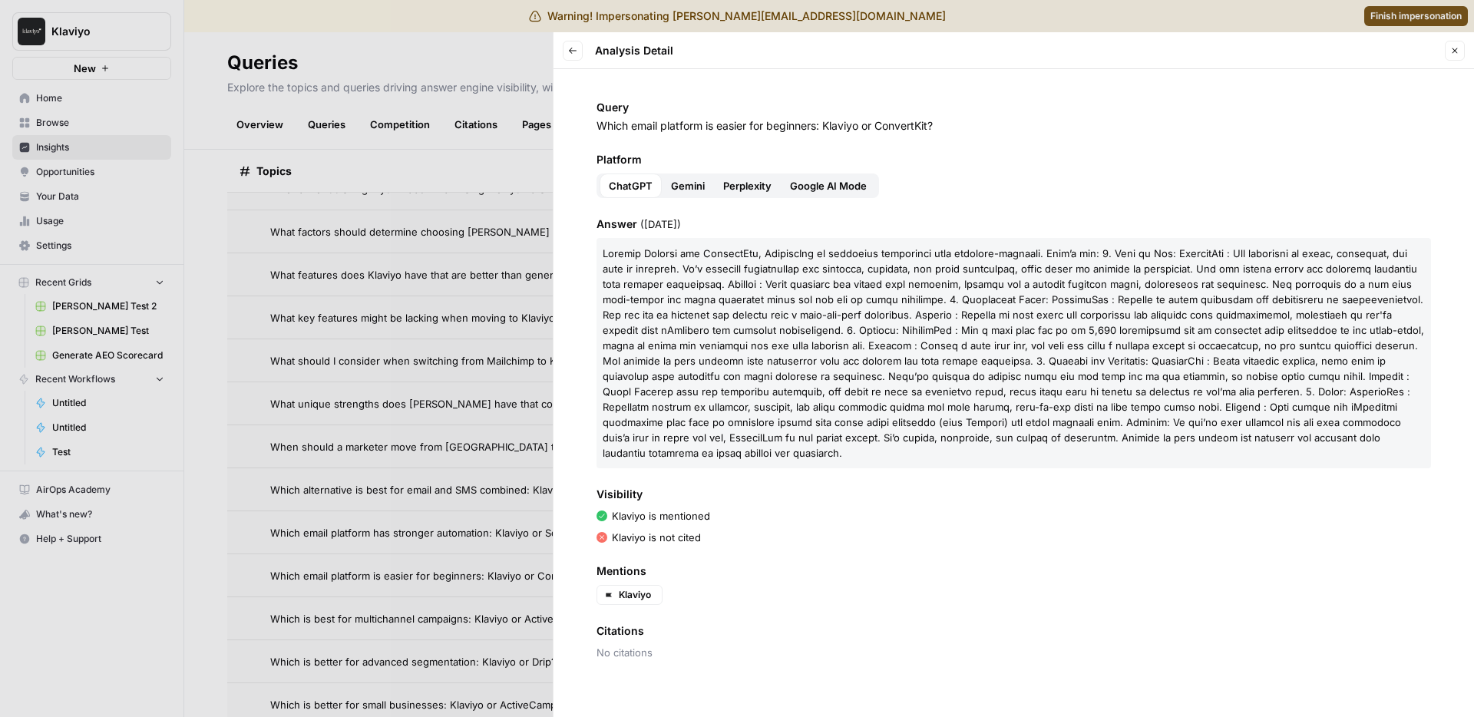
click at [762, 258] on span at bounding box center [1014, 353] width 822 height 212
click at [707, 567] on div "Mentions Klaviyo" at bounding box center [1014, 584] width 835 height 41
click at [723, 487] on span "Visibility" at bounding box center [1014, 494] width 835 height 15
click at [703, 462] on div "Query Which email platform is easier for beginners: Klaviyo or ConvertKit? Plat…" at bounding box center [1014, 393] width 921 height 648
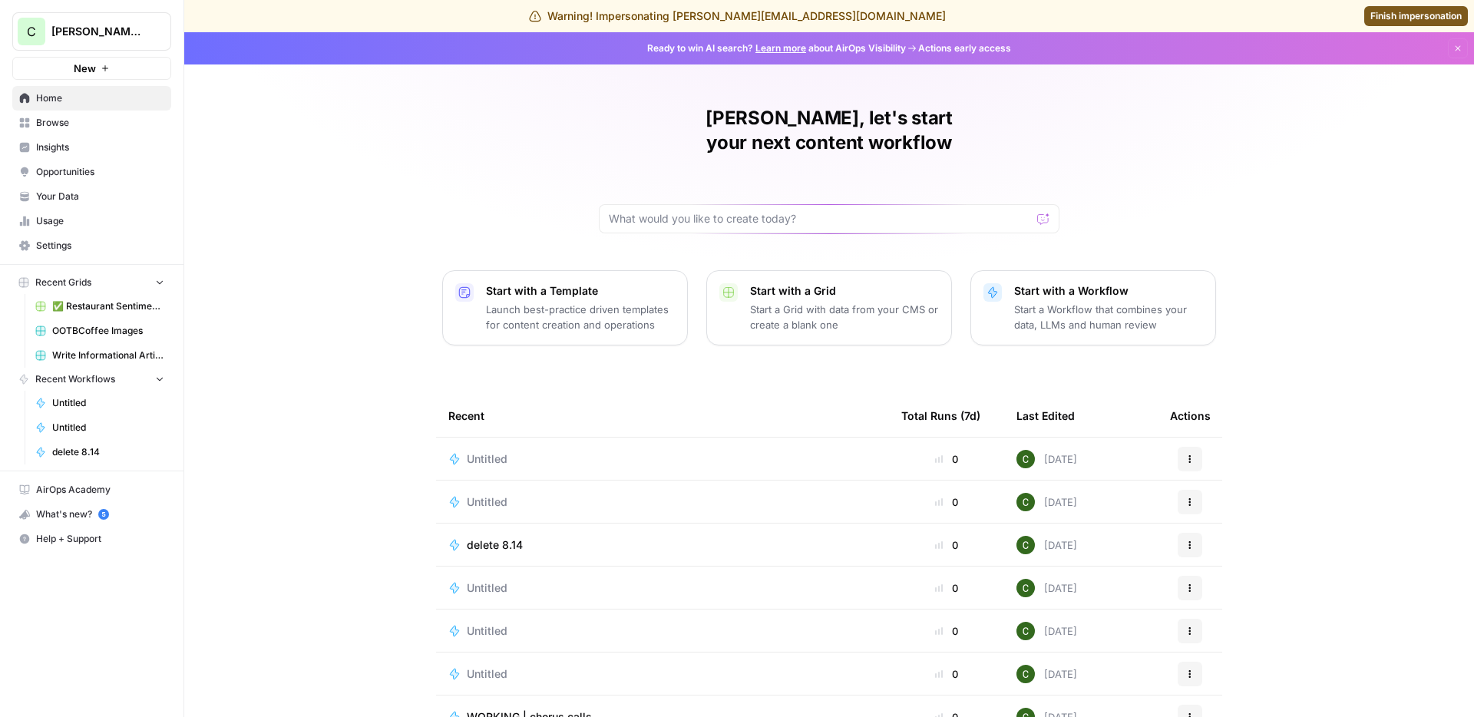
click at [1385, 17] on span "Finish impersonation" at bounding box center [1416, 16] width 91 height 14
